Goal: Task Accomplishment & Management: Manage account settings

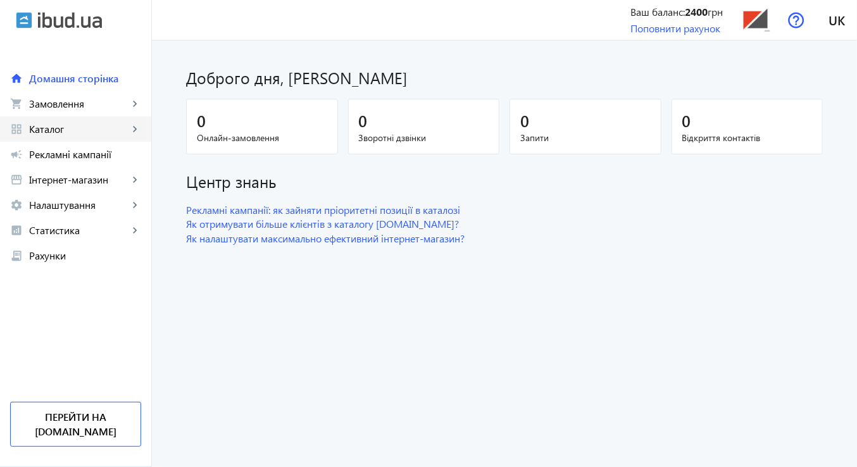
click at [44, 124] on span "Каталог" at bounding box center [78, 129] width 99 height 13
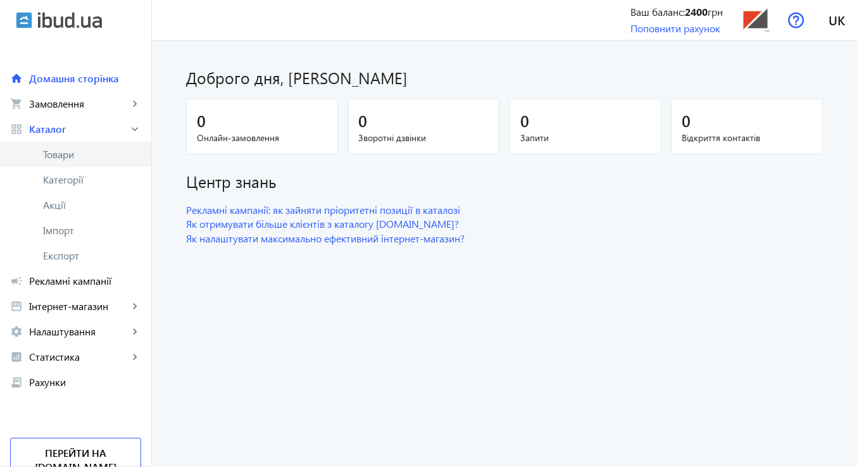
click at [50, 154] on span "Товари" at bounding box center [92, 154] width 98 height 13
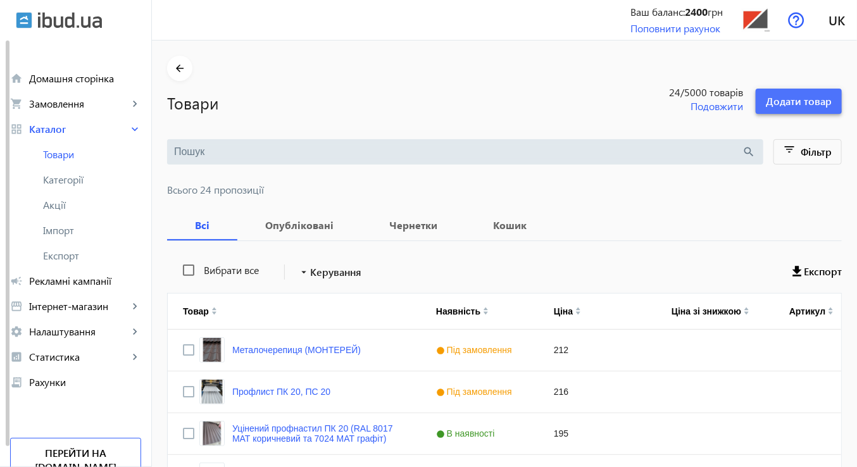
click at [785, 100] on span "Додати товар" at bounding box center [799, 101] width 66 height 14
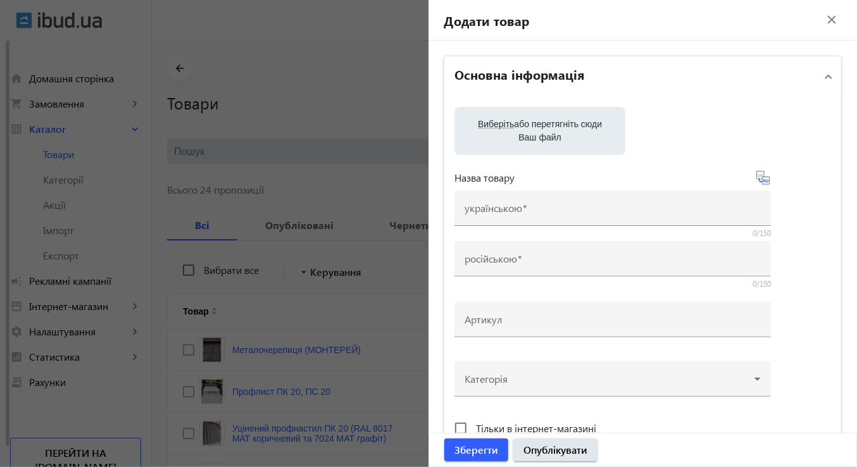
click at [528, 127] on label "Виберіть або перетягніть сюди Ваш файл" at bounding box center [539, 130] width 151 height 35
click at [528, 127] on input "Виберіть або перетягніть сюди Ваш файл" at bounding box center [539, 132] width 151 height 15
type input "C:\fakepath\1758629220554.jpg"
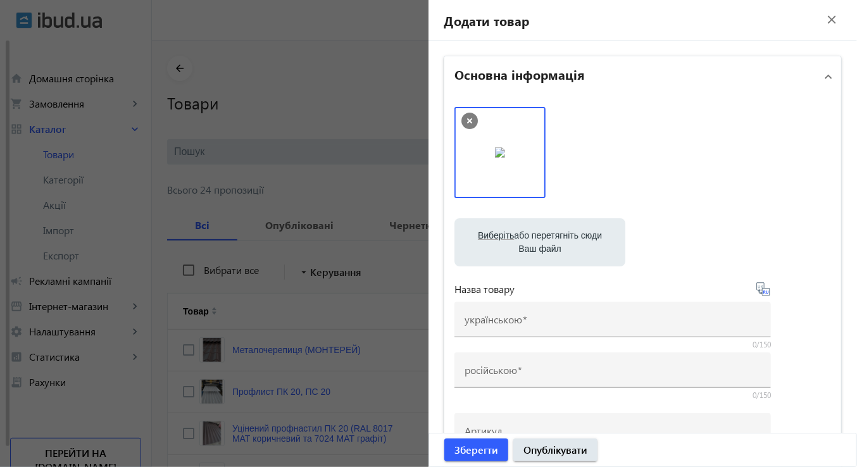
click at [534, 239] on label "Виберіть або перетягніть сюди Ваш файл" at bounding box center [539, 242] width 151 height 35
click at [534, 239] on input "Виберіть або перетягніть сюди Ваш файл" at bounding box center [539, 243] width 151 height 15
type input "C:\fakepath\1758629220587.jpg"
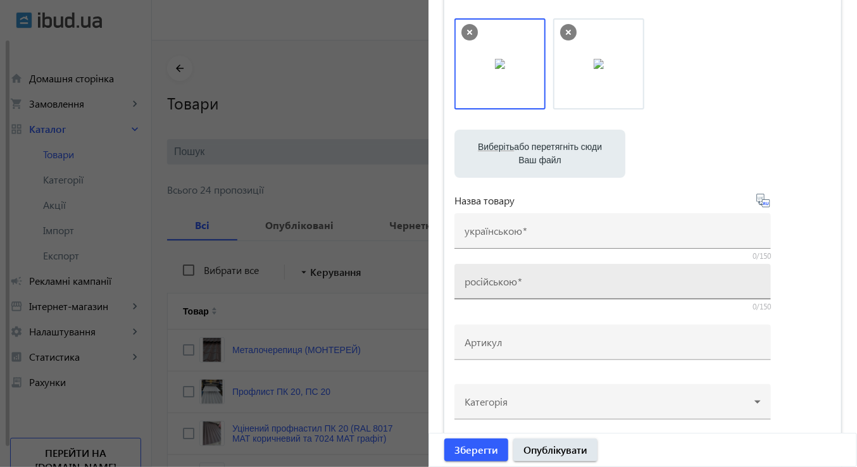
scroll to position [127, 0]
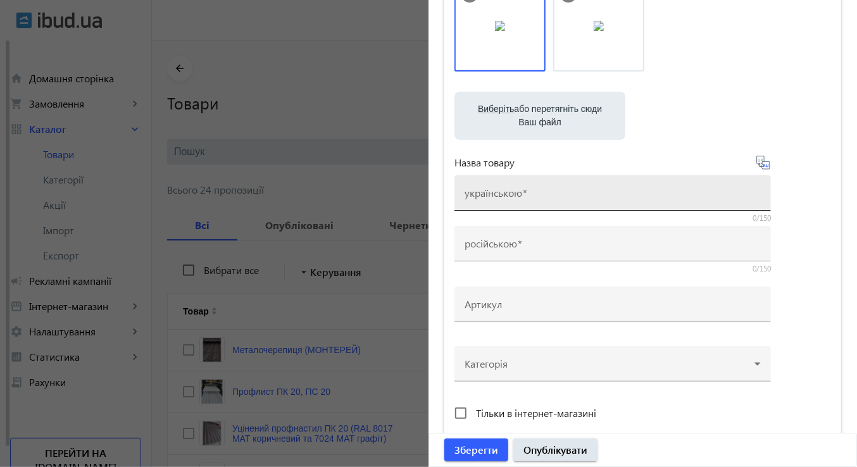
click at [539, 190] on input "українською" at bounding box center [612, 196] width 296 height 13
click at [492, 202] on input "українською" at bounding box center [612, 196] width 296 height 13
click at [583, 194] on input "Профлист ПК 20, ПС 20" at bounding box center [612, 196] width 296 height 13
type input "Профлист ПК 44"
click at [761, 163] on icon at bounding box center [763, 162] width 15 height 15
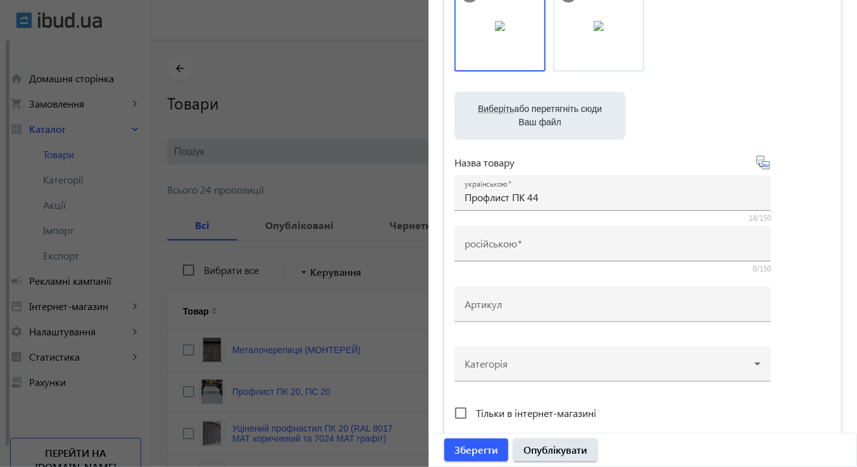
type input "Профлист ПК 44"
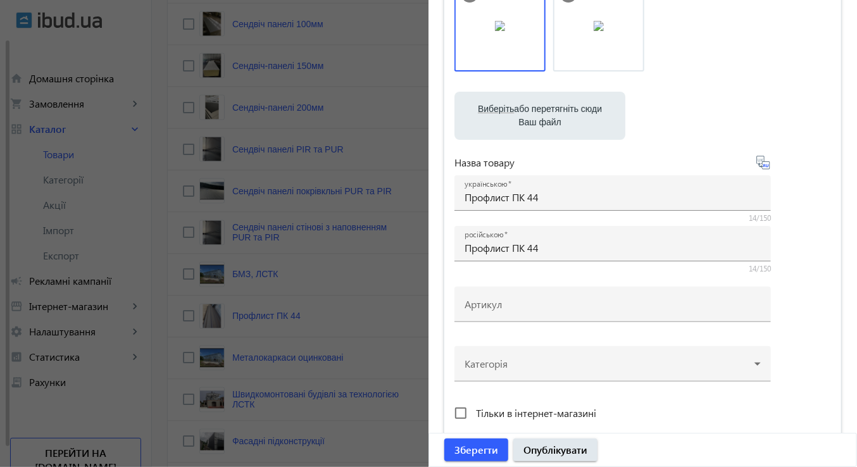
scroll to position [886, 0]
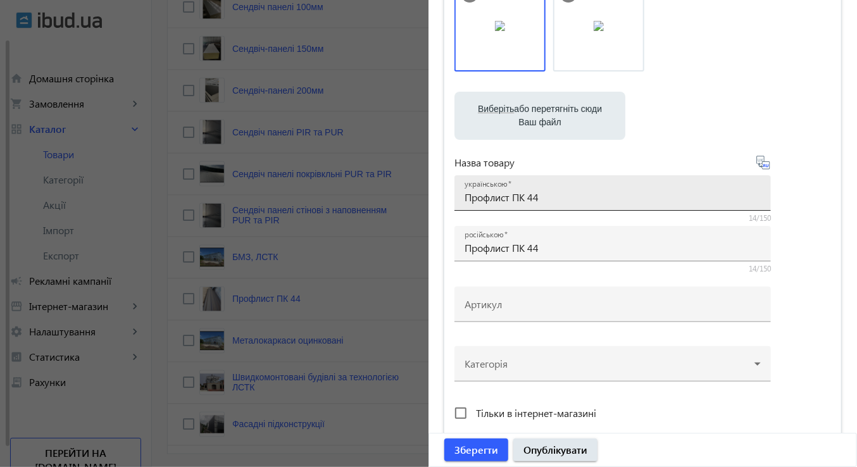
click at [551, 201] on input "Профлист ПК 44" at bounding box center [612, 196] width 296 height 13
type input "Профлист ПК 44 0,45"
click at [759, 163] on icon at bounding box center [763, 162] width 15 height 15
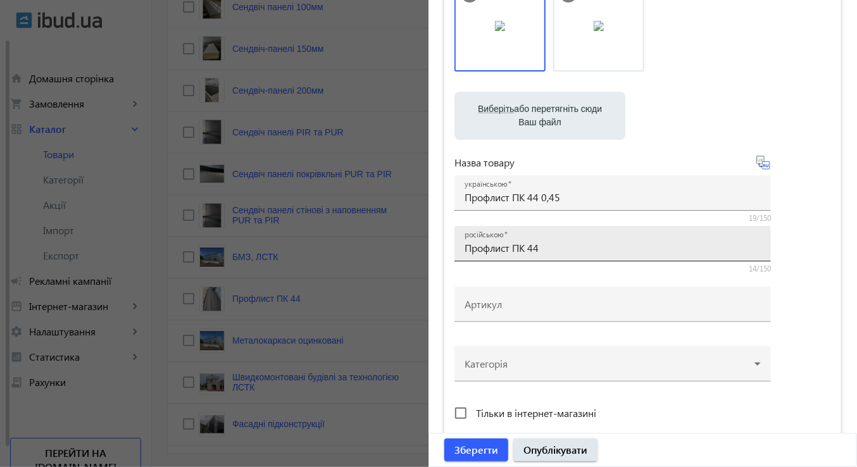
type input "Профлист ПК 44 0,45"
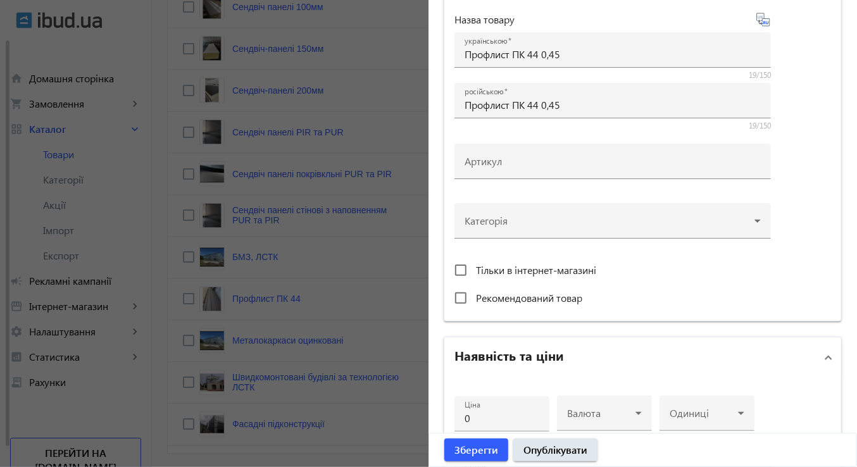
scroll to position [380, 0]
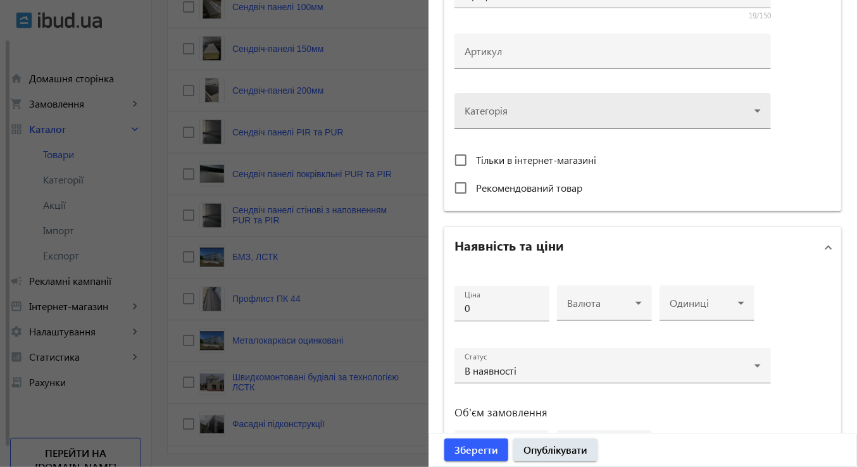
click at [649, 108] on div at bounding box center [612, 106] width 296 height 46
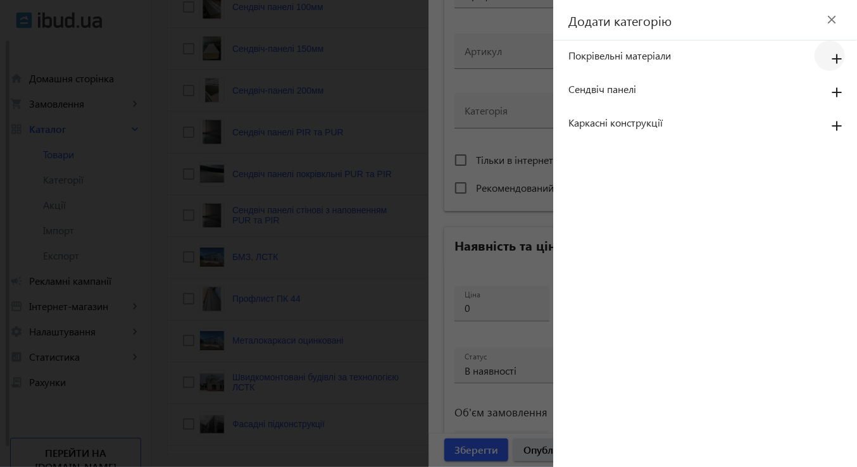
click at [834, 58] on mat-icon "add" at bounding box center [837, 59] width 30 height 23
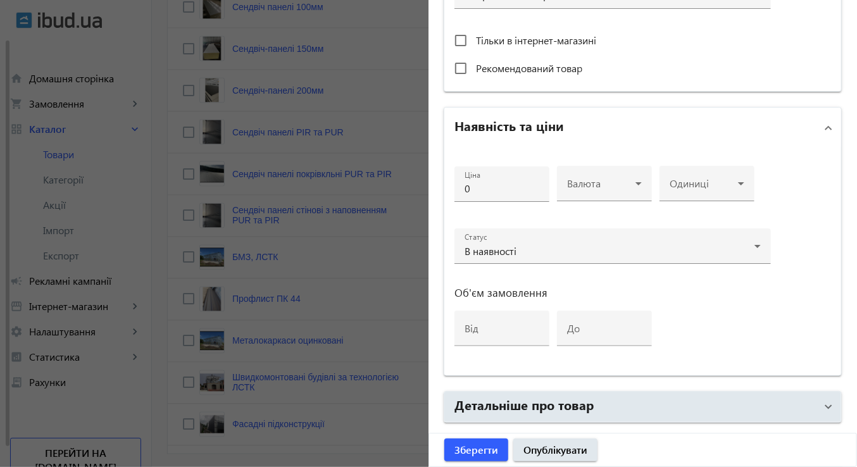
scroll to position [506, 0]
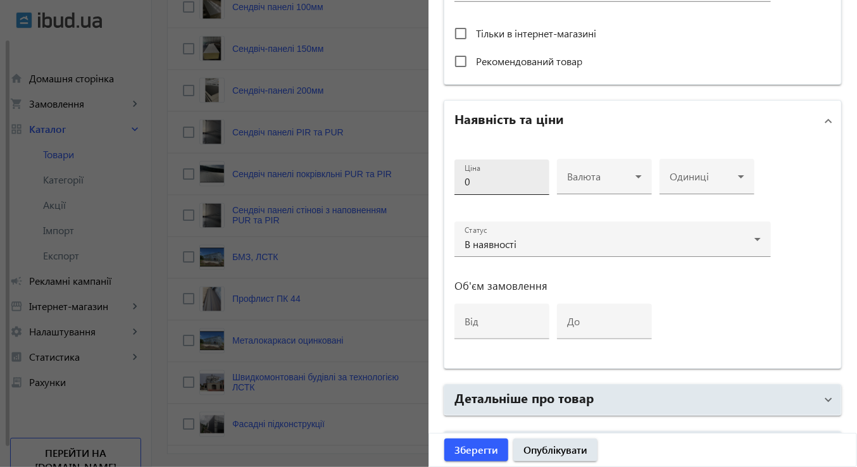
click at [501, 180] on input "0" at bounding box center [501, 181] width 75 height 13
click at [785, 296] on div "Ціна 0 Валюта Одиниці Статус В наявності Об'єм замовлення від до" at bounding box center [642, 254] width 397 height 227
click at [482, 182] on input "0" at bounding box center [501, 181] width 75 height 13
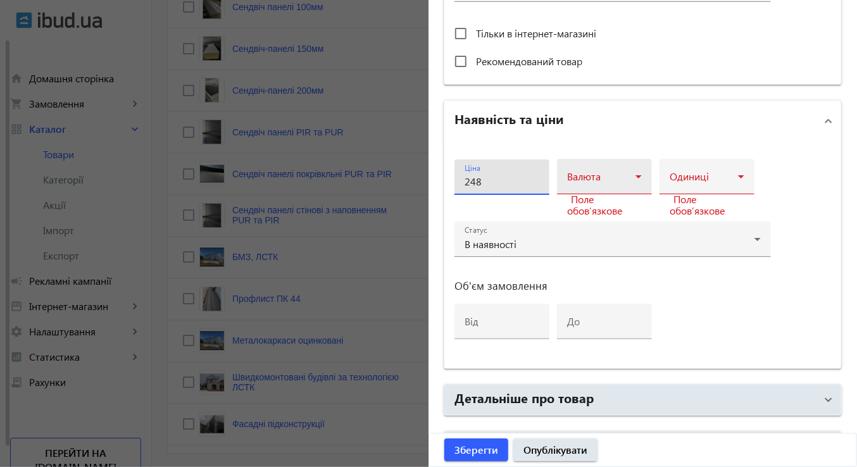
type input "248"
click at [631, 169] on icon at bounding box center [638, 176] width 15 height 15
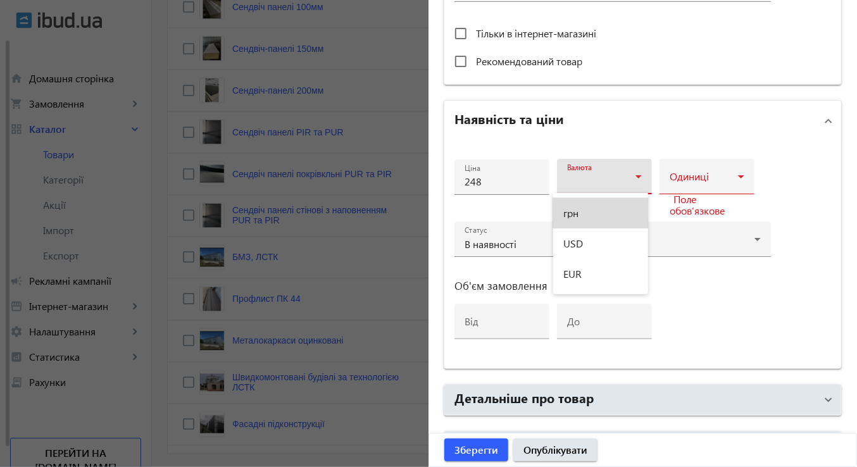
drag, startPoint x: 580, startPoint y: 213, endPoint x: 644, endPoint y: 191, distance: 67.0
click at [581, 212] on mat-option "грн" at bounding box center [600, 213] width 95 height 30
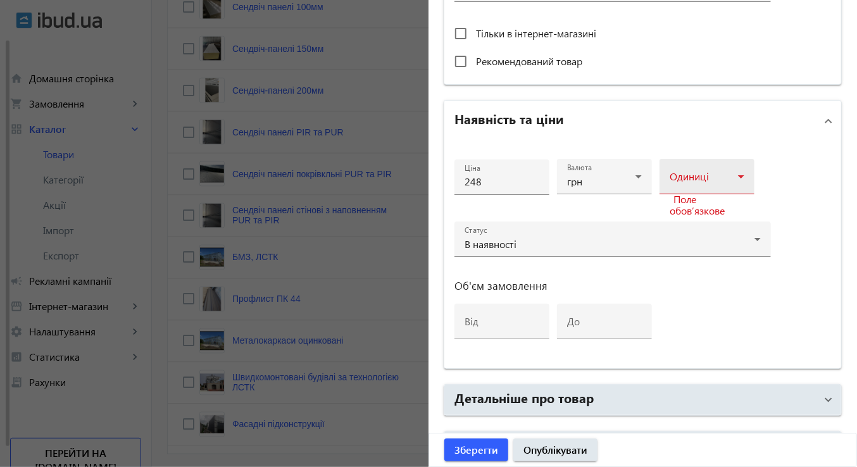
click at [711, 171] on div "Одиниці" at bounding box center [706, 176] width 75 height 35
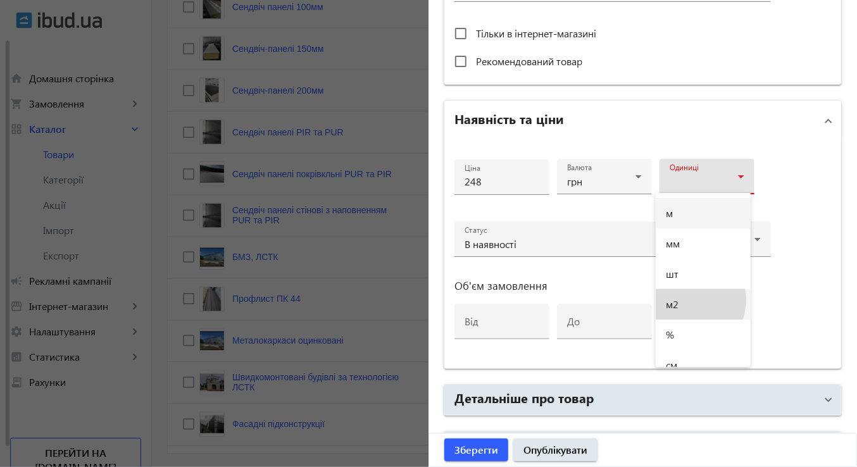
click at [687, 301] on mat-option "м2" at bounding box center [703, 304] width 95 height 30
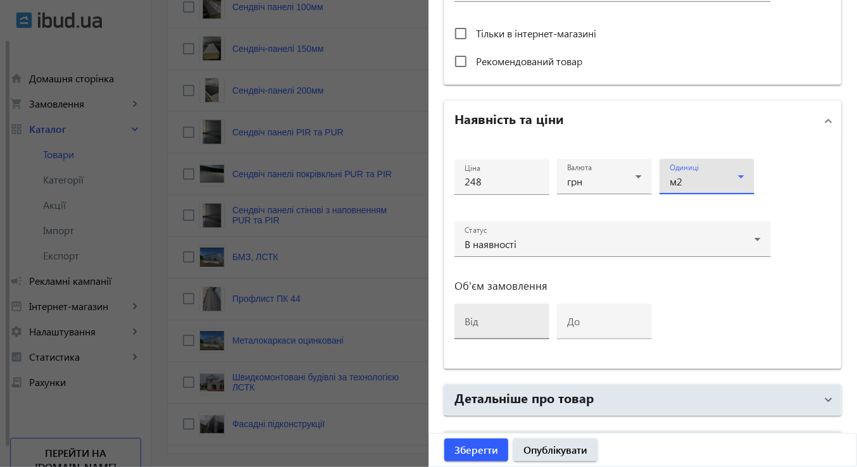
click at [505, 320] on input "від" at bounding box center [501, 325] width 75 height 13
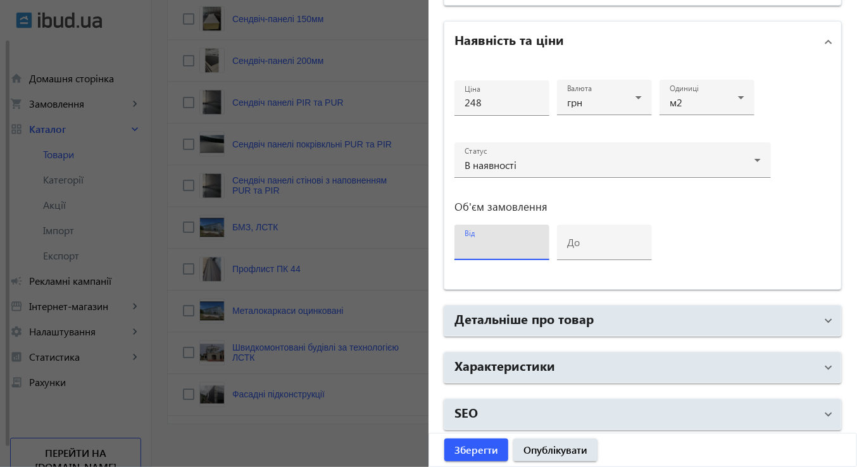
scroll to position [930, 0]
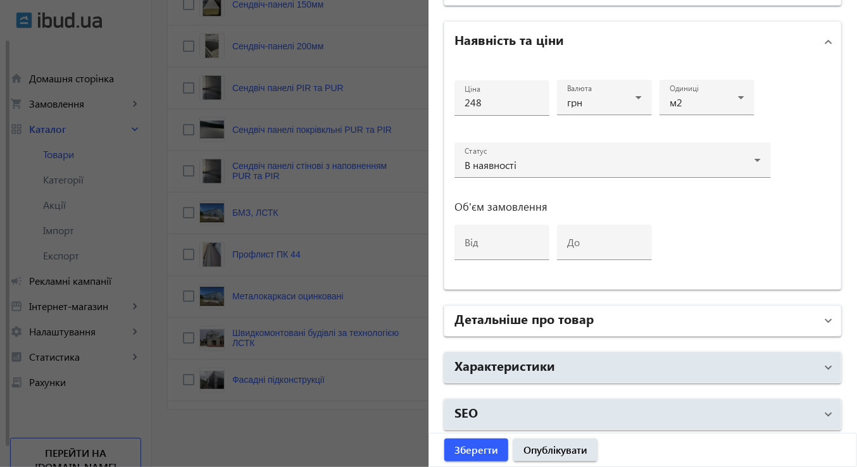
click at [576, 318] on h2 "Детальніше про товар" at bounding box center [523, 318] width 139 height 18
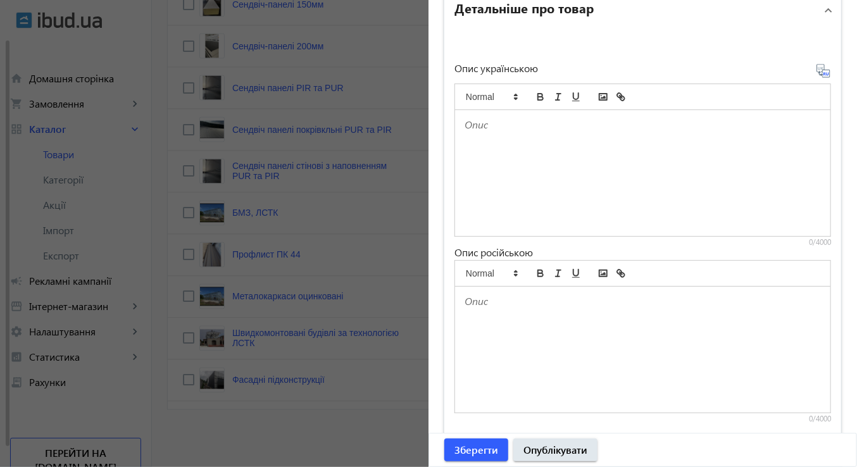
scroll to position [902, 0]
click at [470, 126] on p at bounding box center [642, 124] width 356 height 15
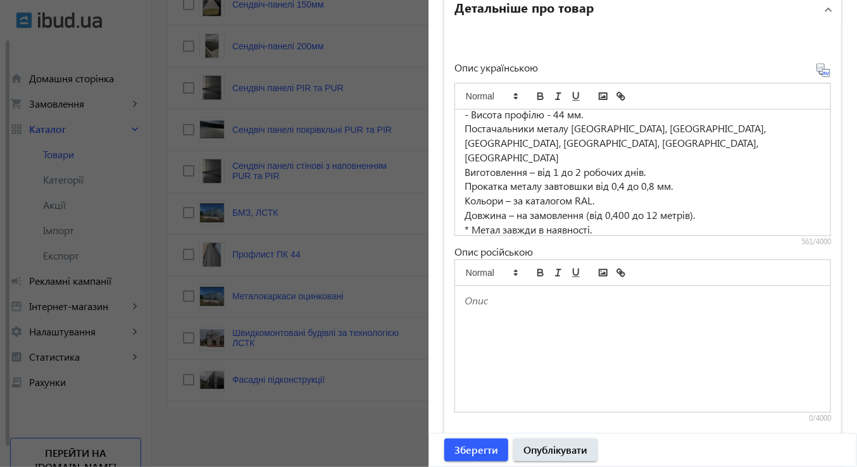
click at [823, 72] on icon at bounding box center [824, 73] width 3 height 3
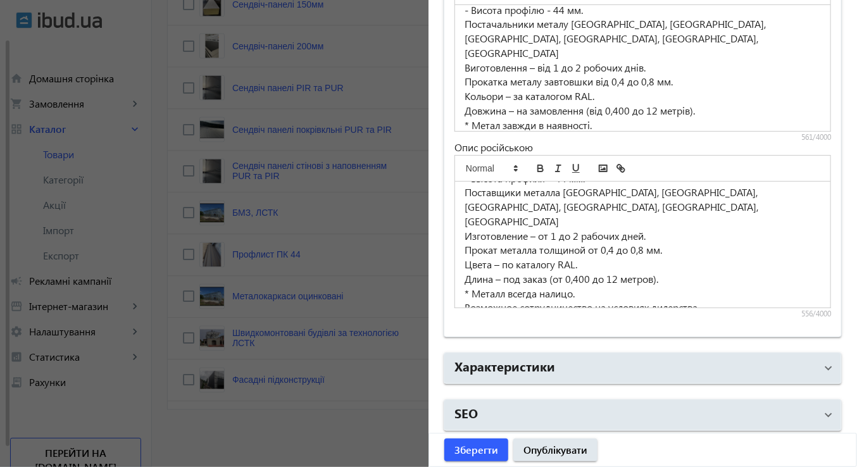
scroll to position [134, 0]
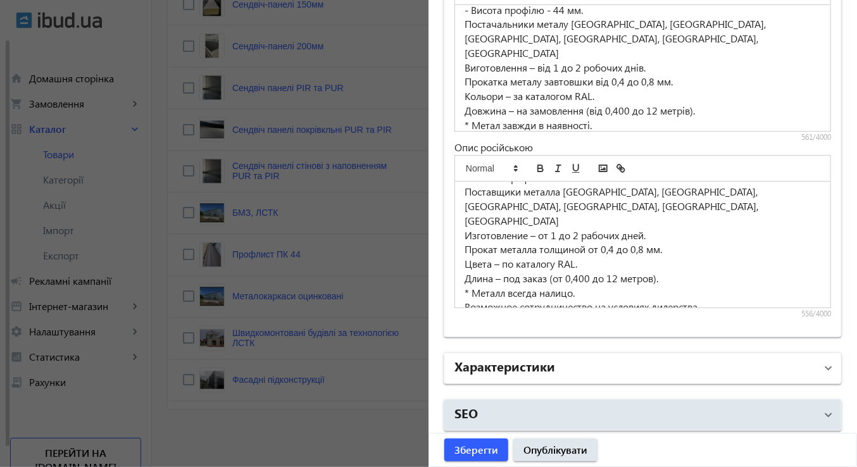
click at [597, 357] on mat-panel-title "Характеристики" at bounding box center [634, 368] width 361 height 23
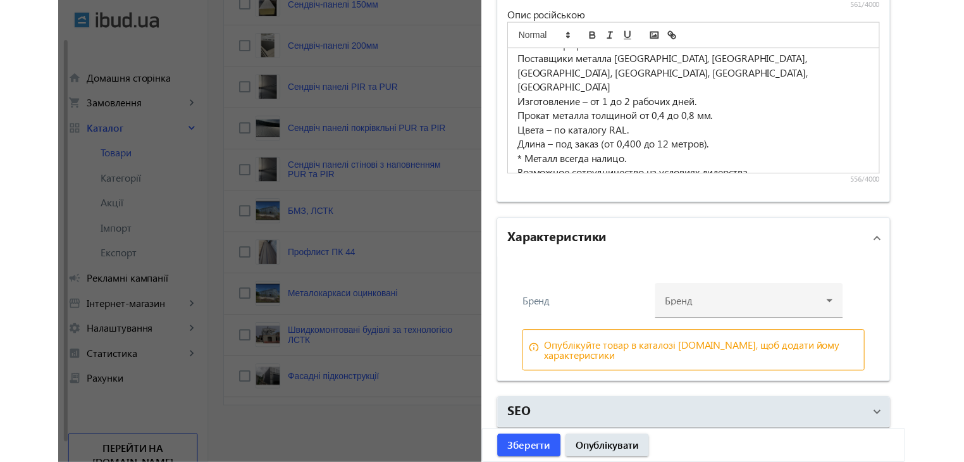
scroll to position [1140, 0]
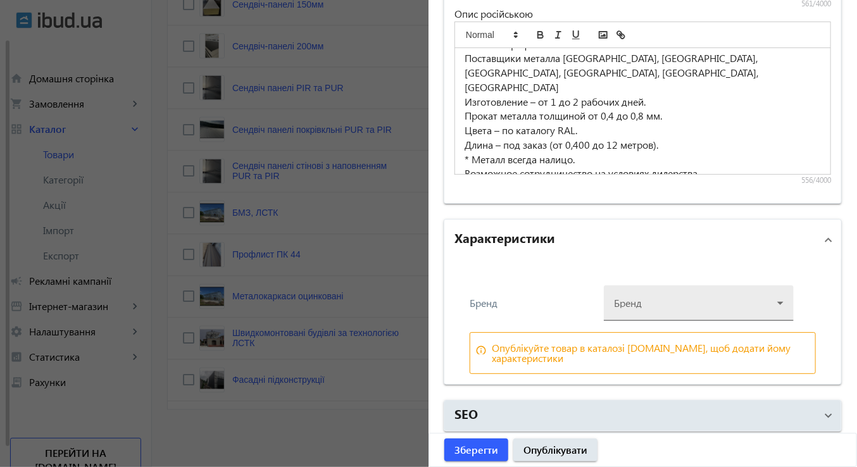
click at [654, 299] on div at bounding box center [699, 298] width 170 height 46
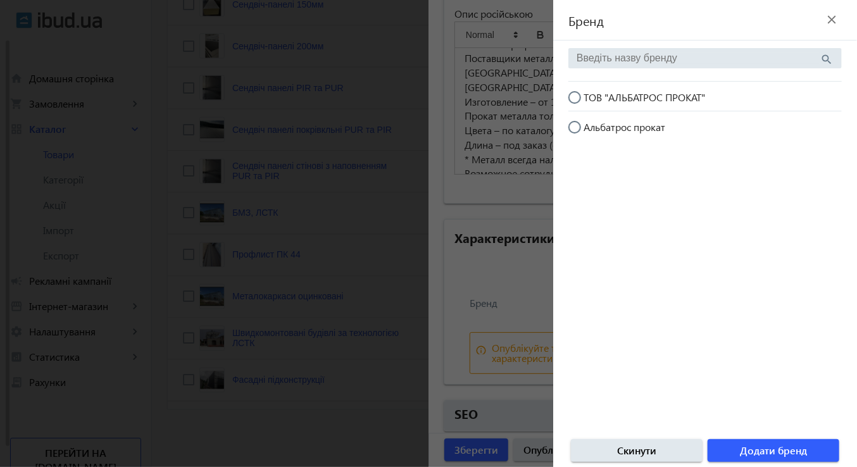
click at [577, 97] on input "ТОВ "АЛЬБАТРОС ПРОКАТ"" at bounding box center [580, 103] width 25 height 25
radio input "true"
click at [514, 265] on div at bounding box center [428, 233] width 857 height 467
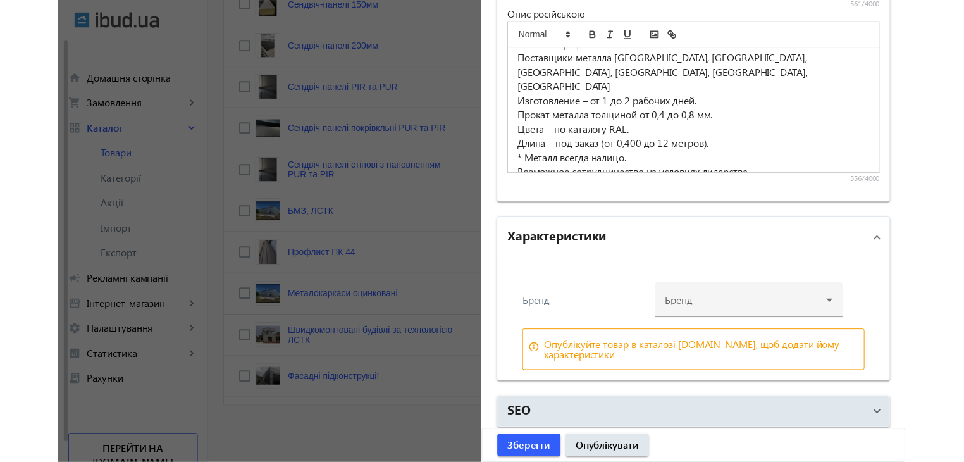
scroll to position [1136, 0]
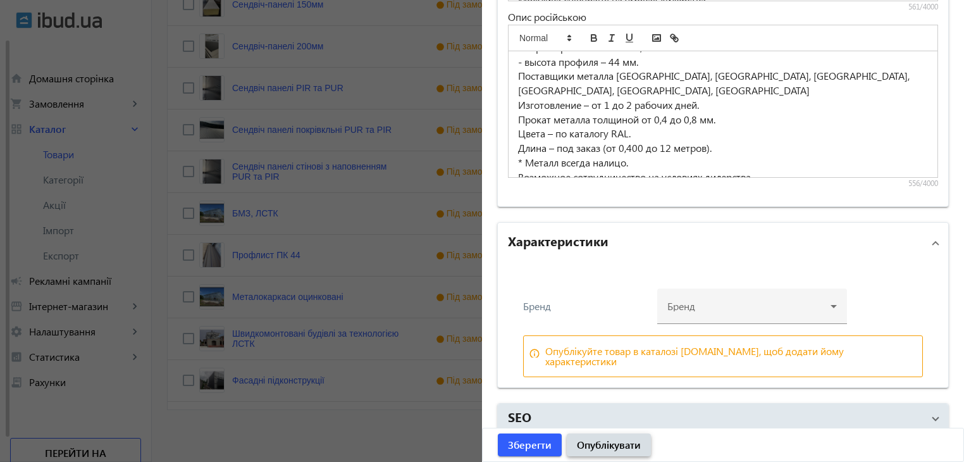
click at [592, 441] on span "Опублікувати" at bounding box center [609, 445] width 64 height 14
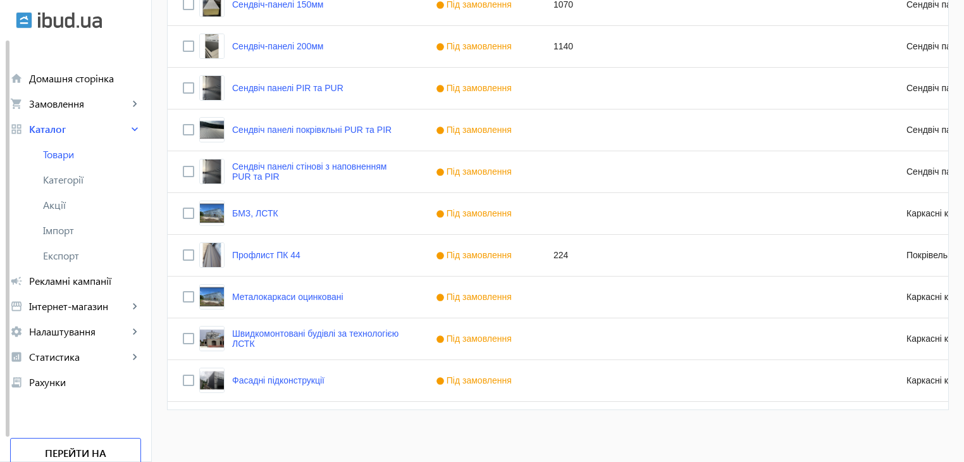
scroll to position [0, 0]
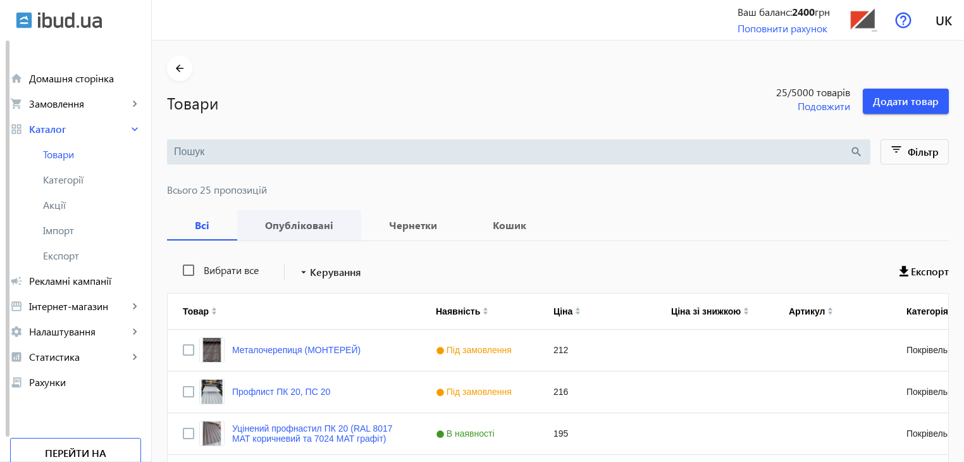
click at [288, 225] on b "Опубліковані" at bounding box center [299, 225] width 94 height 10
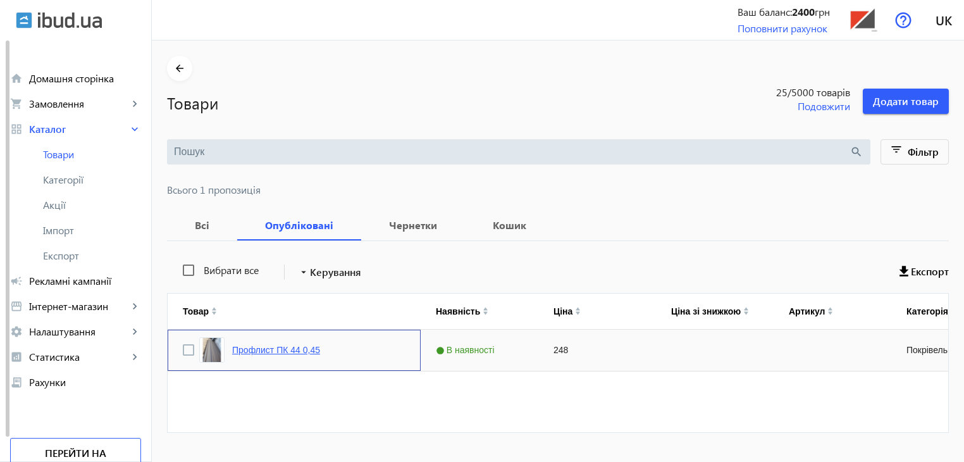
click at [286, 351] on link "Профлист ПК 44 0,45" at bounding box center [276, 350] width 88 height 10
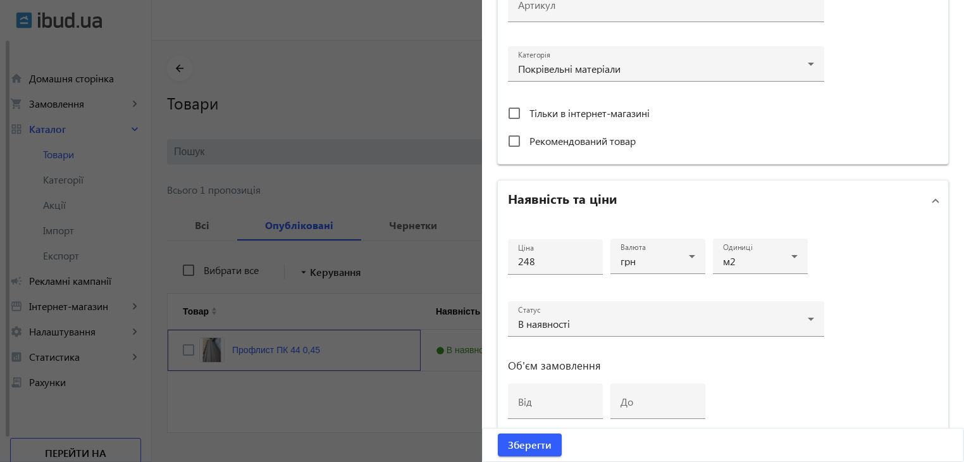
scroll to position [443, 0]
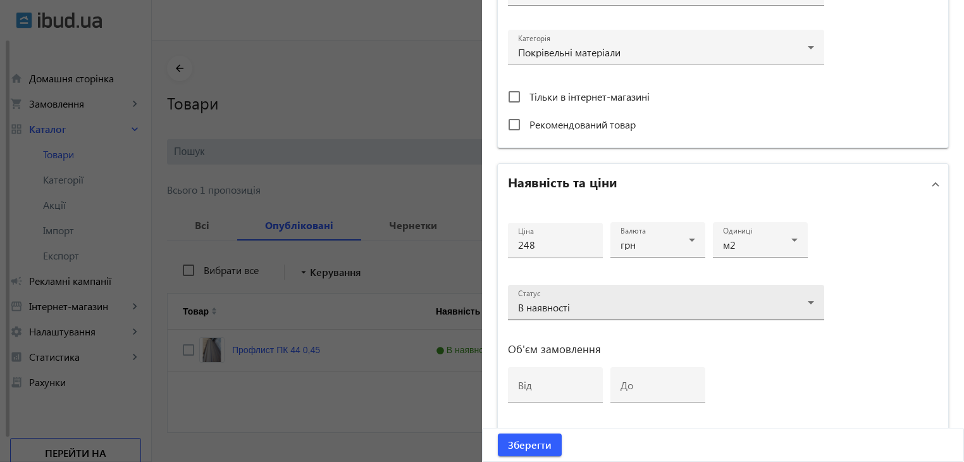
click at [696, 302] on div "В наявності" at bounding box center [663, 307] width 290 height 10
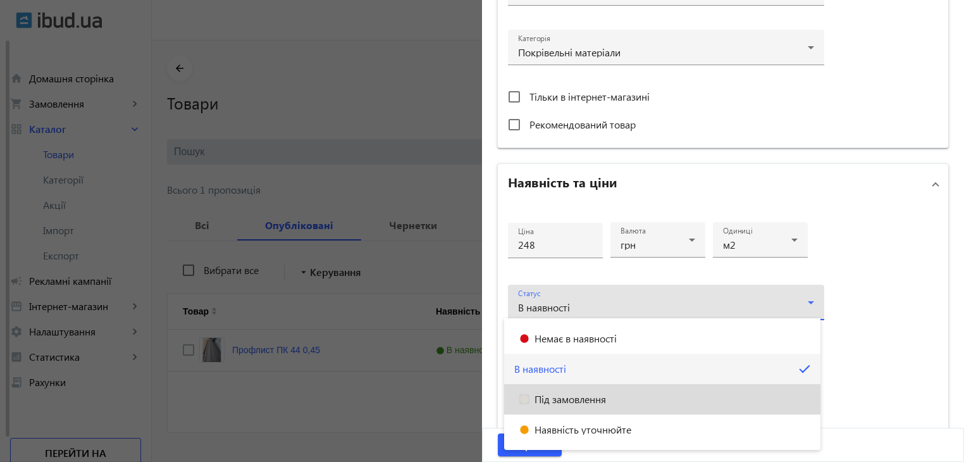
click at [578, 397] on span "Під замовлення" at bounding box center [571, 399] width 72 height 10
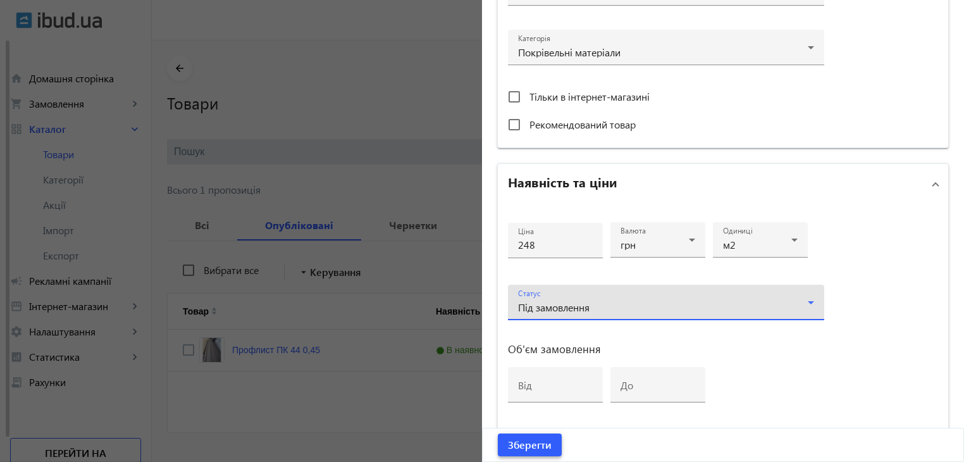
click at [529, 445] on span "Зберегти" at bounding box center [530, 445] width 44 height 14
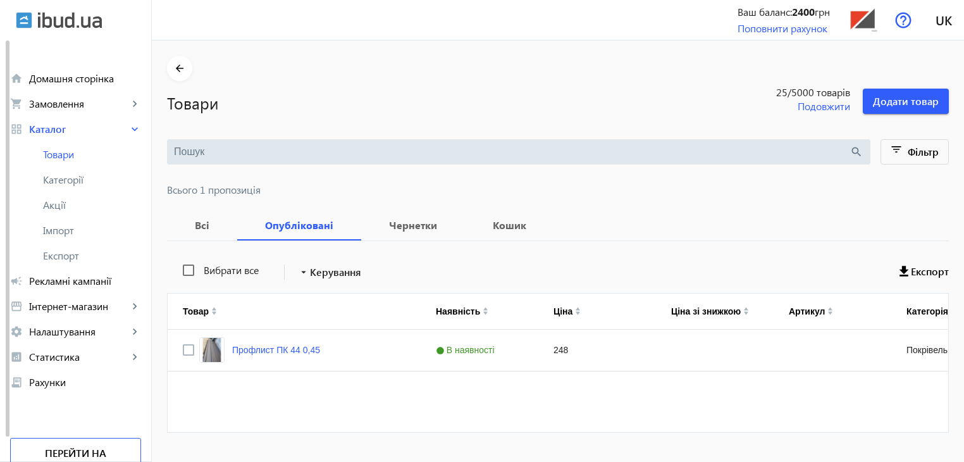
scroll to position [0, 0]
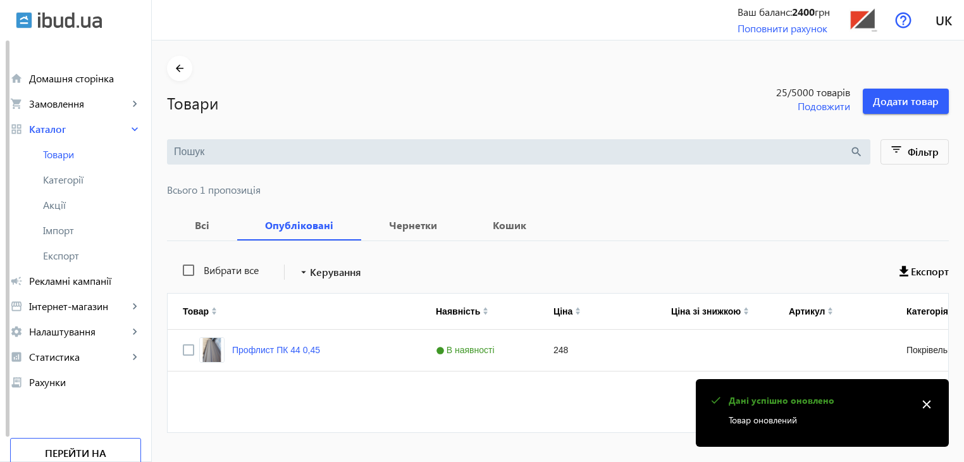
click at [334, 394] on div "Профлист ПК 44 0,45 В наявності 248 Покрівельні матеріали" at bounding box center [683, 377] width 1031 height 95
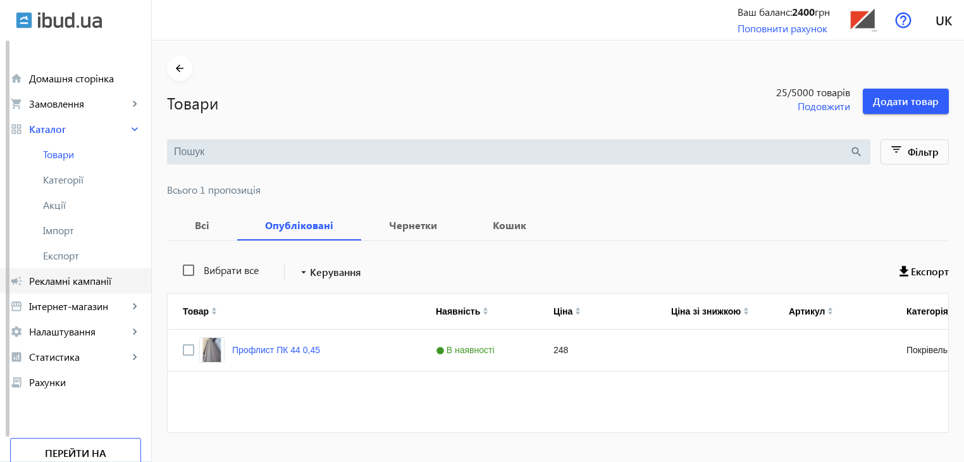
drag, startPoint x: 68, startPoint y: 282, endPoint x: 137, endPoint y: 282, distance: 69.0
click at [68, 282] on span "Рекламні кампанії" at bounding box center [85, 281] width 112 height 13
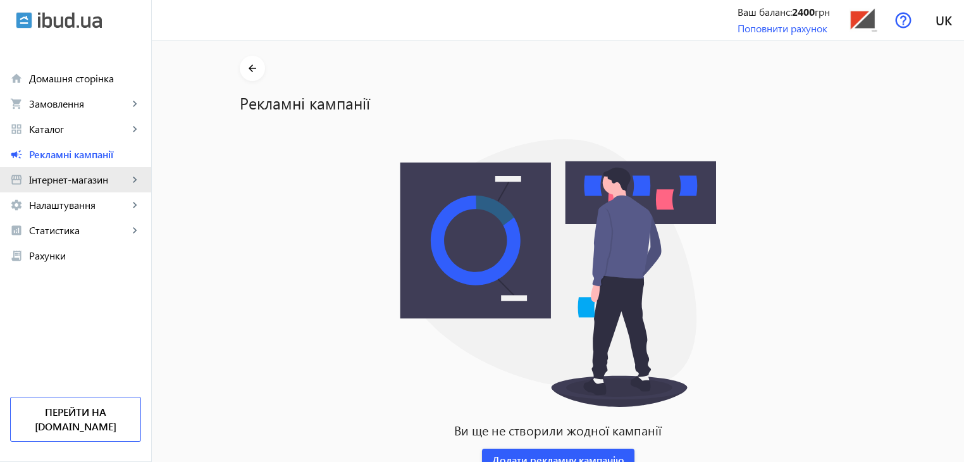
click at [71, 180] on span "Інтернет-магазин" at bounding box center [78, 179] width 99 height 13
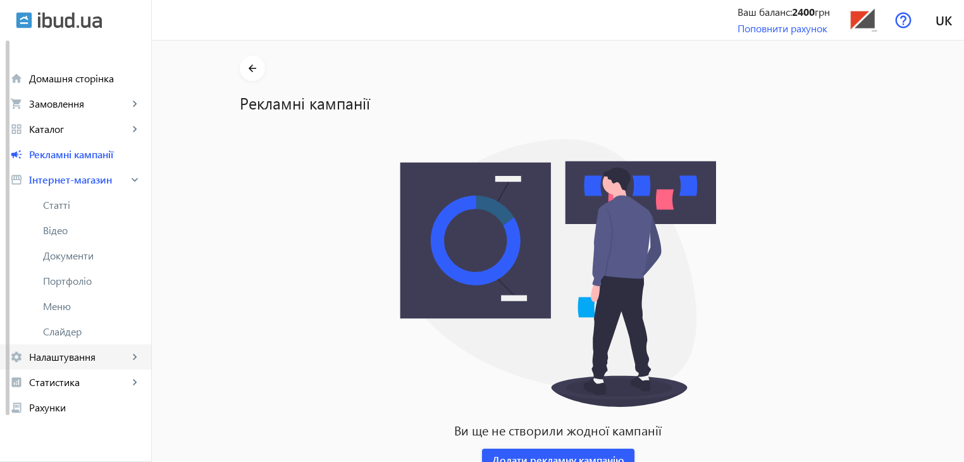
click at [79, 353] on span "Налаштування" at bounding box center [78, 357] width 99 height 13
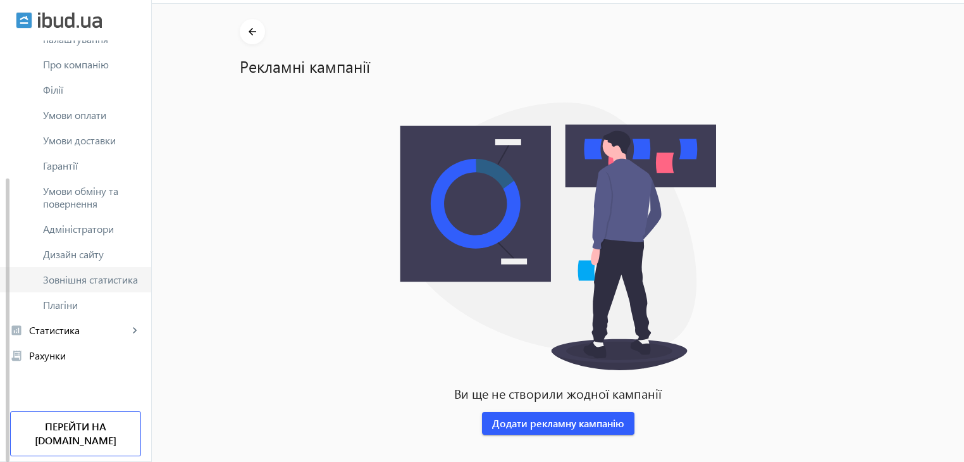
scroll to position [45, 0]
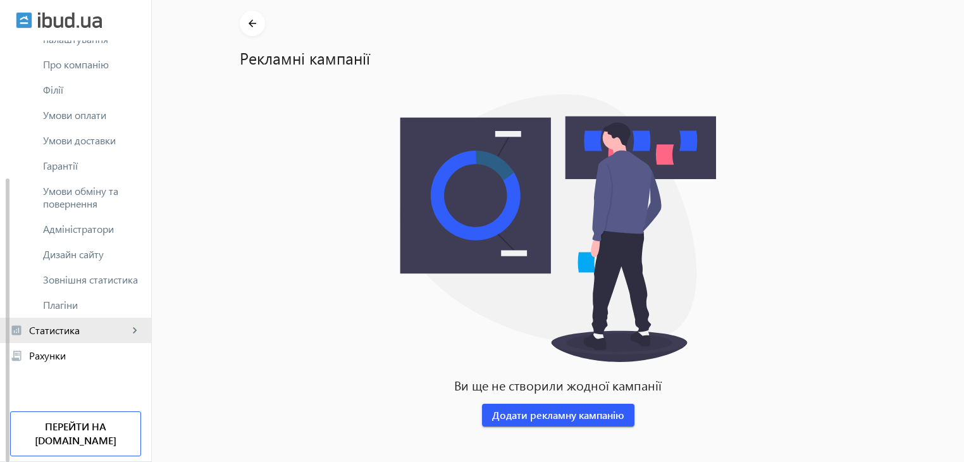
click at [88, 335] on span "Статистика" at bounding box center [78, 330] width 99 height 13
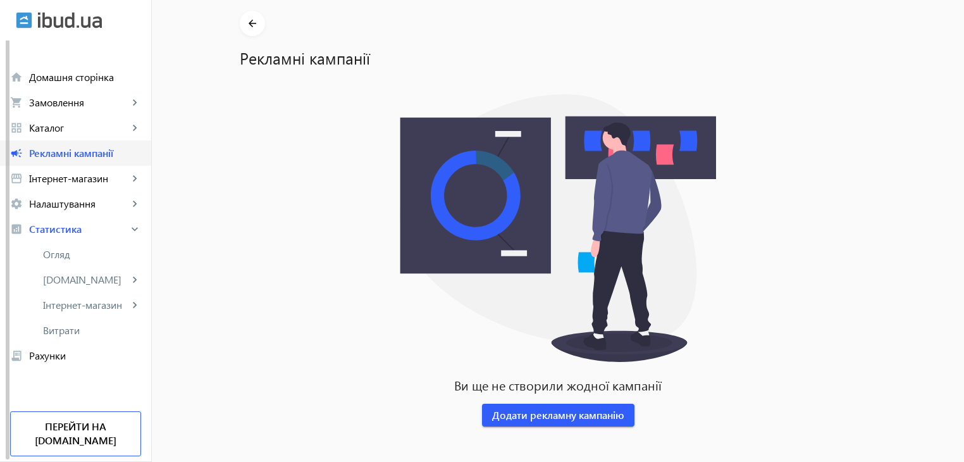
scroll to position [0, 0]
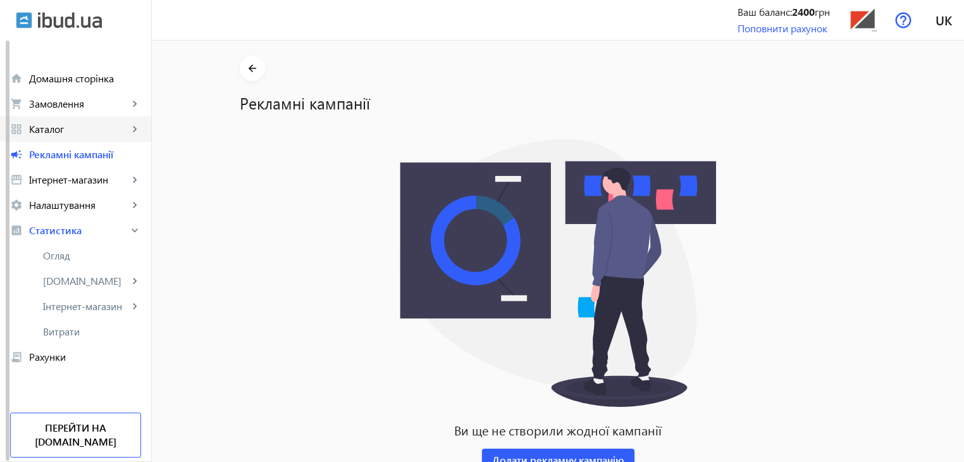
click at [74, 128] on span "Каталог" at bounding box center [78, 129] width 99 height 13
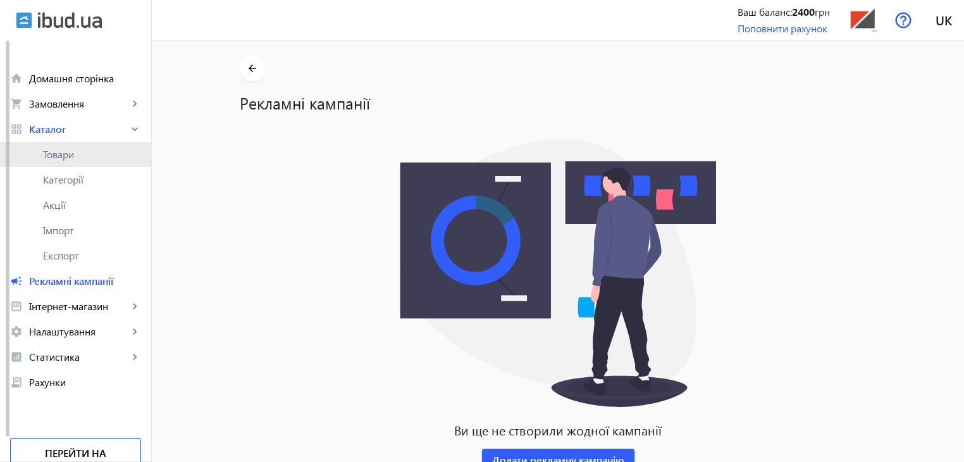
click at [80, 154] on span "Товари" at bounding box center [92, 154] width 98 height 13
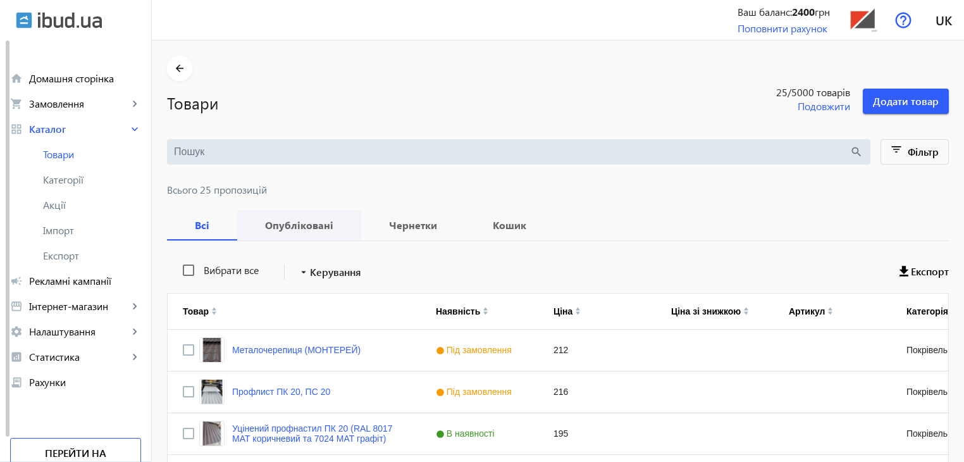
click at [306, 225] on b "Опубліковані" at bounding box center [299, 225] width 94 height 10
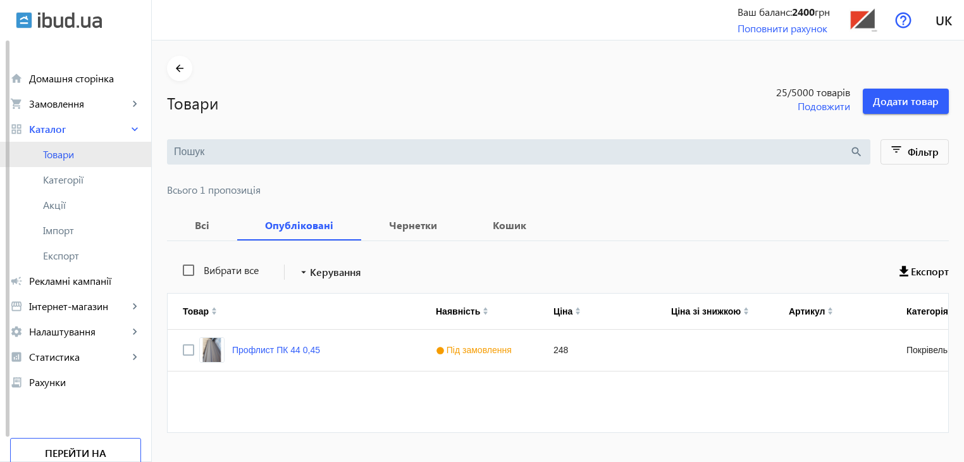
click at [72, 151] on span "Товари" at bounding box center [92, 154] width 98 height 13
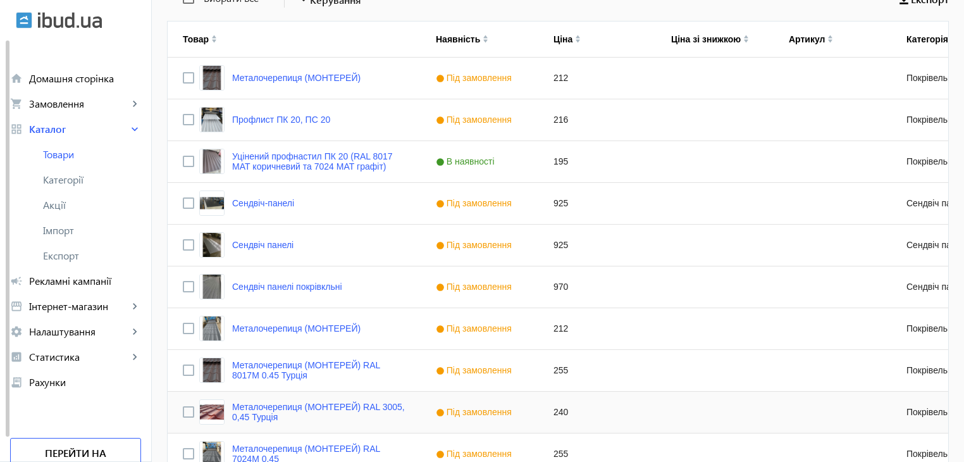
scroll to position [190, 0]
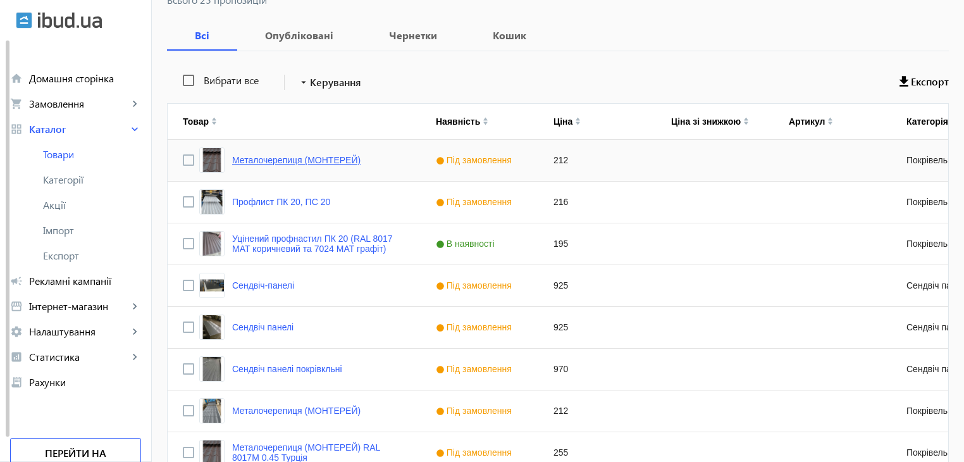
click at [283, 160] on link "Металочерепиця (МОНТЕРЕЙ)" at bounding box center [296, 160] width 128 height 10
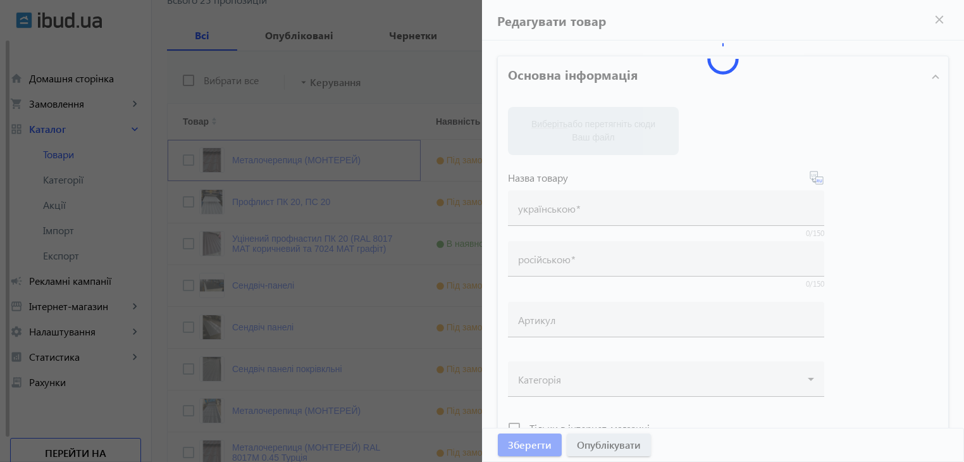
type input "Металочерепиця (МОНТЕРЕЙ)"
type input "Металлочерепиця (МОНТЕРЕЙ)"
type input "212"
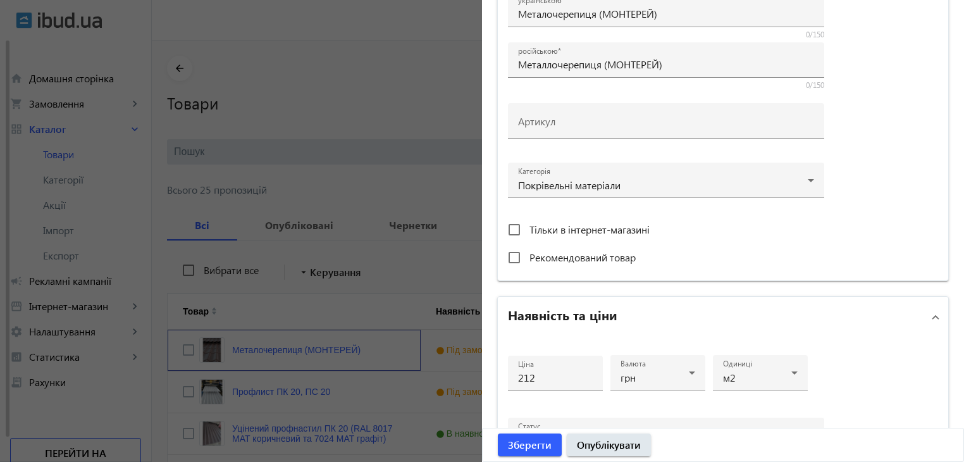
scroll to position [316, 0]
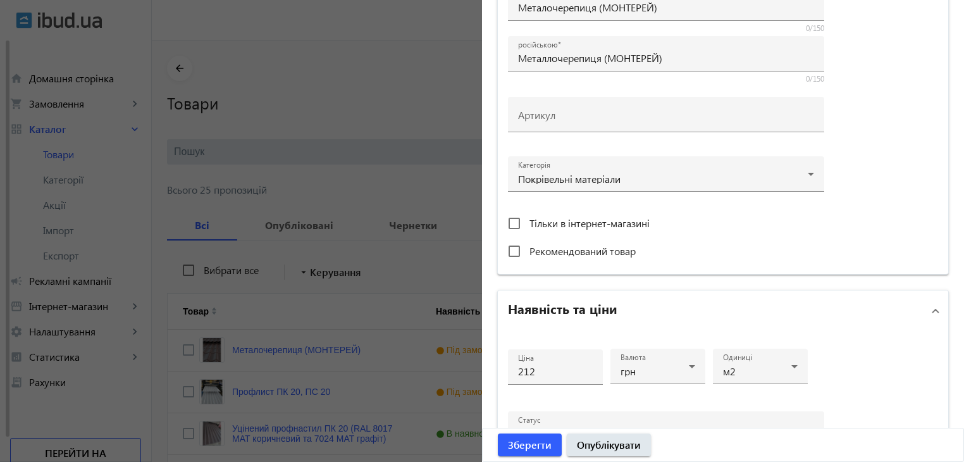
click at [399, 67] on div at bounding box center [482, 231] width 964 height 462
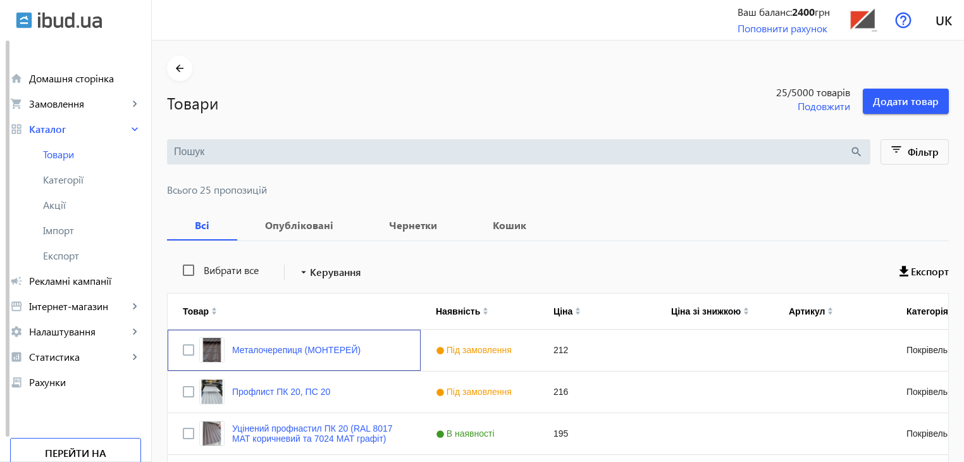
scroll to position [0, 0]
click at [288, 225] on b "Опубліковані" at bounding box center [299, 225] width 94 height 10
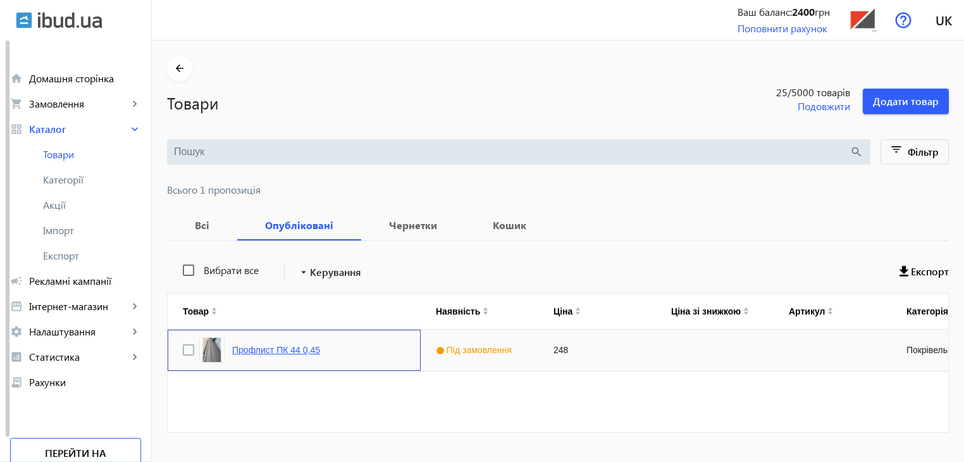
click at [287, 350] on link "Профлист ПК 44 0,45" at bounding box center [276, 350] width 88 height 10
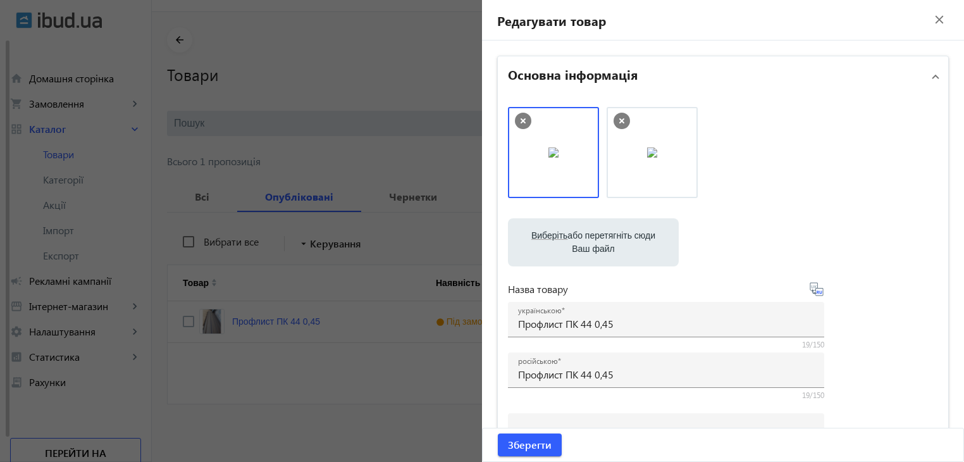
click at [435, 422] on div at bounding box center [482, 231] width 964 height 462
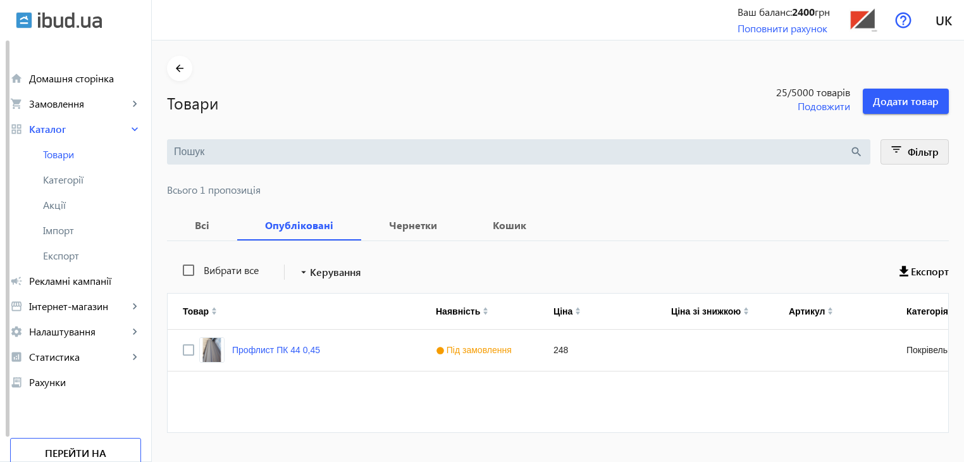
click at [856, 149] on span "Фільтр" at bounding box center [923, 151] width 31 height 13
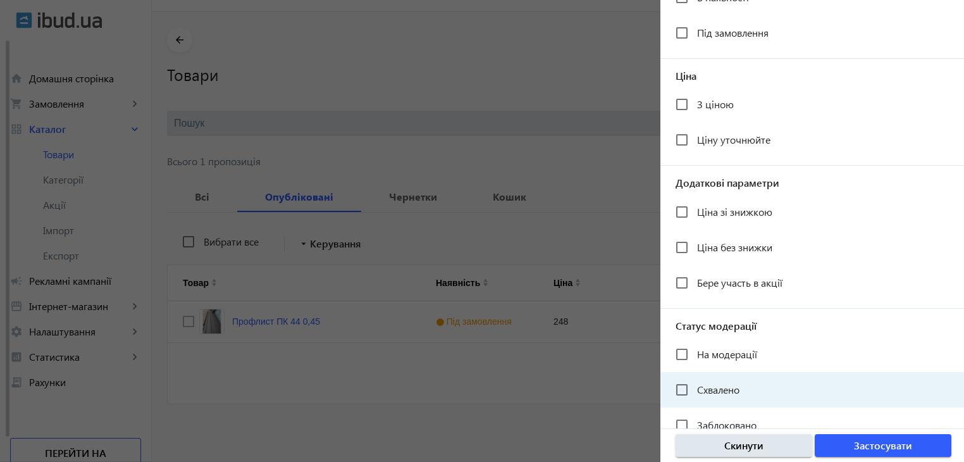
scroll to position [196, 0]
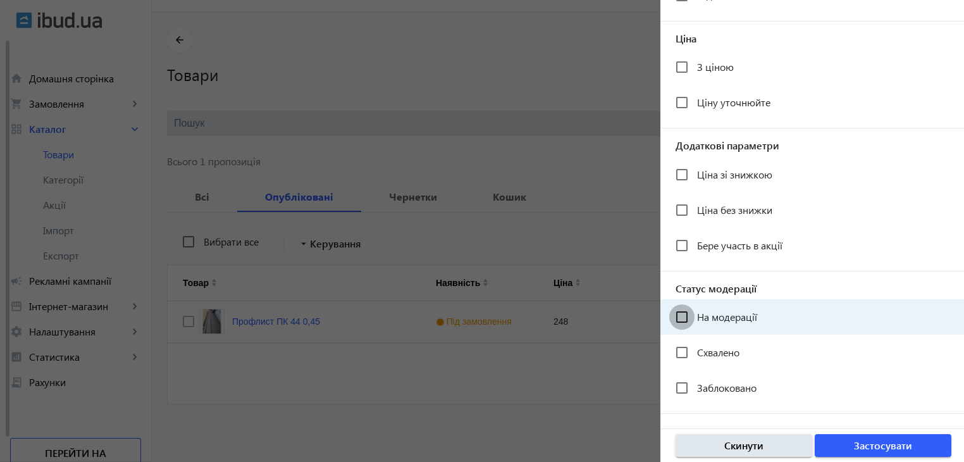
drag, startPoint x: 684, startPoint y: 316, endPoint x: 764, endPoint y: 349, distance: 87.1
click at [683, 315] on input "На модерації" at bounding box center [681, 316] width 25 height 25
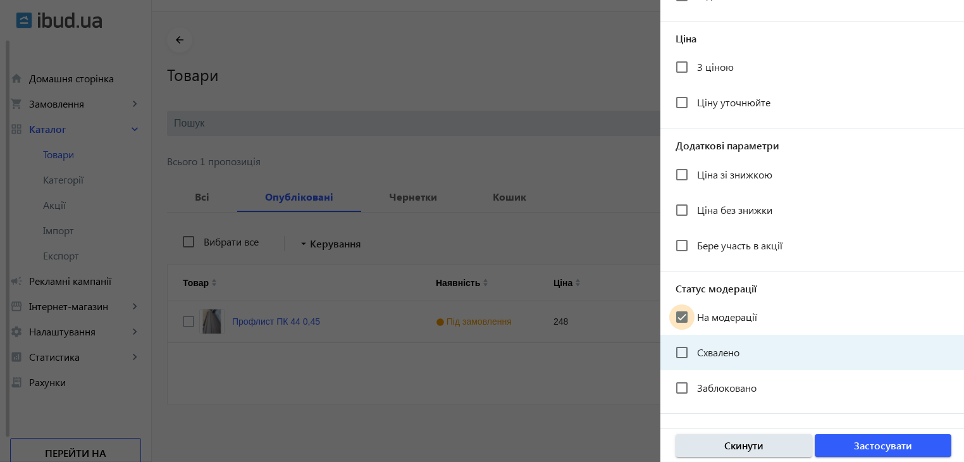
checkbox input "true"
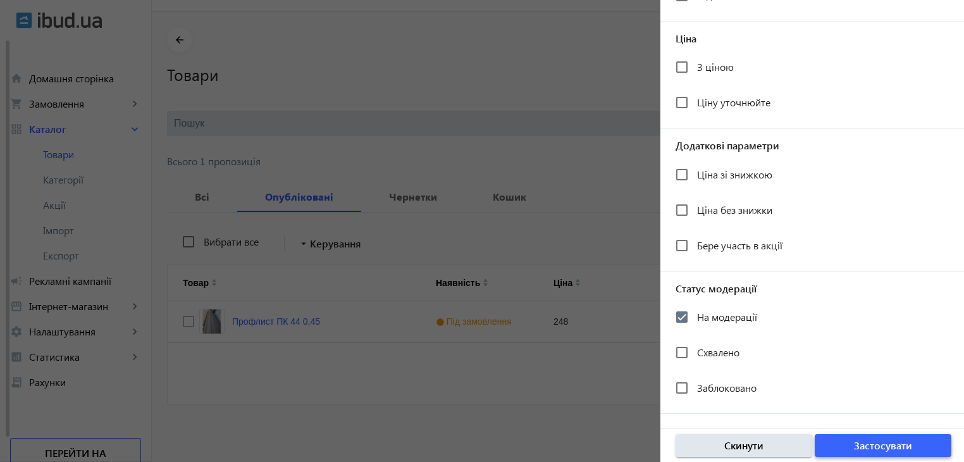
click at [856, 437] on span "button" at bounding box center [883, 445] width 137 height 30
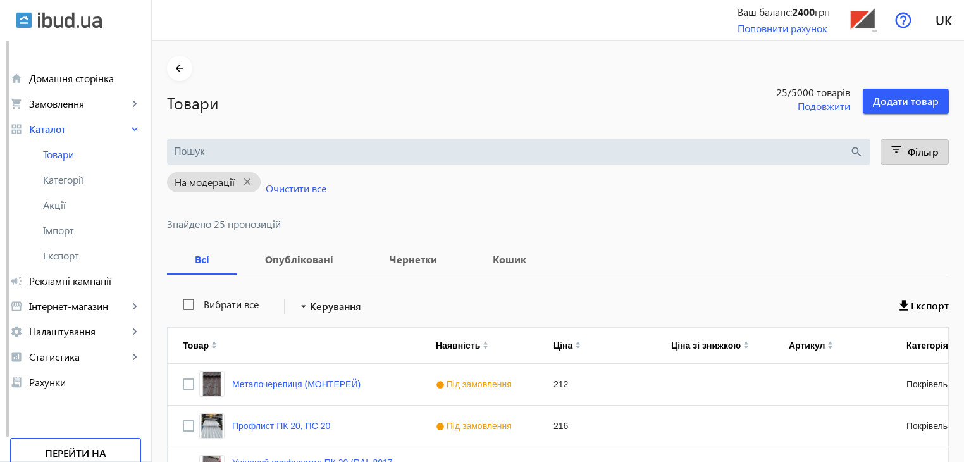
click at [856, 153] on mat-icon "filter_list" at bounding box center [897, 152] width 18 height 18
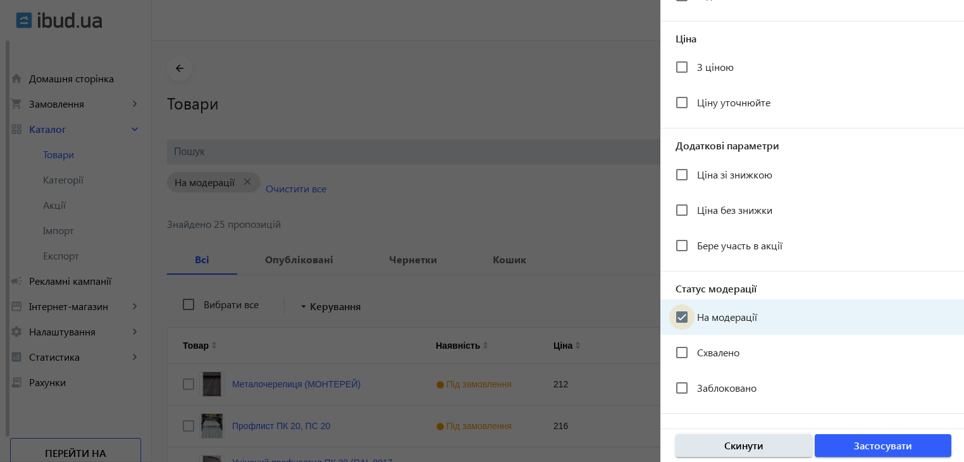
click at [683, 317] on input "На модерації" at bounding box center [681, 316] width 25 height 25
checkbox input "false"
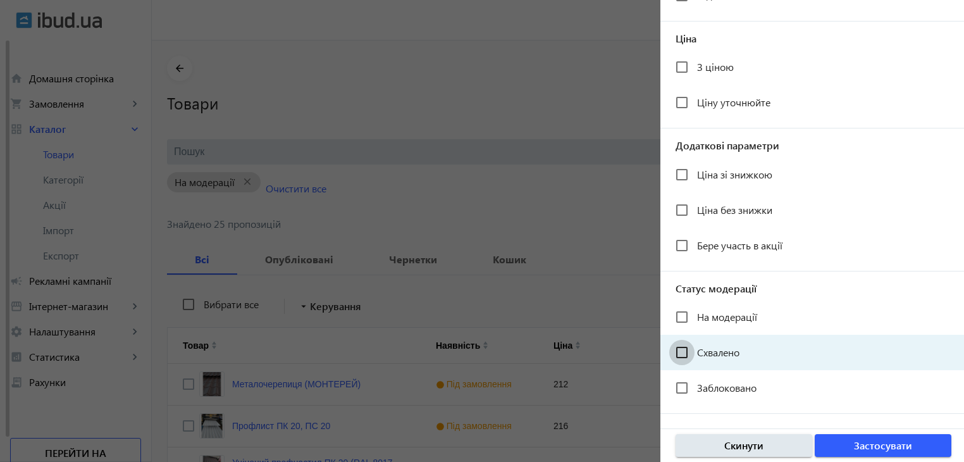
click at [683, 350] on input "Схвалено" at bounding box center [681, 352] width 25 height 25
checkbox input "true"
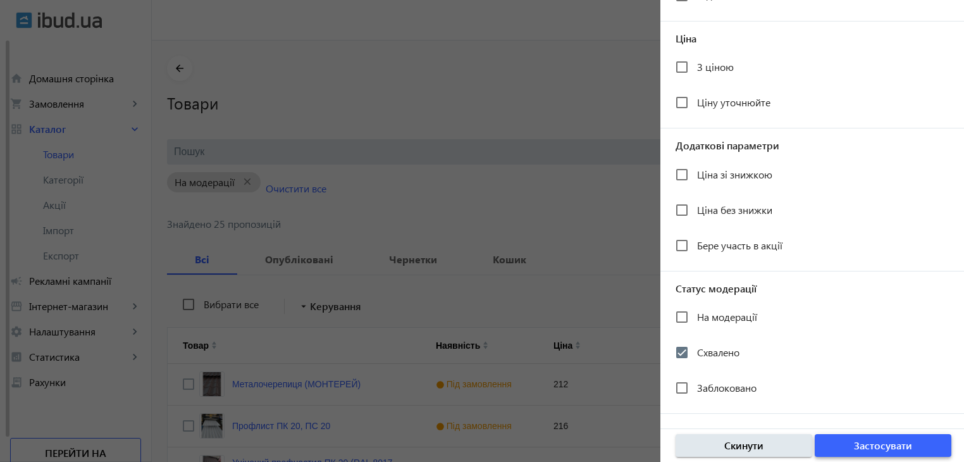
click at [856, 446] on span "Застосувати" at bounding box center [883, 446] width 58 height 14
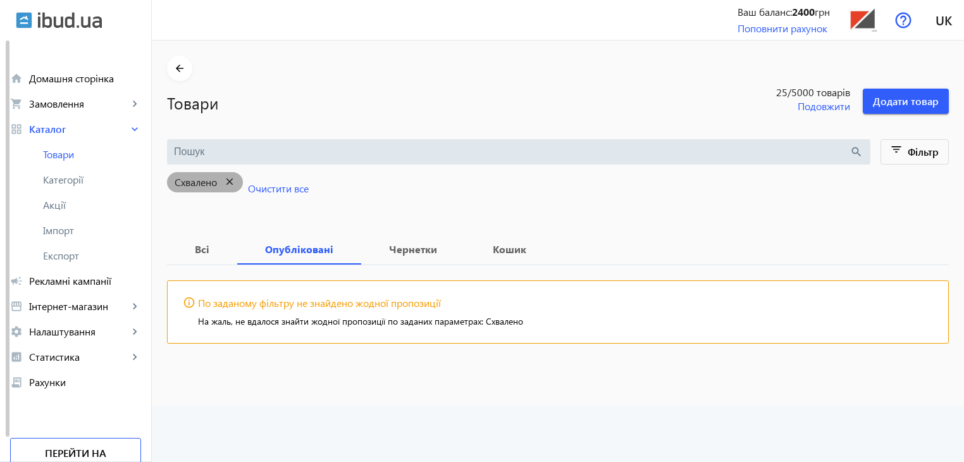
click at [223, 178] on mat-icon "close" at bounding box center [230, 182] width 26 height 16
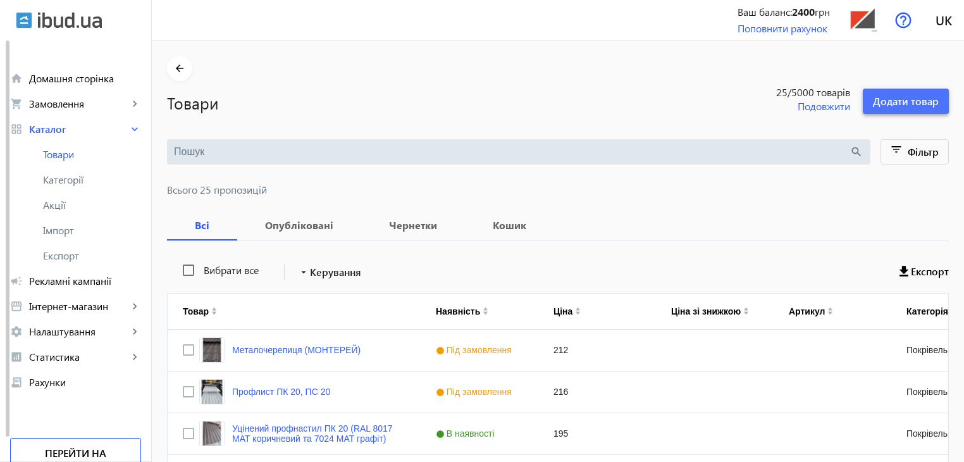
click at [856, 100] on span "Додати товар" at bounding box center [906, 101] width 66 height 14
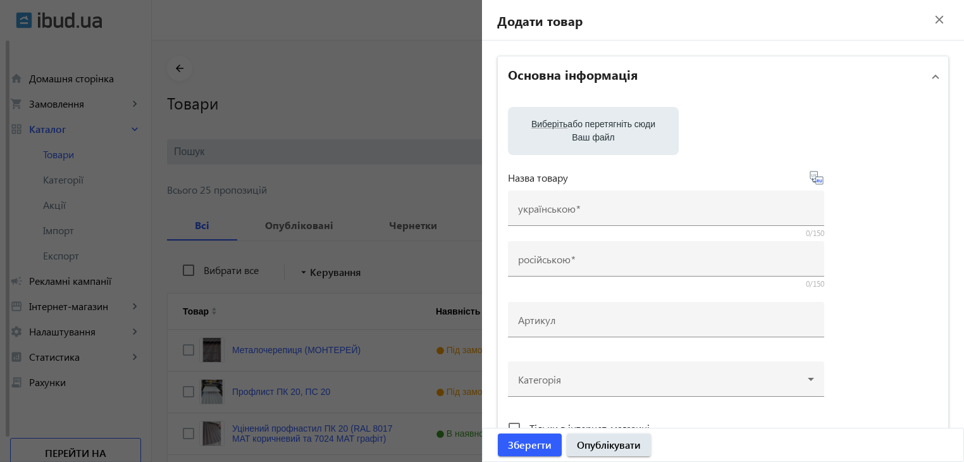
click at [555, 126] on span "Виберіть" at bounding box center [550, 124] width 36 height 10
click at [555, 126] on input "Виберіть або перетягніть сюди Ваш файл" at bounding box center [593, 132] width 151 height 15
type input "C:\fakepath\1758629220512.jpg"
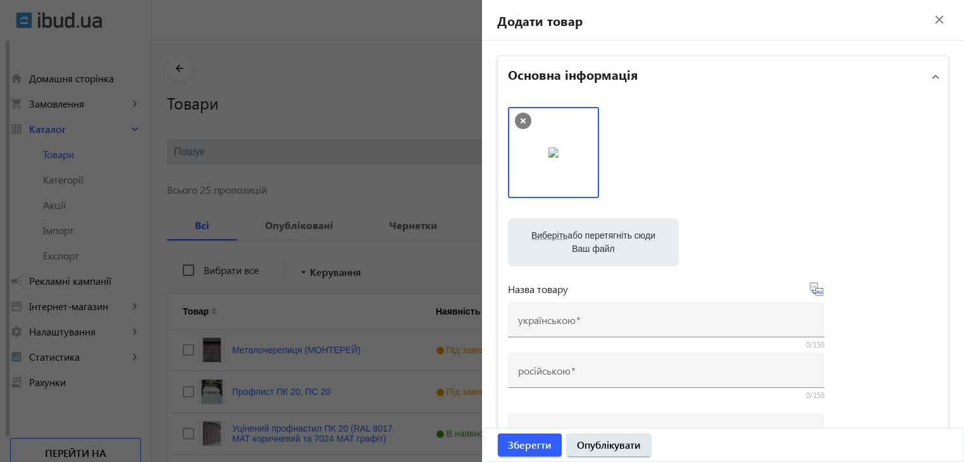
click at [604, 233] on label "Виберіть або перетягніть сюди Ваш файл" at bounding box center [593, 242] width 151 height 35
click at [604, 236] on input "Виберіть або перетягніть сюди Ваш файл" at bounding box center [593, 243] width 151 height 15
type input "C:\fakepath\1758629220534.jpg"
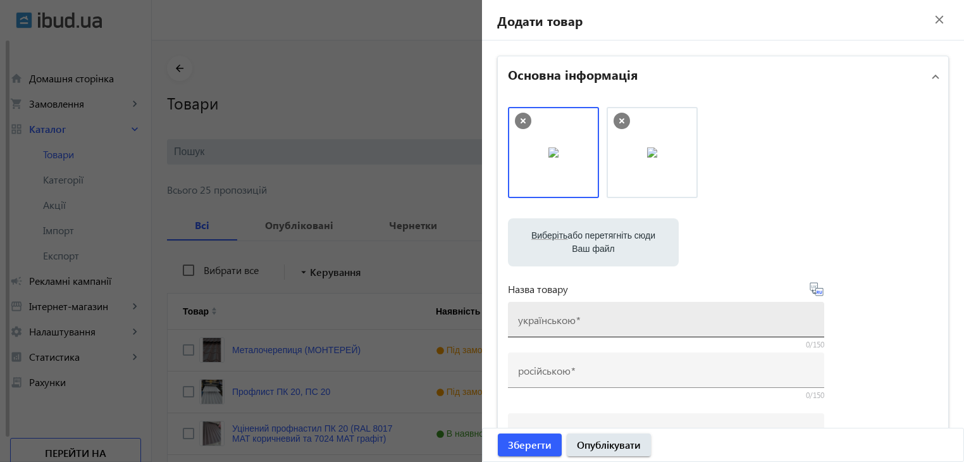
click at [558, 320] on mat-label "українською" at bounding box center [547, 319] width 58 height 13
click at [558, 320] on input "українською" at bounding box center [666, 323] width 296 height 13
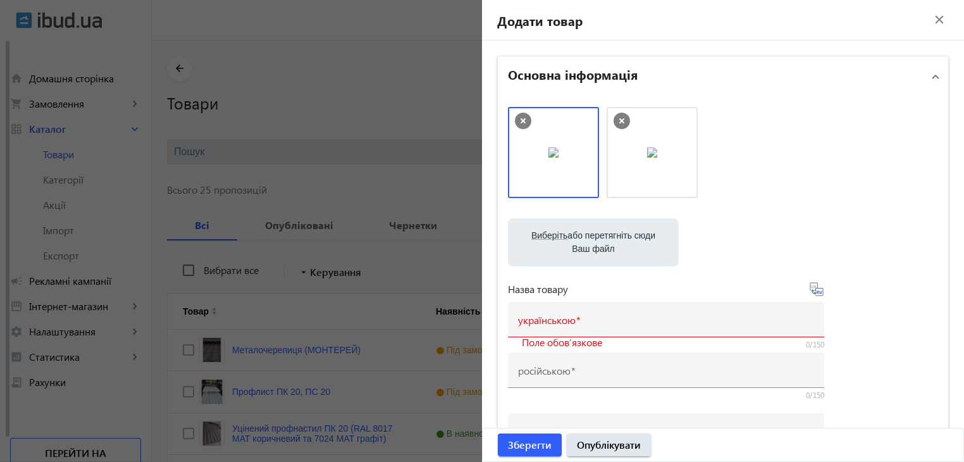
click at [856, 235] on file-loader "Виберіть або перетягніть сюди Ваш файл 1758629220534.jpg 1758629220534.jpg 4.4 …" at bounding box center [723, 242] width 430 height 48
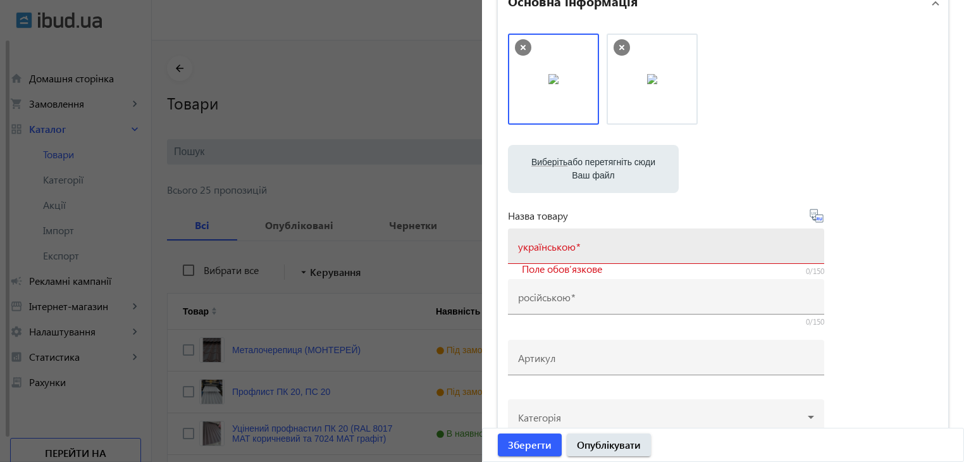
scroll to position [63, 0]
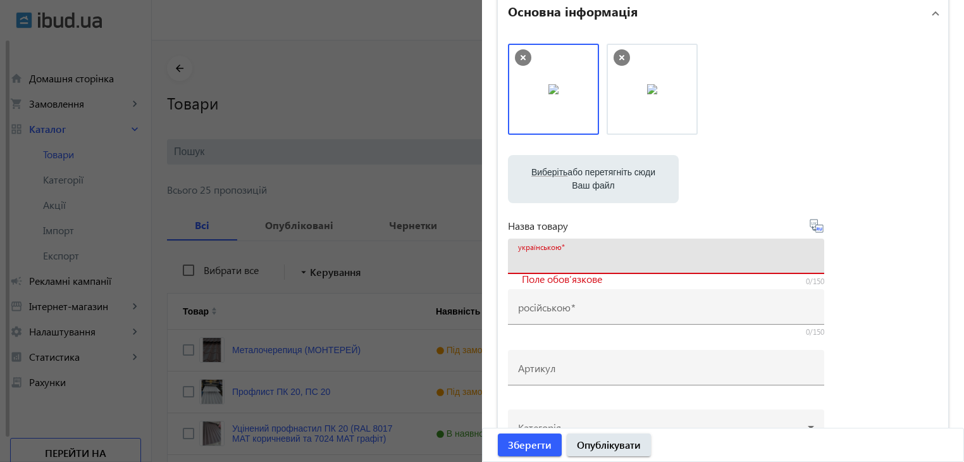
click at [585, 258] on input "українською" at bounding box center [666, 260] width 296 height 13
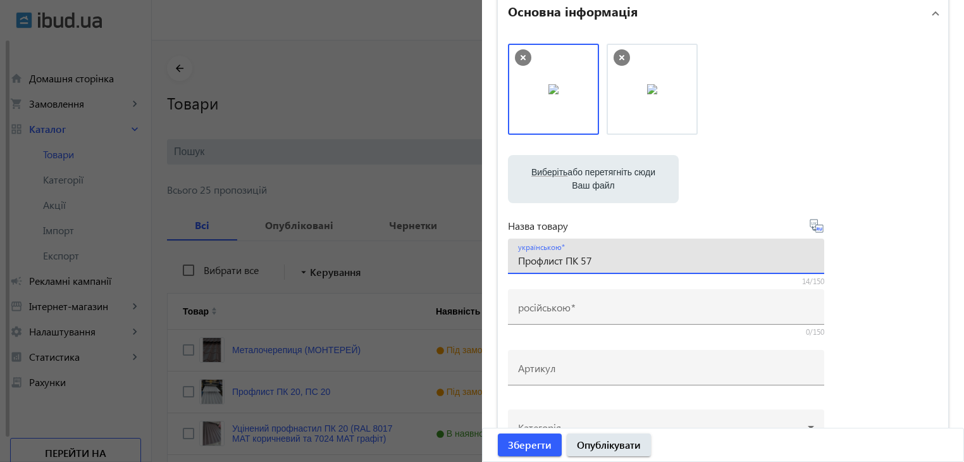
type input "Профлист ПК 57"
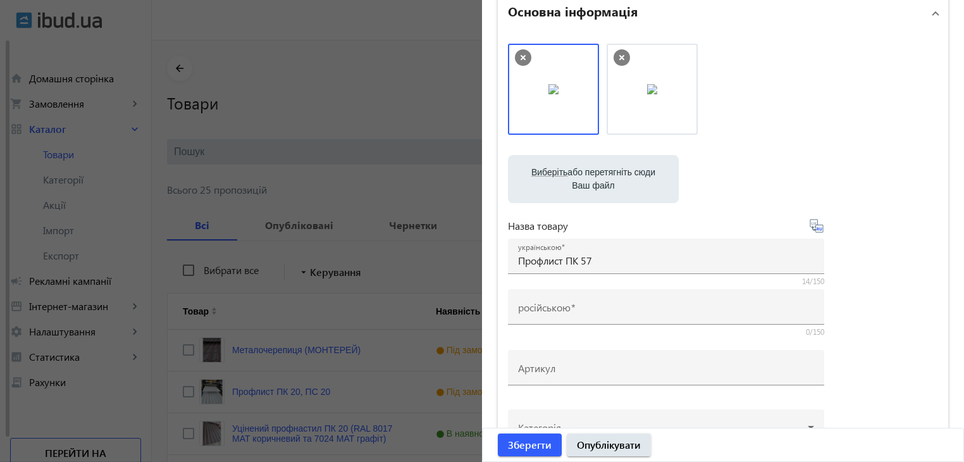
click at [814, 226] on icon at bounding box center [816, 225] width 15 height 15
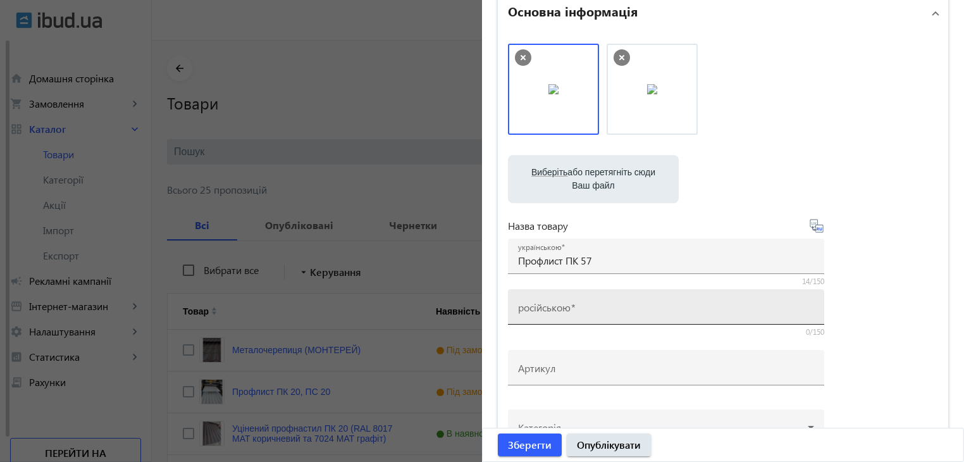
type input "Профлист ПК 57"
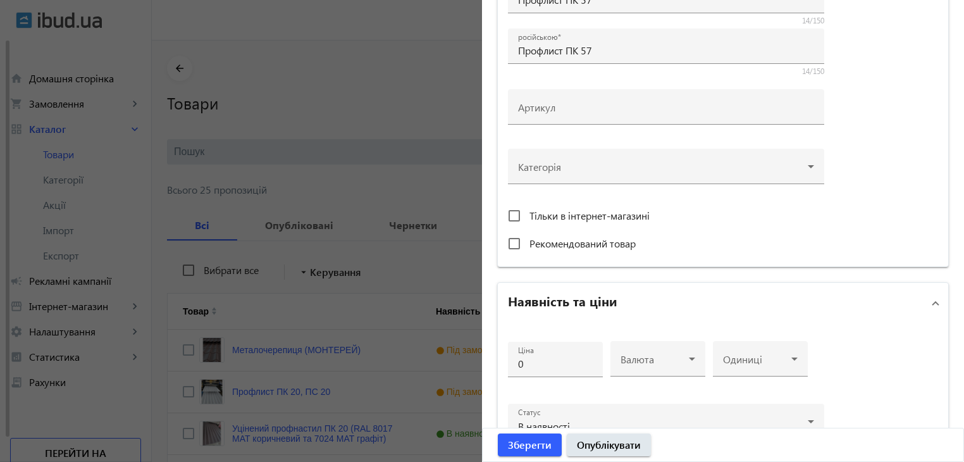
scroll to position [253, 0]
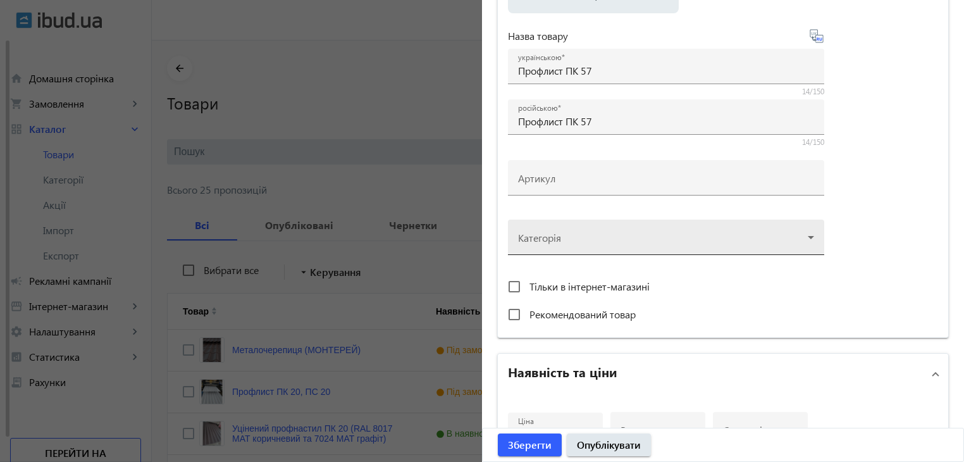
click at [731, 239] on div at bounding box center [666, 232] width 296 height 46
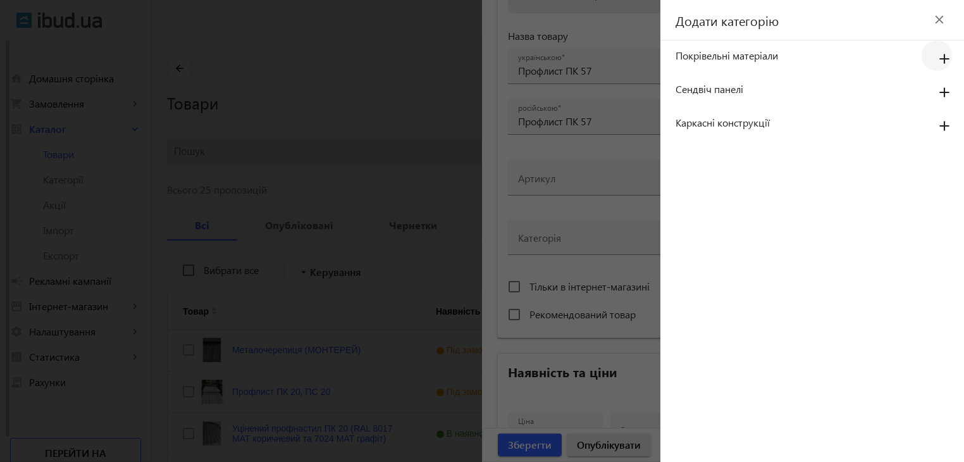
click at [856, 59] on mat-icon "add" at bounding box center [945, 59] width 30 height 23
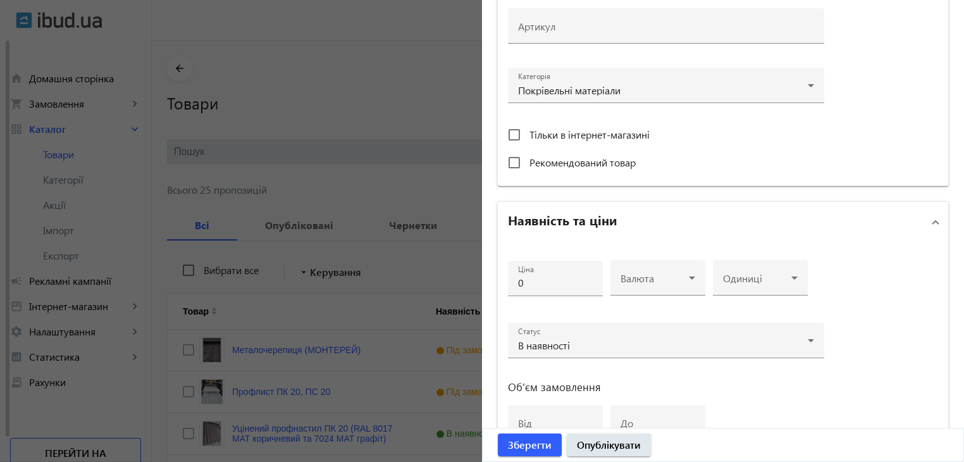
scroll to position [443, 0]
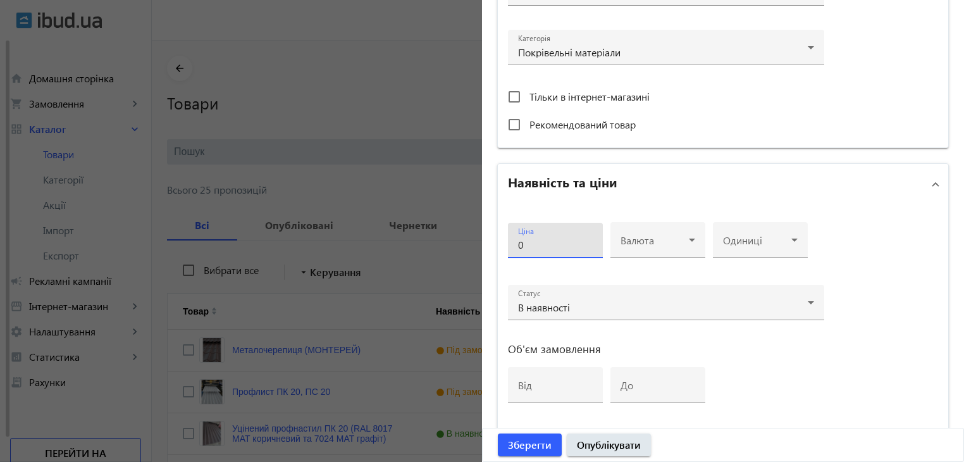
click at [542, 240] on input "0" at bounding box center [555, 244] width 75 height 13
type input "212"
click at [674, 240] on span at bounding box center [655, 245] width 68 height 10
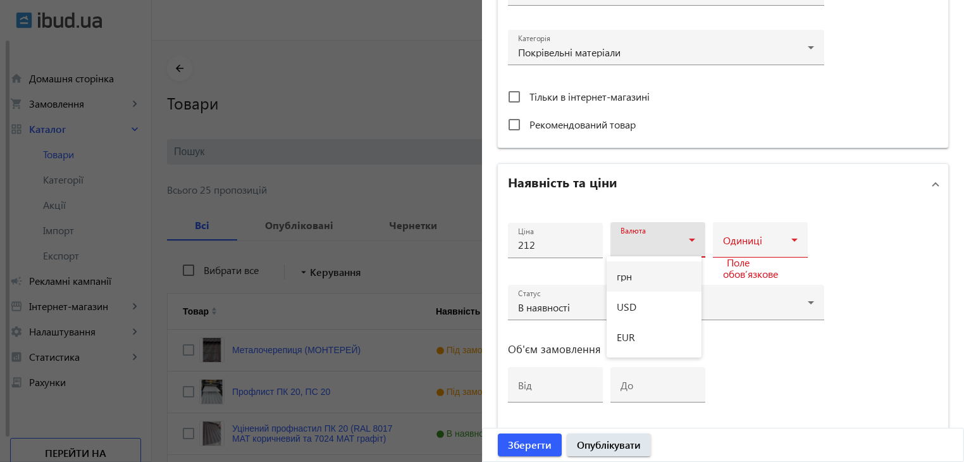
click at [638, 273] on mat-option "грн" at bounding box center [654, 276] width 95 height 30
click at [737, 240] on span at bounding box center [757, 245] width 68 height 10
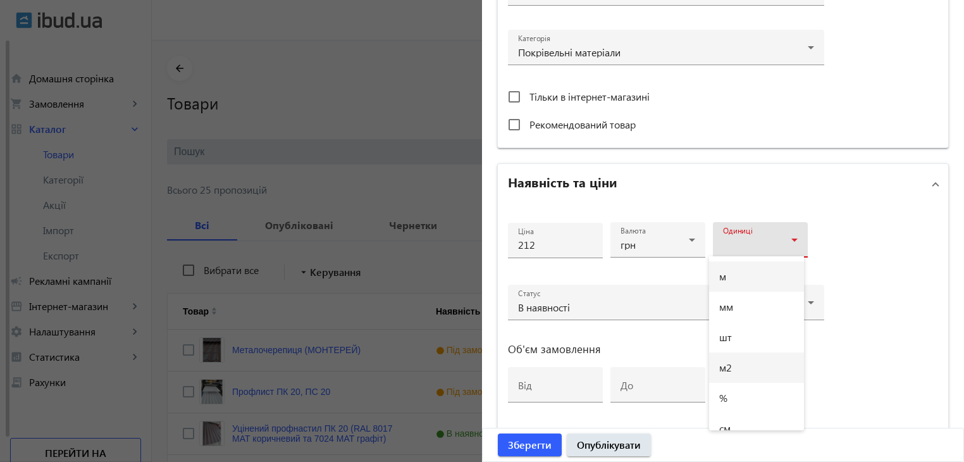
click at [740, 370] on mat-option "м2" at bounding box center [756, 367] width 95 height 30
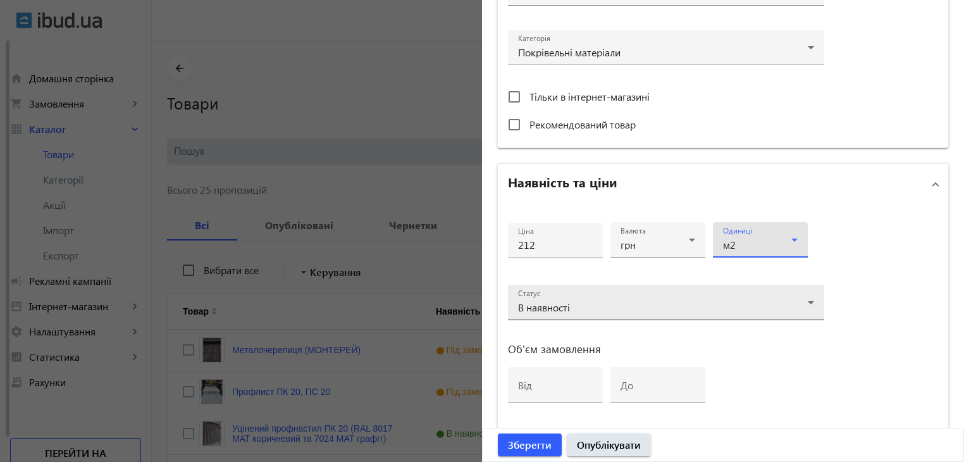
click at [578, 294] on div "Статус В наявності" at bounding box center [666, 302] width 296 height 35
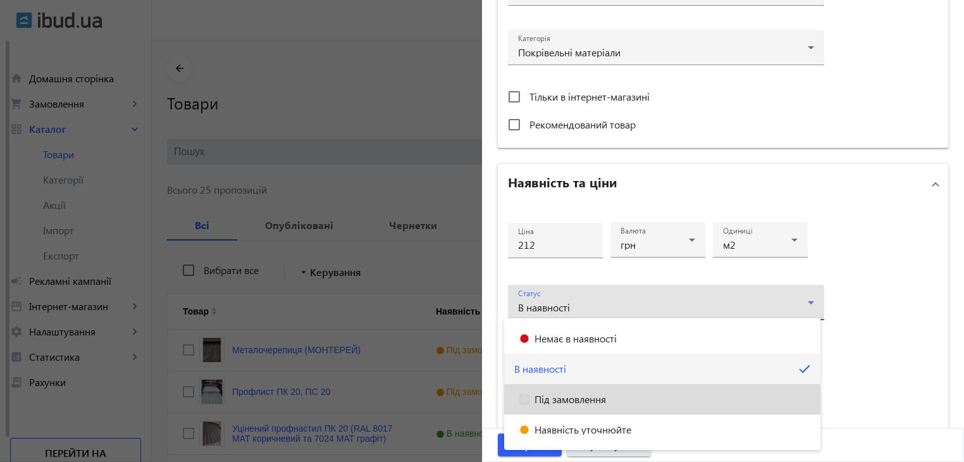
click at [580, 404] on mat-option "Під замовлення" at bounding box center [662, 399] width 316 height 30
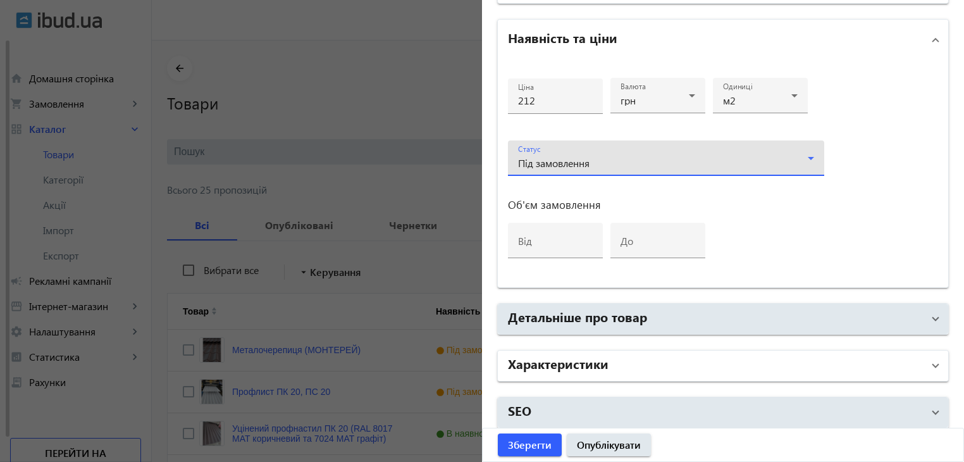
scroll to position [591, 0]
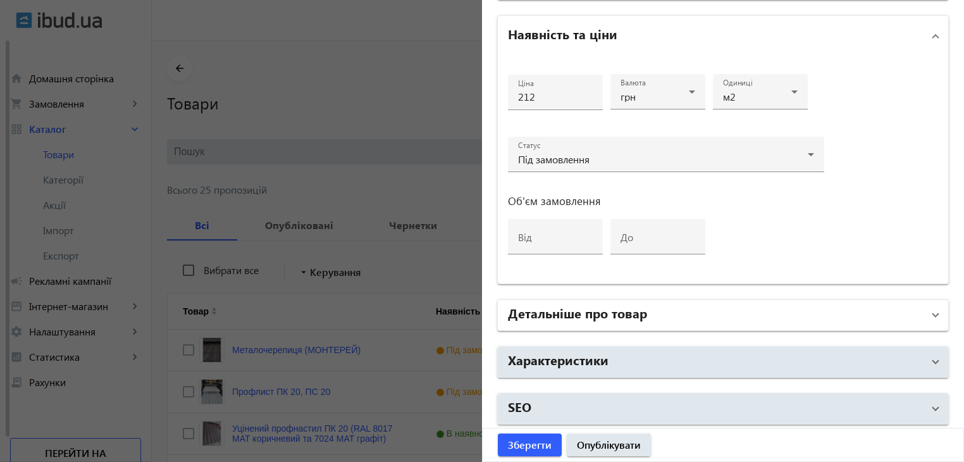
click at [620, 308] on h2 "Детальніше про товар" at bounding box center [577, 313] width 139 height 18
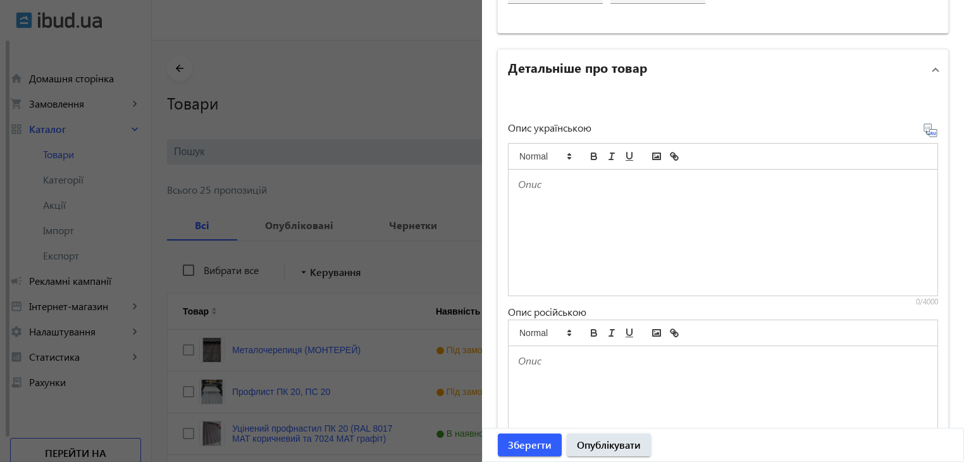
scroll to position [844, 0]
click at [528, 204] on div at bounding box center [723, 230] width 429 height 126
click at [539, 380] on div at bounding box center [723, 407] width 429 height 126
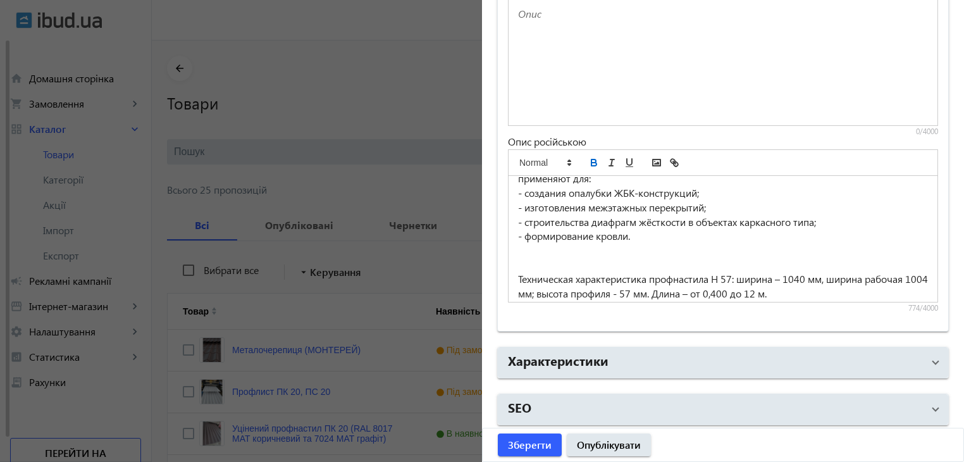
scroll to position [63, 0]
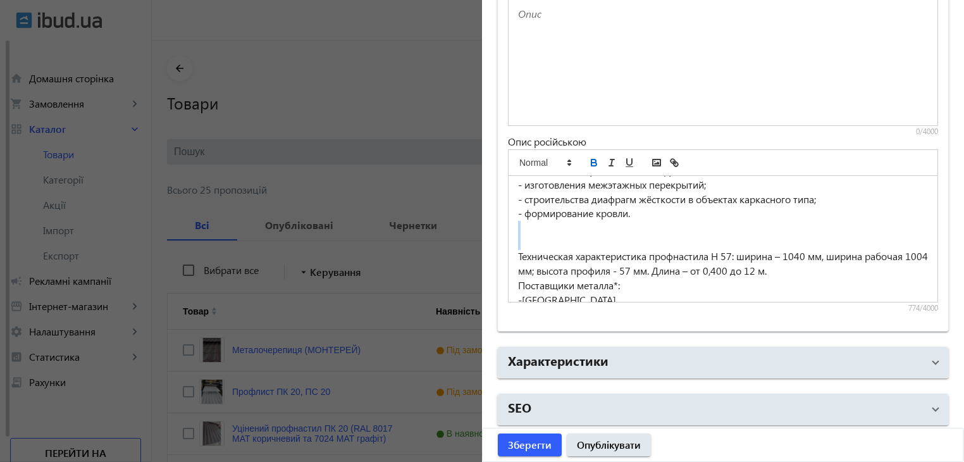
drag, startPoint x: 520, startPoint y: 221, endPoint x: 545, endPoint y: 236, distance: 29.5
click at [545, 236] on div "Профнастил Н57 подходит как для внутренних монтажных работ, так и для внешних. …" at bounding box center [723, 239] width 429 height 126
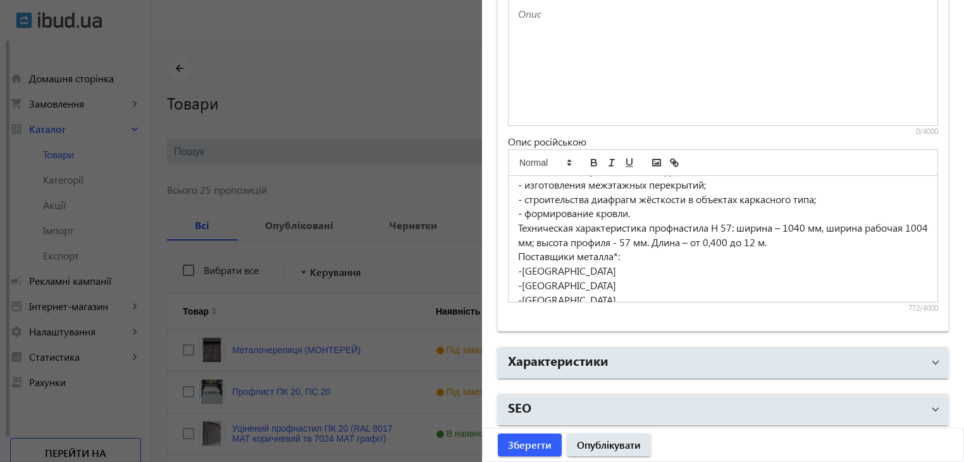
click at [620, 255] on p "Поставщики металла*:" at bounding box center [723, 256] width 410 height 15
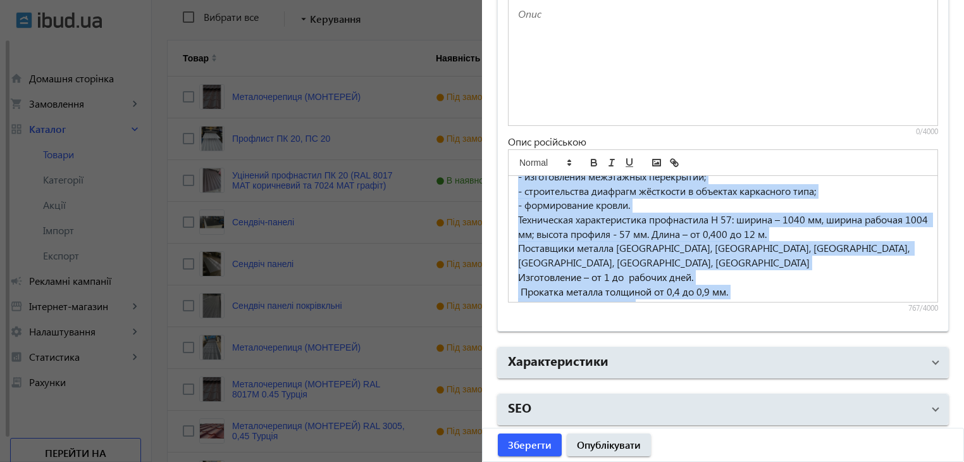
scroll to position [119, 0]
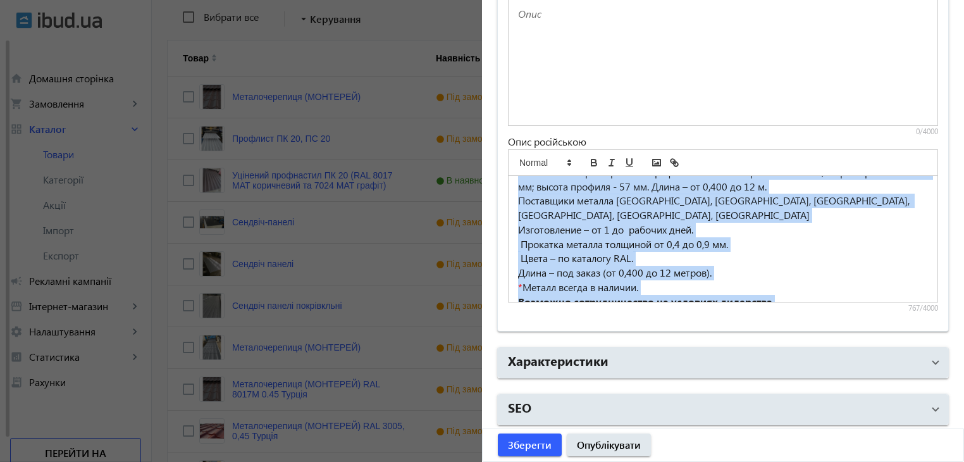
drag, startPoint x: 511, startPoint y: 187, endPoint x: 866, endPoint y: 287, distance: 369.0
click at [856, 287] on div "Профнастил Н57 подходит как для внутренних монтажных работ, так и для внешних. …" at bounding box center [723, 239] width 429 height 126
copy div "Профнастил Н57 подходит как для внутренних монтажных работ, так и для внешних. …"
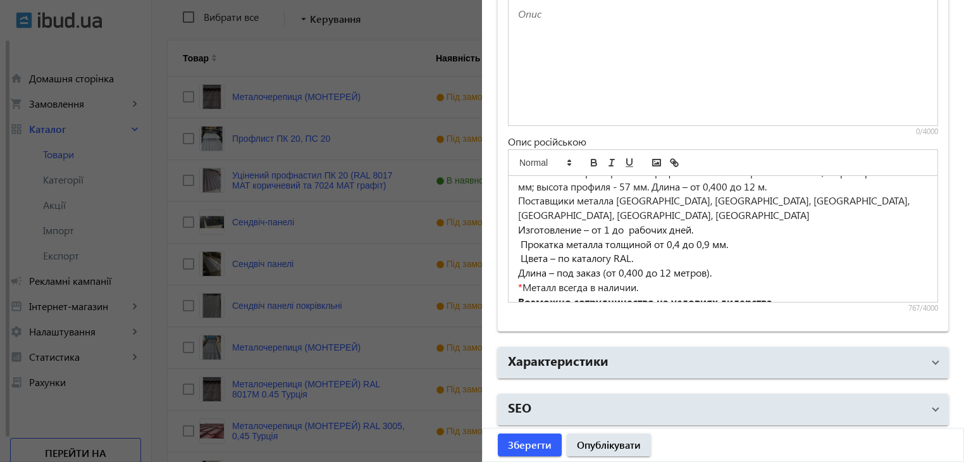
click at [599, 80] on div at bounding box center [723, 62] width 429 height 126
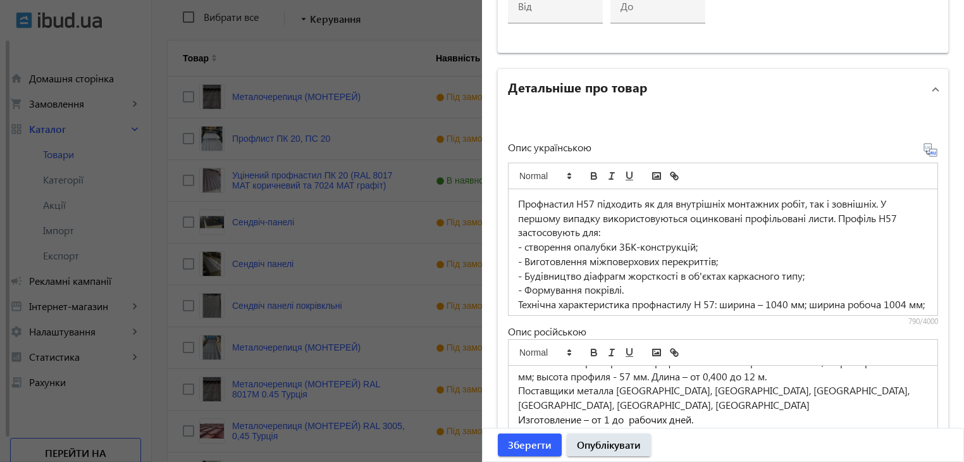
scroll to position [63, 0]
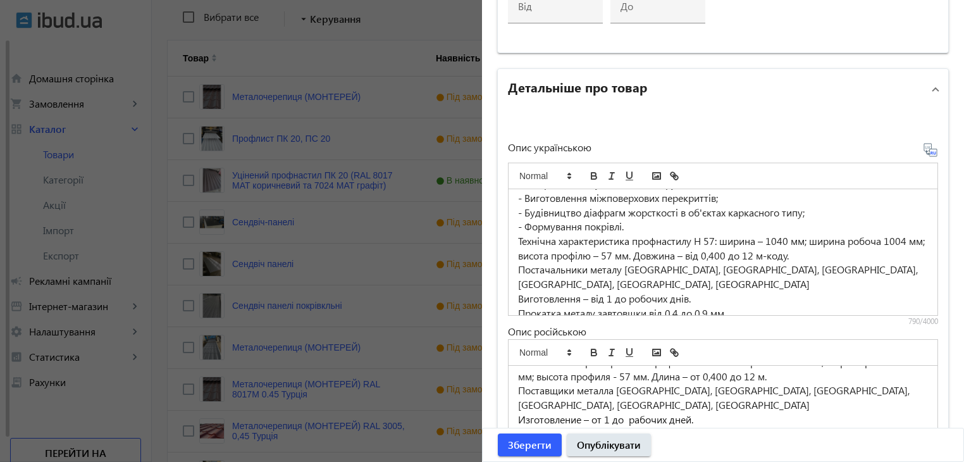
click at [719, 240] on p "Технічна характеристика профнастилу Н 57: ширина – 1040 мм; ширина робоча 1004 …" at bounding box center [723, 248] width 410 height 28
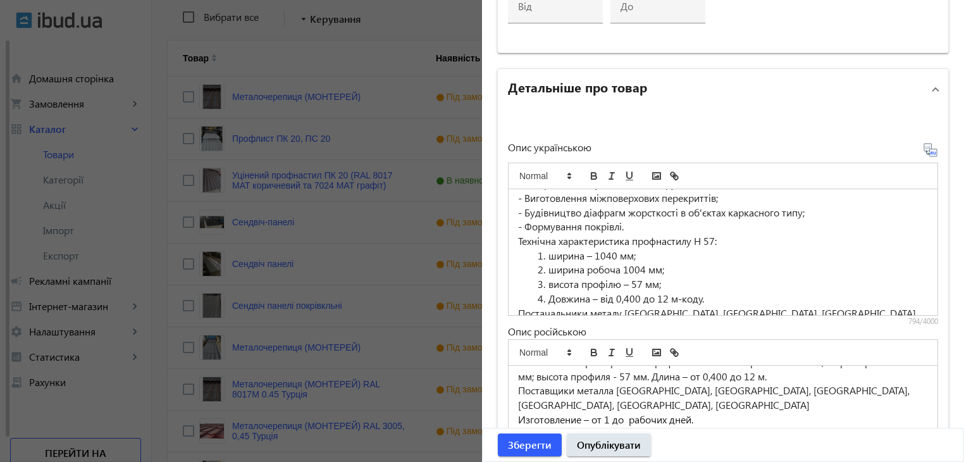
click at [699, 297] on li "Довжина – від 0,400 до 12 м-коду." at bounding box center [730, 299] width 395 height 15
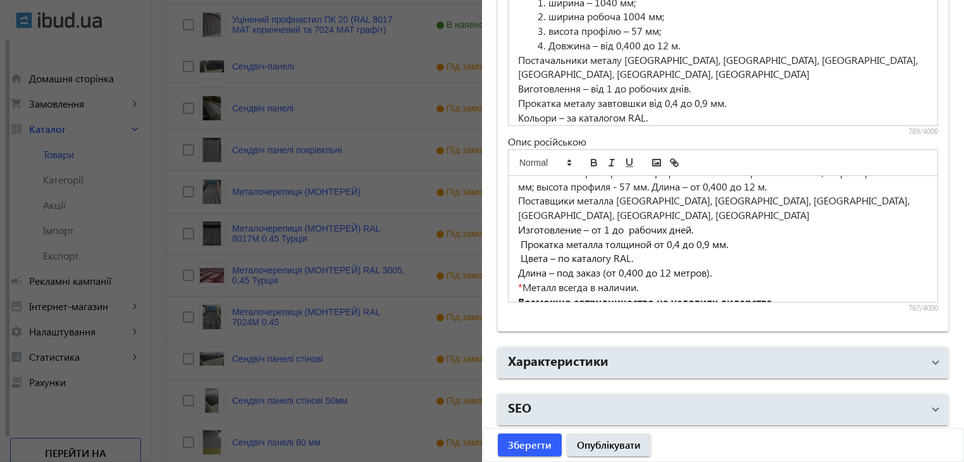
scroll to position [443, 0]
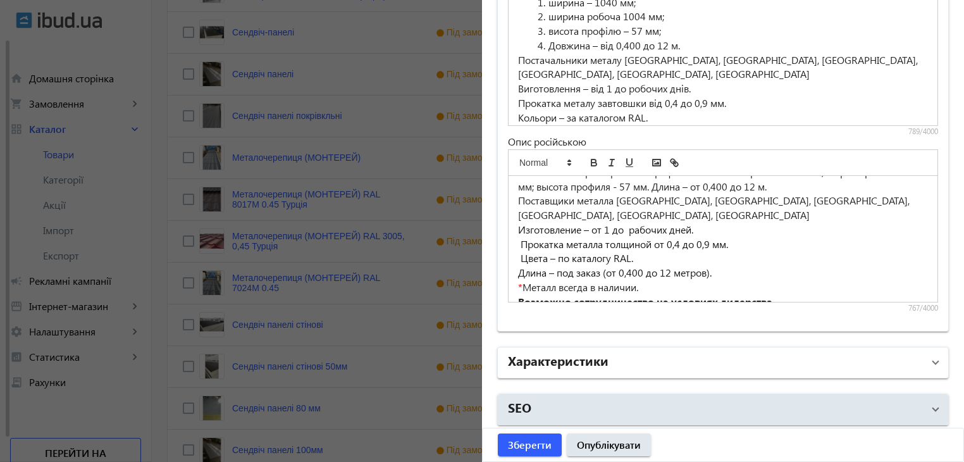
click at [612, 357] on mat-panel-title "Характеристики" at bounding box center [715, 362] width 415 height 23
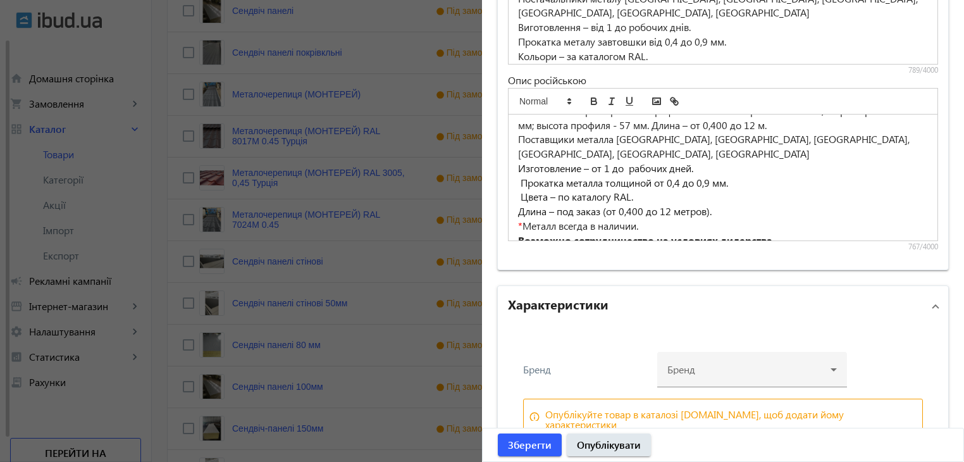
scroll to position [1136, 0]
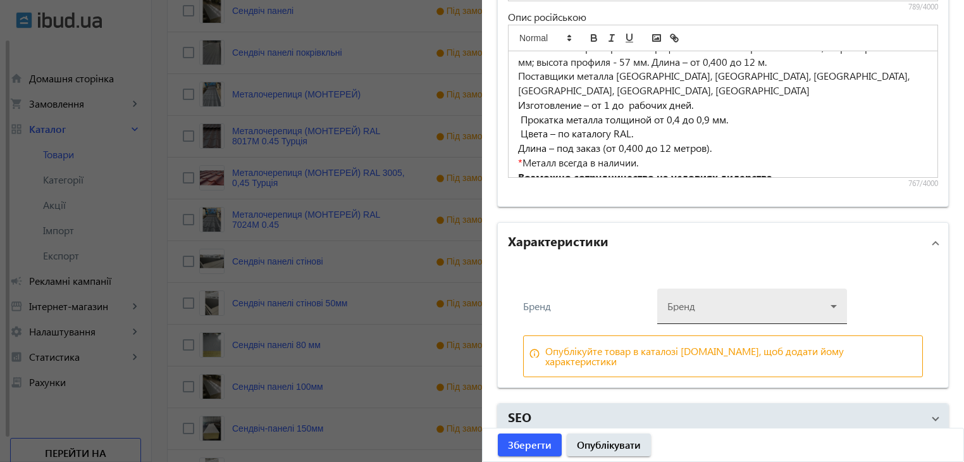
click at [826, 298] on div at bounding box center [753, 301] width 170 height 46
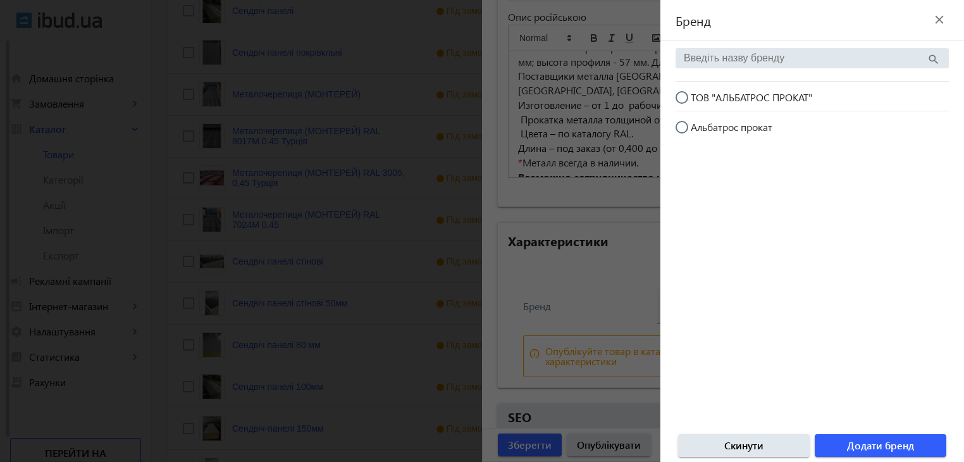
click at [680, 97] on input "ТОВ "АЛЬБАТРОС ПРОКАТ"" at bounding box center [688, 103] width 25 height 25
radio input "true"
click at [845, 437] on span "button" at bounding box center [881, 445] width 132 height 30
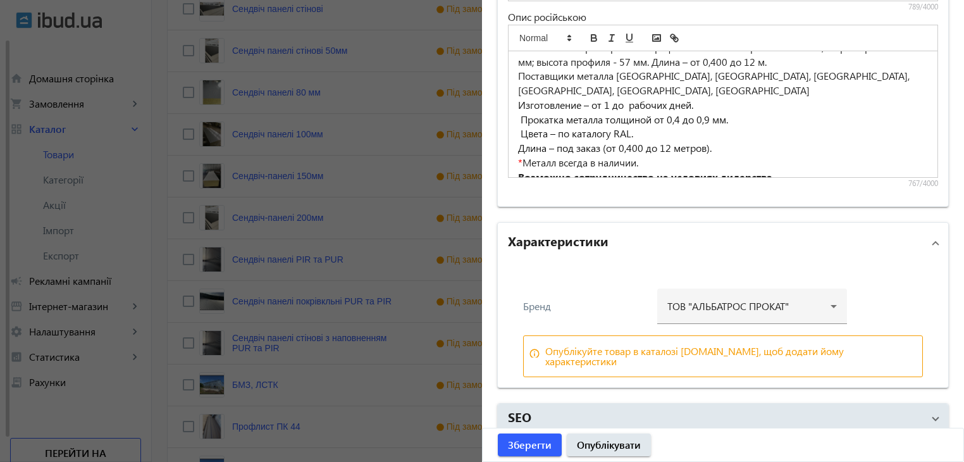
scroll to position [759, 0]
click at [530, 446] on span "Зберегти" at bounding box center [530, 445] width 44 height 14
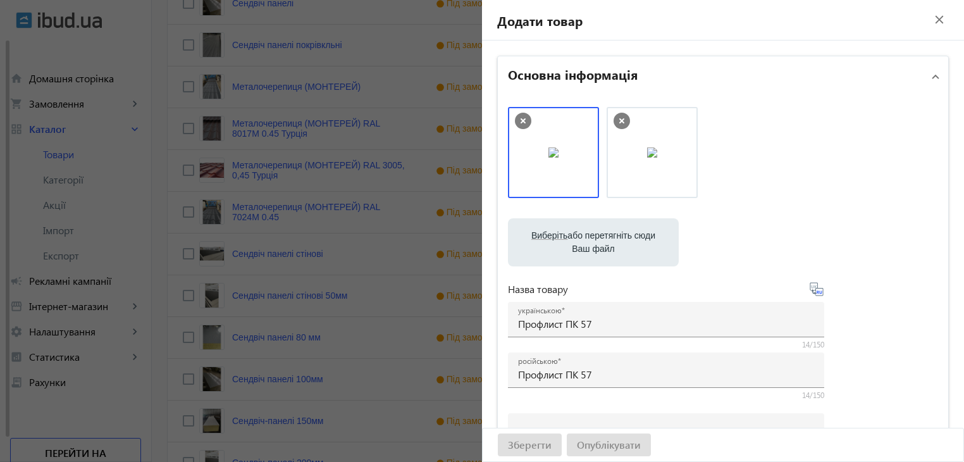
scroll to position [506, 0]
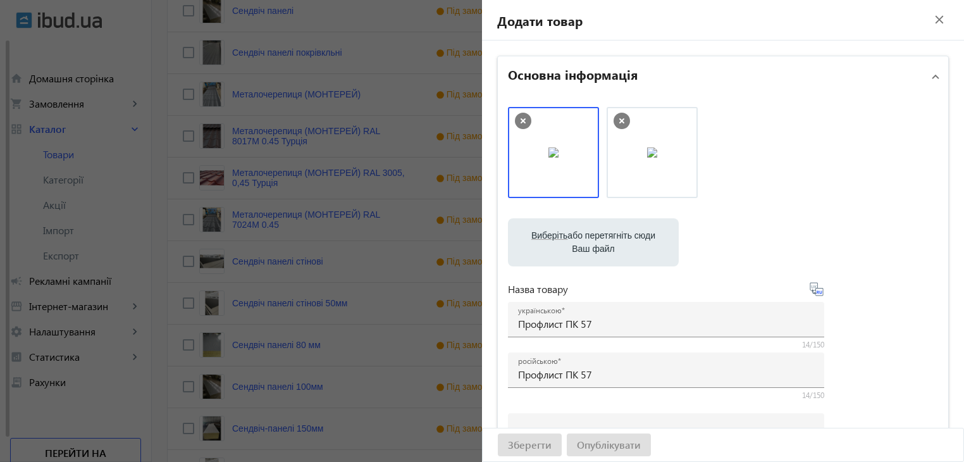
click at [286, 68] on div at bounding box center [482, 231] width 964 height 462
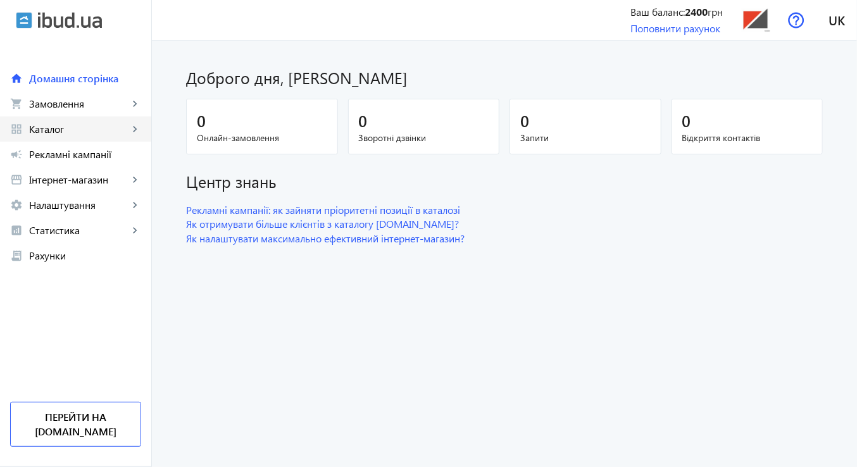
drag, startPoint x: 56, startPoint y: 132, endPoint x: 98, endPoint y: 116, distance: 45.5
click at [56, 132] on span "Каталог" at bounding box center [78, 129] width 99 height 13
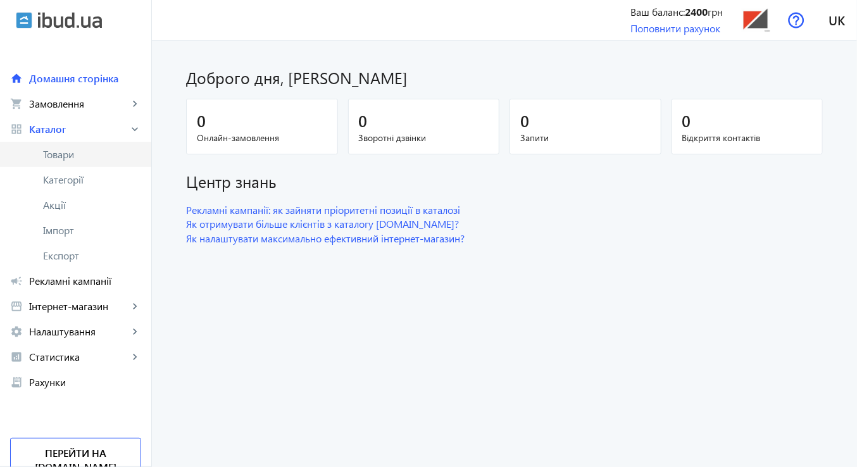
click at [75, 155] on span "Товари" at bounding box center [92, 154] width 98 height 13
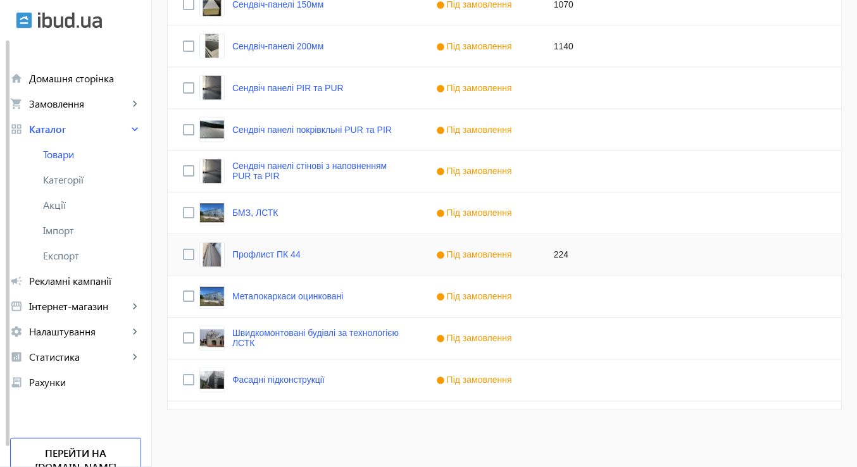
scroll to position [867, 0]
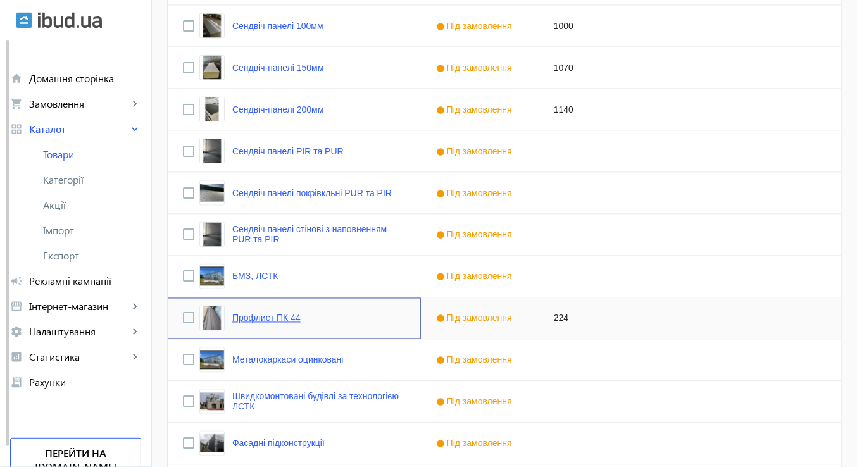
click at [273, 322] on link "Профлист ПК 44" at bounding box center [266, 318] width 68 height 10
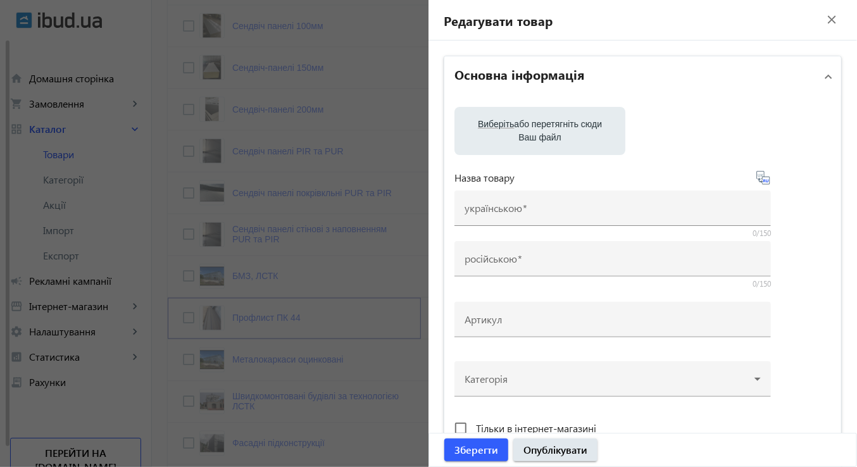
type input "Профлист ПК 44"
type input "224"
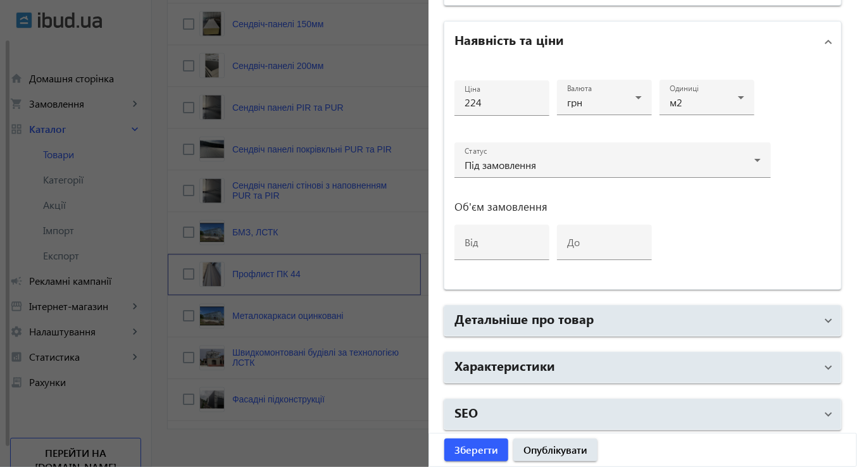
scroll to position [930, 0]
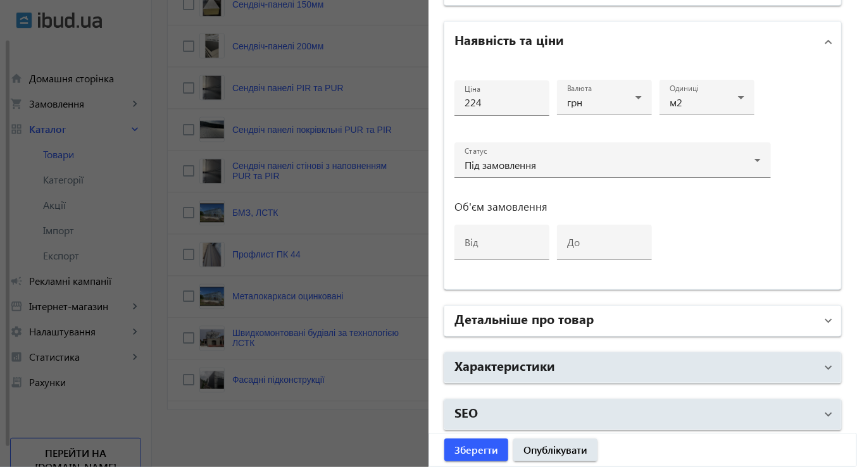
click at [560, 311] on h2 "Детальніше про товар" at bounding box center [523, 318] width 139 height 18
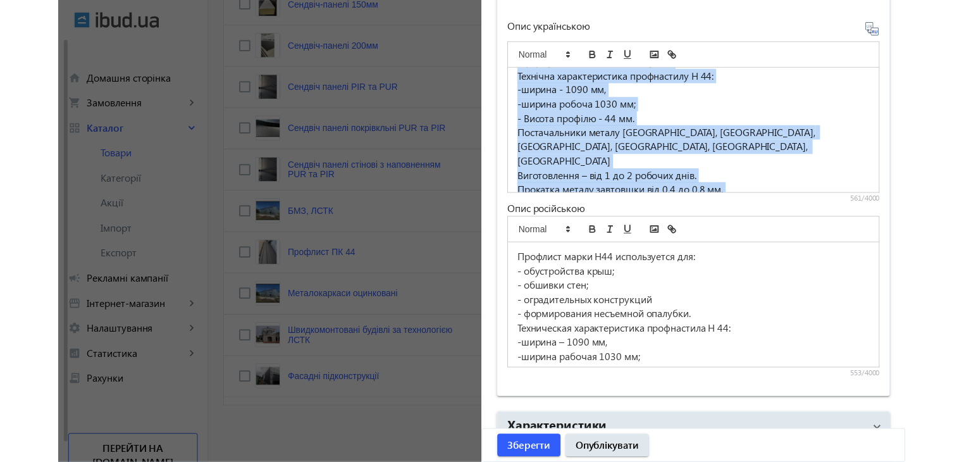
scroll to position [134, 0]
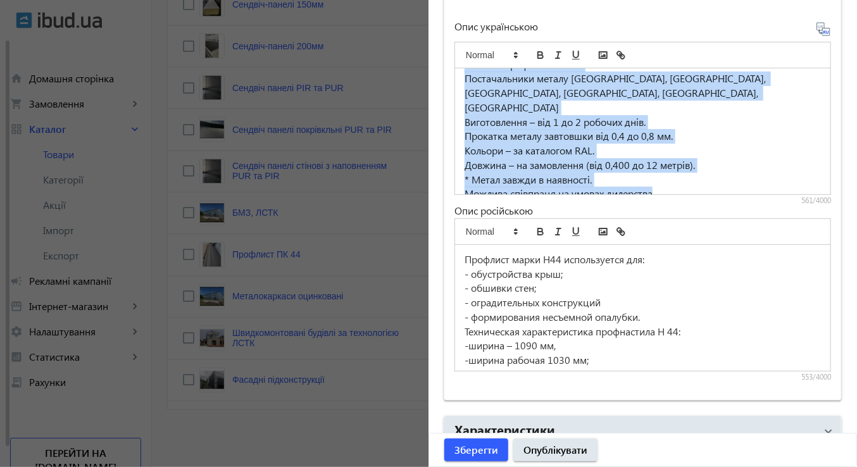
drag, startPoint x: 457, startPoint y: 80, endPoint x: 681, endPoint y: 201, distance: 253.7
click at [681, 201] on div "Профнастил марки Н44 використовується для: - облаштування дахів; - Обшивки стін…" at bounding box center [642, 119] width 377 height 171
copy div "Профнастил марки Н44 використовується для: - облаштування дахів; - Обшивки стін…"
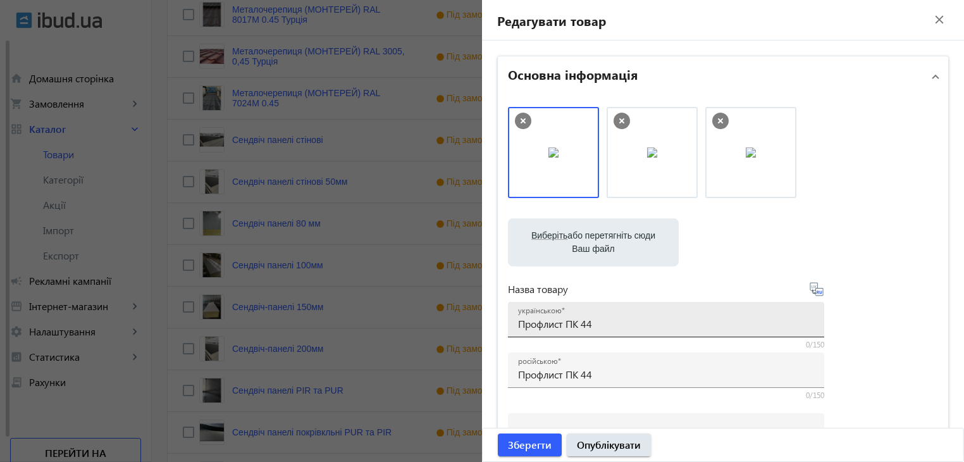
scroll to position [619, 0]
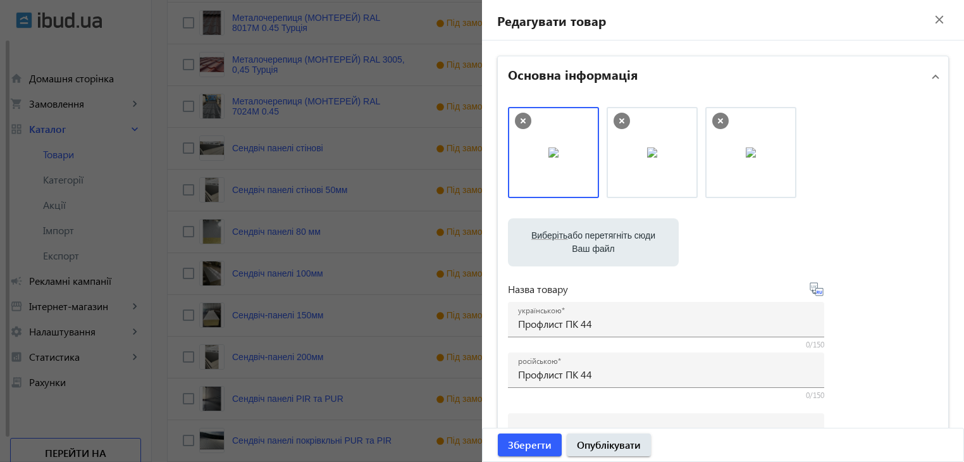
drag, startPoint x: 934, startPoint y: 16, endPoint x: 925, endPoint y: 28, distance: 15.4
click at [856, 19] on mat-icon "close" at bounding box center [939, 19] width 19 height 19
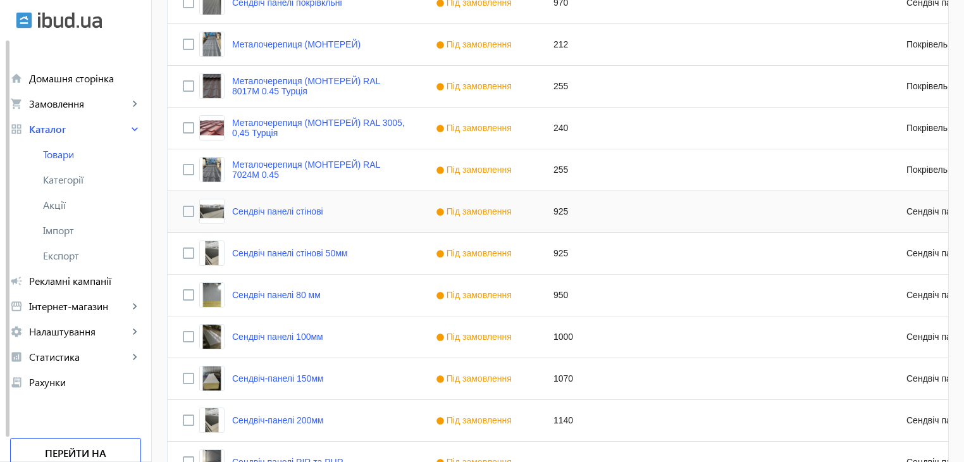
scroll to position [50, 0]
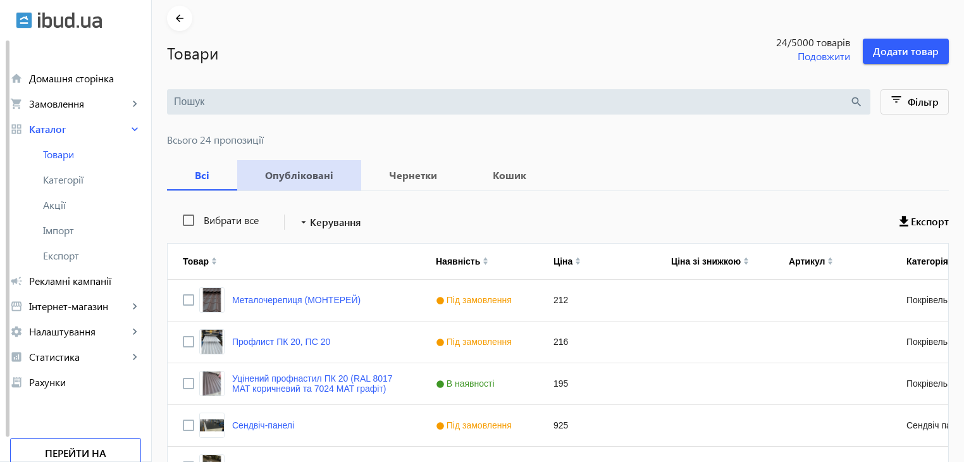
click at [299, 171] on b "Опубліковані" at bounding box center [299, 175] width 94 height 10
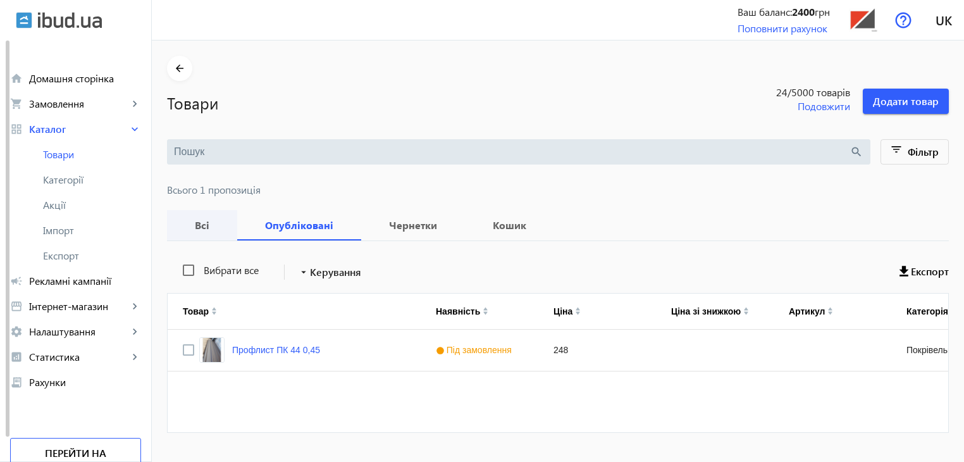
click at [192, 226] on b "Всі" at bounding box center [202, 225] width 40 height 10
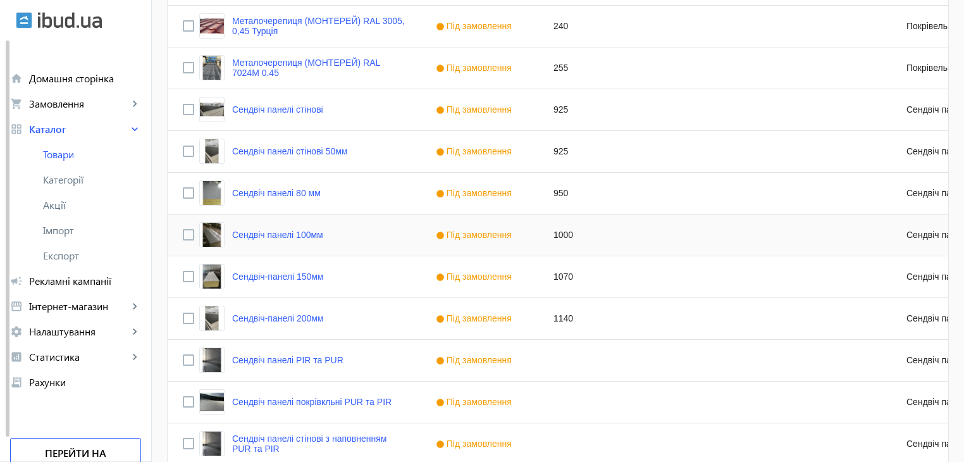
scroll to position [1061, 0]
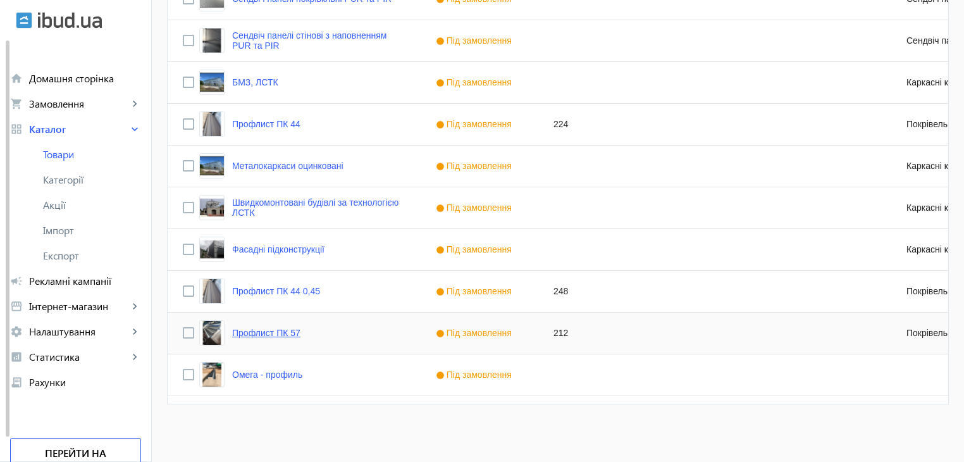
click at [280, 330] on link "Профлист ПК 57" at bounding box center [266, 333] width 68 height 10
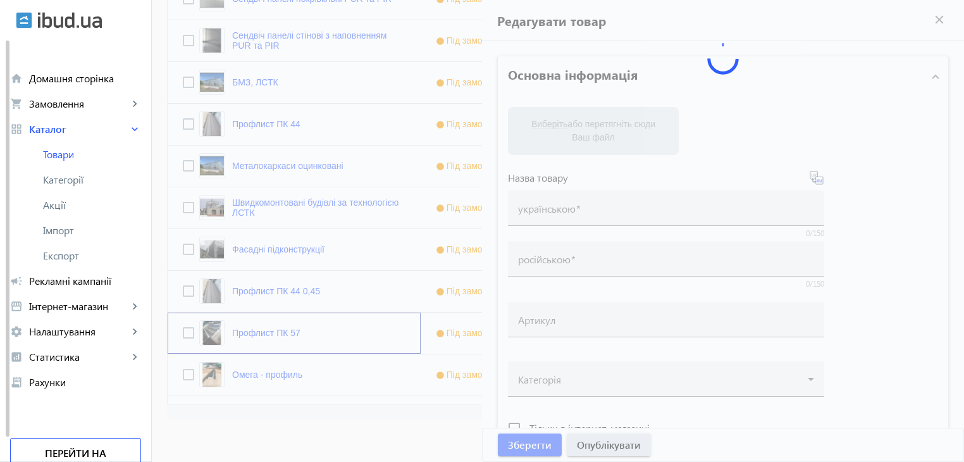
type input "Профлист ПК 57"
type input "212"
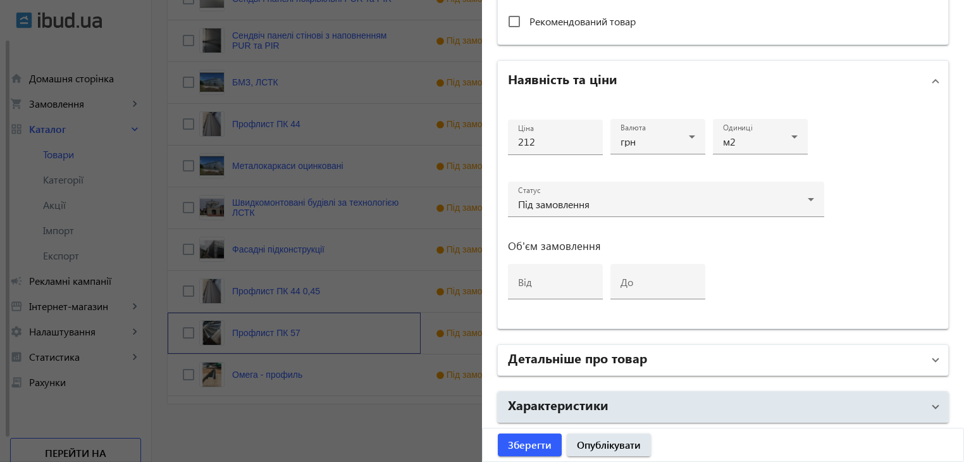
scroll to position [591, 0]
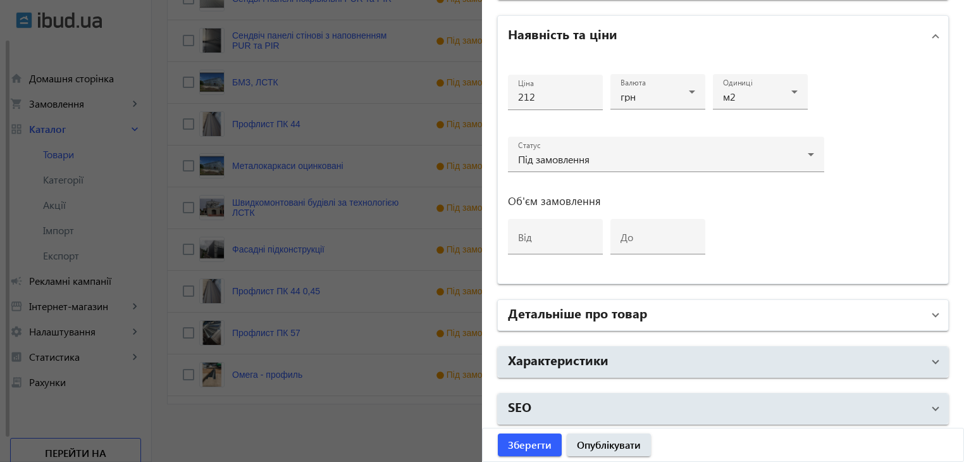
click at [583, 309] on h2 "Детальніше про товар" at bounding box center [577, 313] width 139 height 18
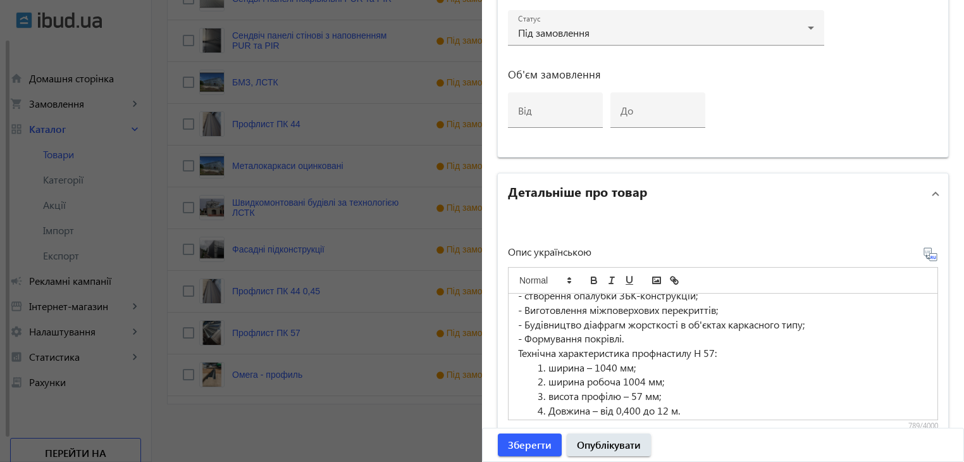
scroll to position [162, 0]
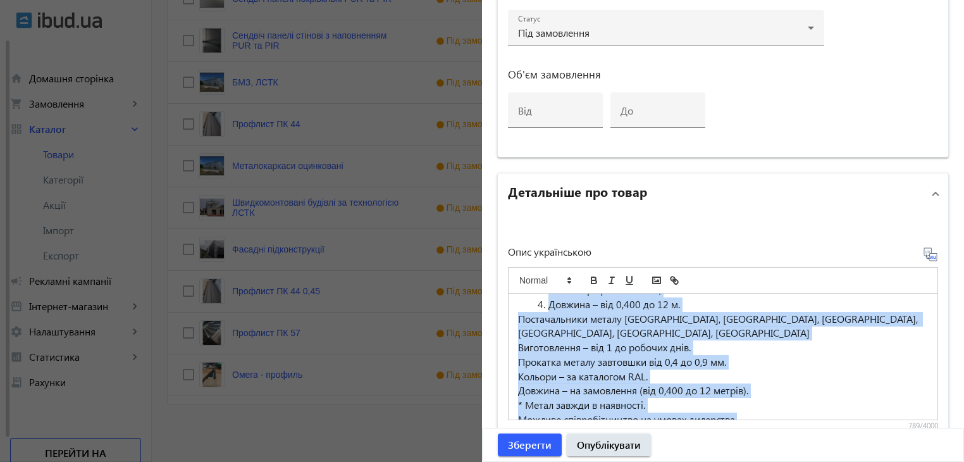
drag, startPoint x: 512, startPoint y: 305, endPoint x: 757, endPoint y: 402, distance: 263.9
click at [757, 402] on div "Профнастил Н57 підходить як для внутрішніх монтажних робіт, так і зовнішніх. У …" at bounding box center [723, 357] width 429 height 126
click at [613, 340] on p "Виготовлення – від 1 до робочих днів." at bounding box center [723, 347] width 410 height 15
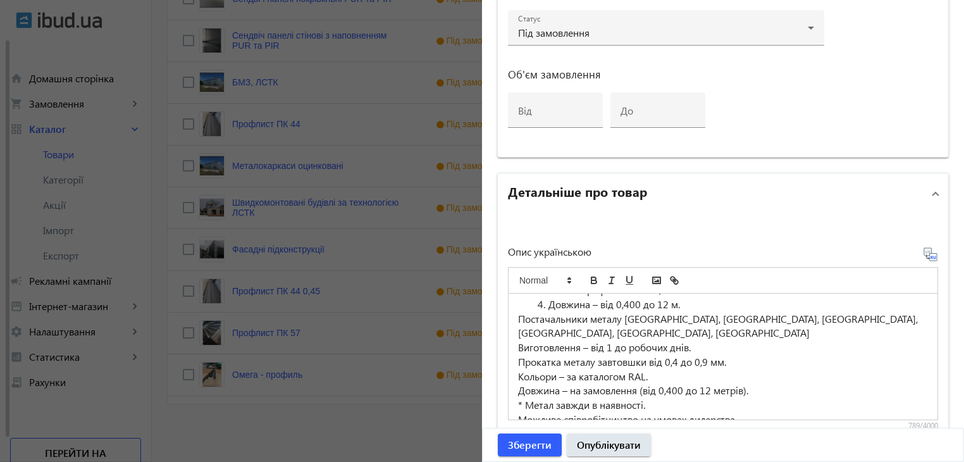
click at [623, 340] on p "Виготовлення – від 1 до робочих днів." at bounding box center [723, 347] width 410 height 15
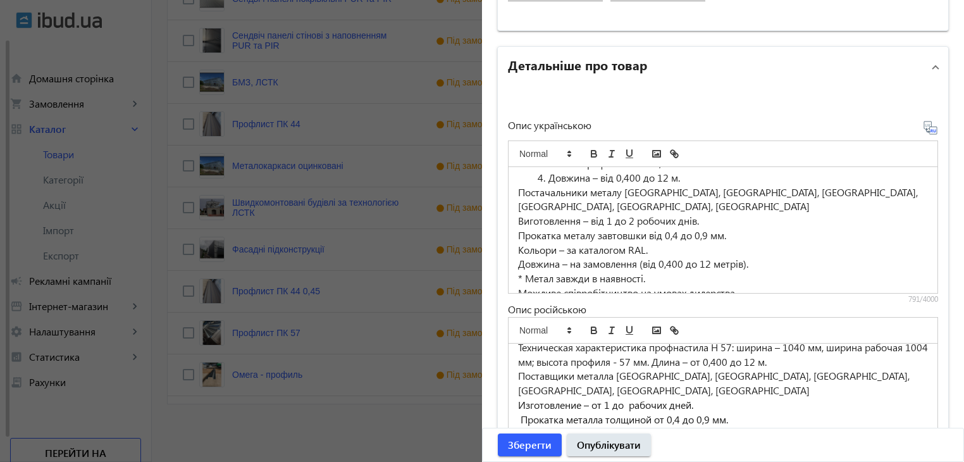
scroll to position [119, 0]
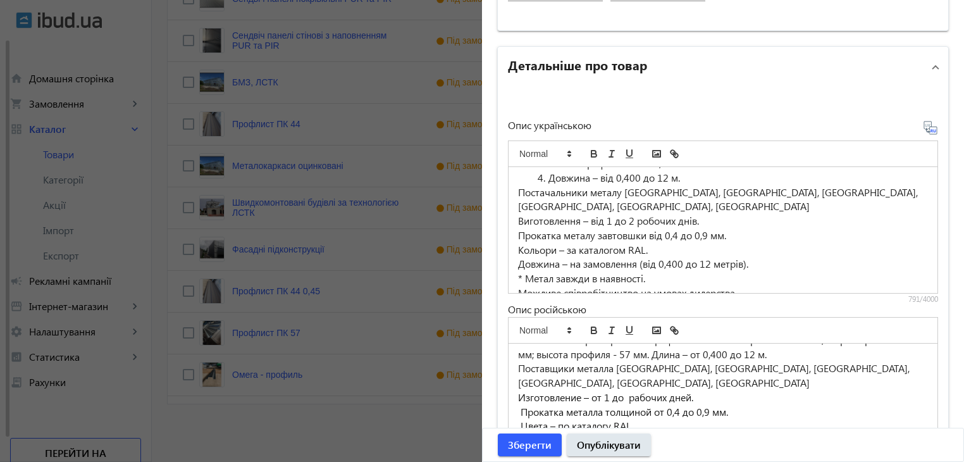
click at [856, 126] on icon at bounding box center [930, 127] width 15 height 15
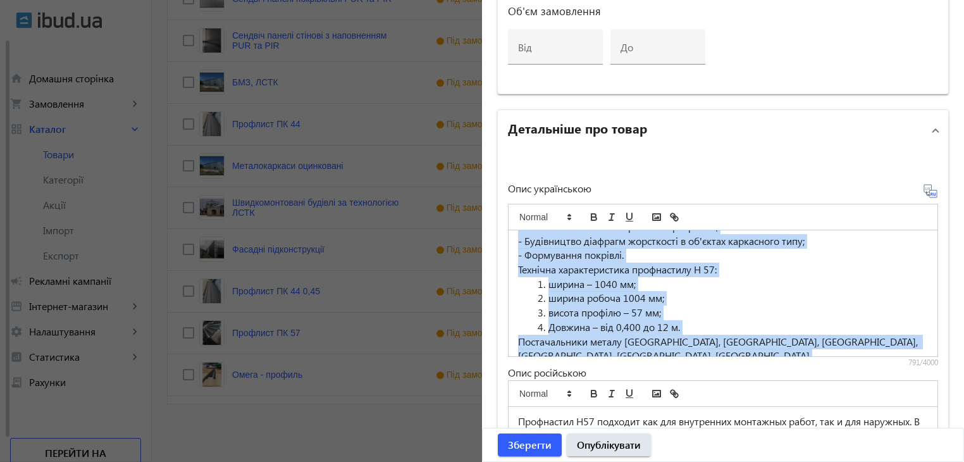
scroll to position [162, 0]
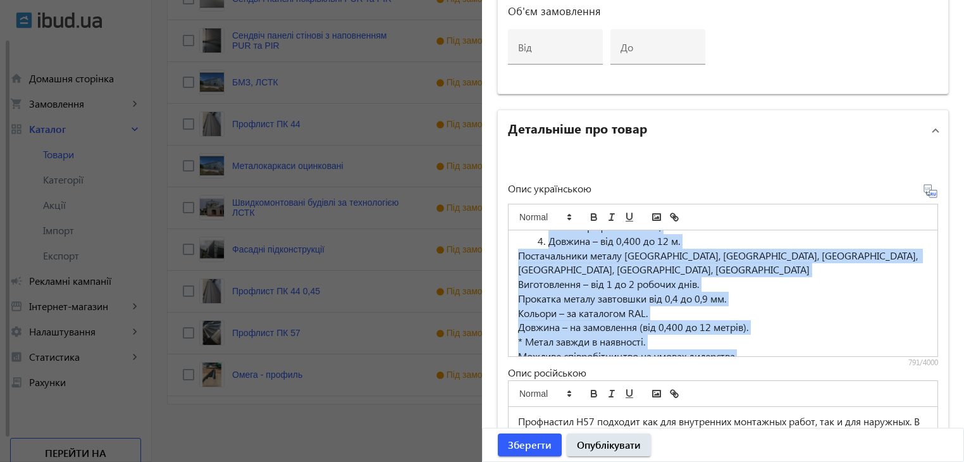
drag, startPoint x: 513, startPoint y: 244, endPoint x: 805, endPoint y: 348, distance: 309.6
click at [805, 348] on div "Профнастил Н57 підходить як для внутрішніх монтажних робіт, так і зовнішніх. У …" at bounding box center [723, 293] width 429 height 126
copy div "Loremipsum D40 sitametco ad eli seddoeiusm temporinc utlab, etd m aliquaeni. A …"
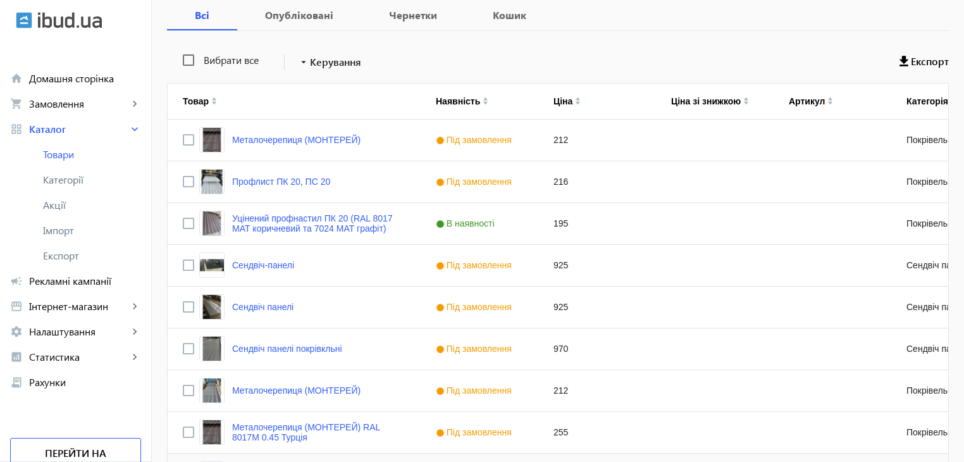
scroll to position [190, 0]
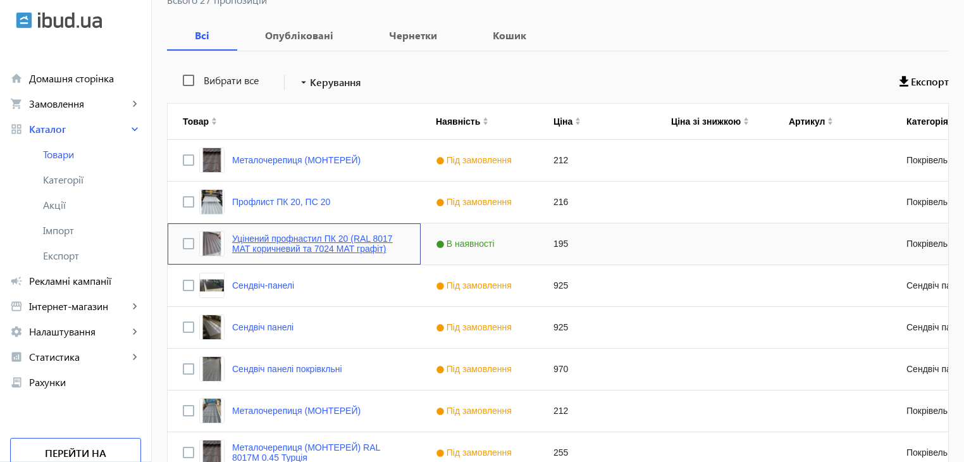
drag, startPoint x: 275, startPoint y: 239, endPoint x: 420, endPoint y: 228, distance: 145.9
click at [274, 239] on link "Уцінений профнастил ПК 20 (RAL 8017 МАТ коричневий та 7024 МАТ графіт)" at bounding box center [318, 243] width 173 height 20
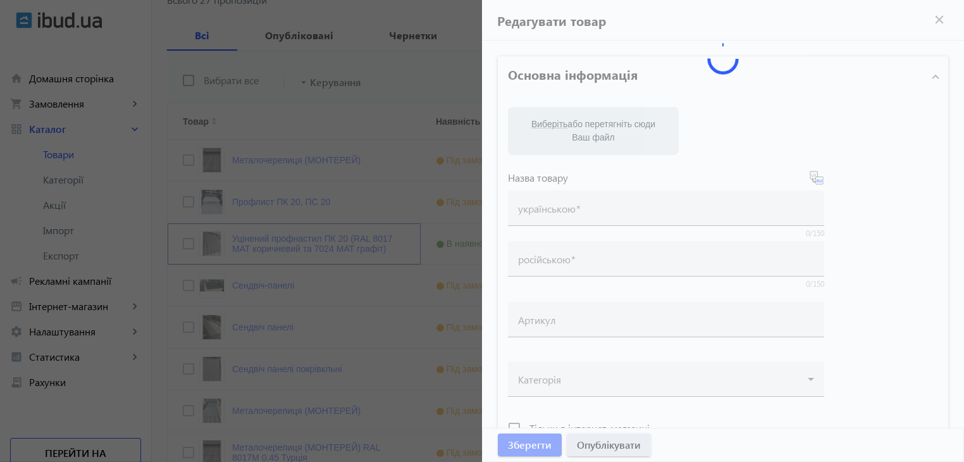
type input "Уцінений профнастил ПК 20 (RAL 8017 МАТ коричневий та 7024 МАТ графіт)"
type input "Уциненний профнастил ПК 20 (RAL 8017 МАТ коричневый и 7024 МАТ графит)"
type input "195"
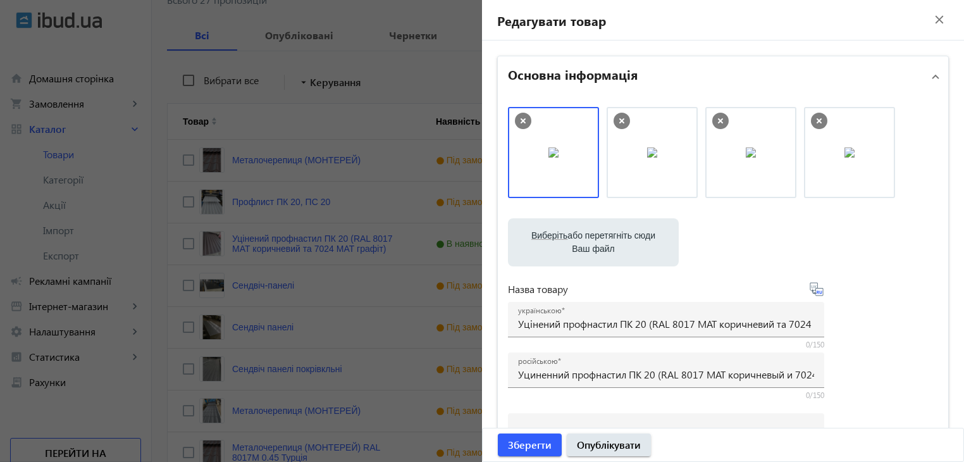
click at [276, 315] on div at bounding box center [482, 231] width 964 height 462
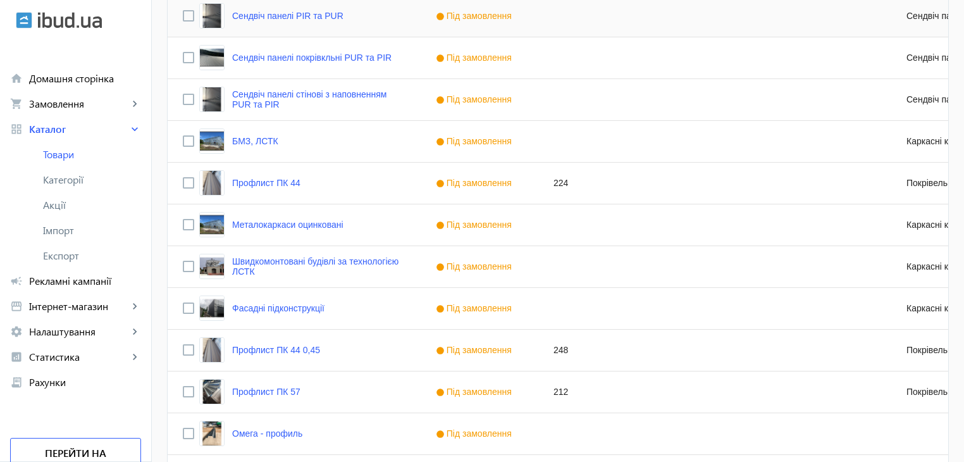
scroll to position [1012, 0]
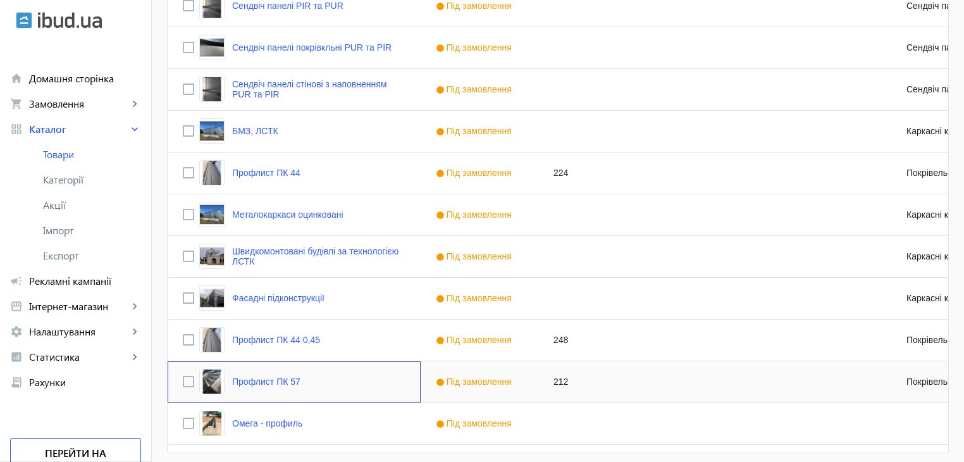
click at [282, 387] on div "Профлист ПК 57" at bounding box center [249, 381] width 101 height 25
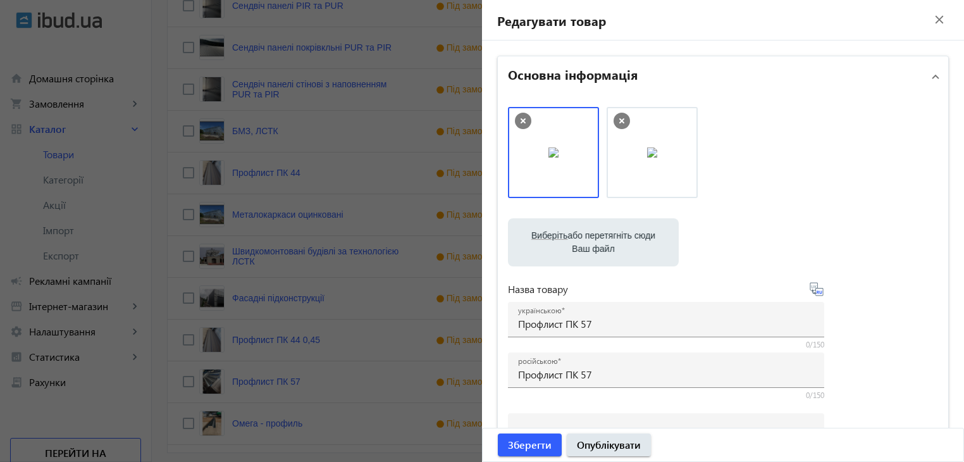
click at [159, 136] on div at bounding box center [482, 231] width 964 height 462
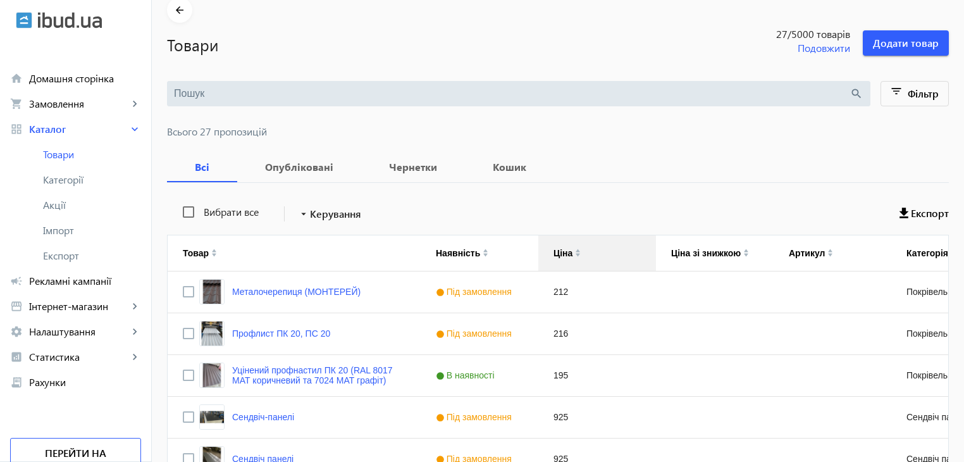
scroll to position [0, 0]
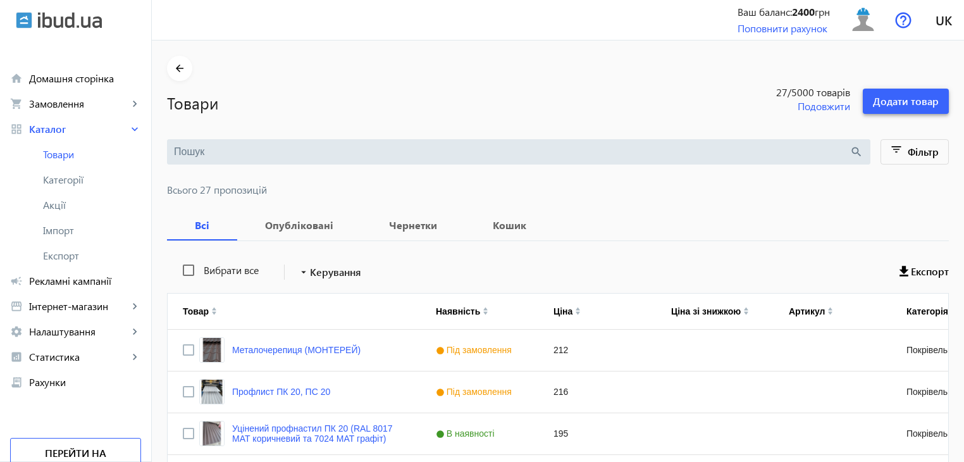
click at [885, 102] on span "Додати товар" at bounding box center [906, 101] width 66 height 14
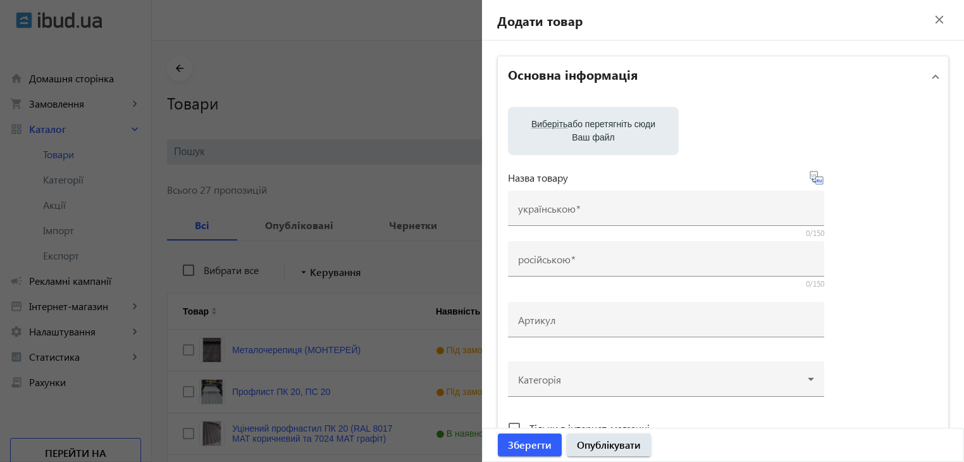
click at [540, 141] on label "Виберіть або перетягніть сюди Ваш файл" at bounding box center [593, 130] width 151 height 35
click at [540, 140] on input "Виберіть або перетягніть сюди Ваш файл" at bounding box center [593, 132] width 151 height 15
type input "C:\fakepath\photo_5203957649610228861_y.jpg"
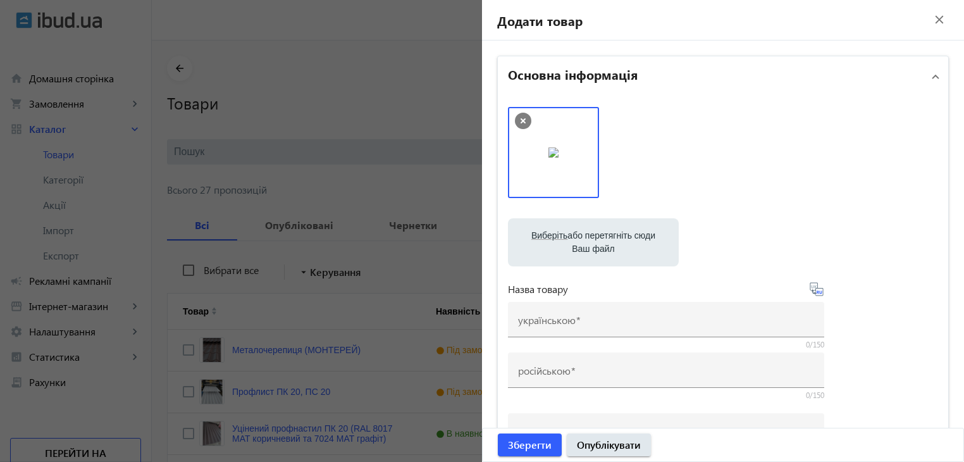
click at [587, 235] on label "Виберіть або перетягніть сюди Ваш файл" at bounding box center [593, 242] width 151 height 35
click at [587, 236] on input "Виберіть або перетягніть сюди Ваш файл" at bounding box center [593, 243] width 151 height 15
type input "C:\fakepath\1758629220534.jpg"
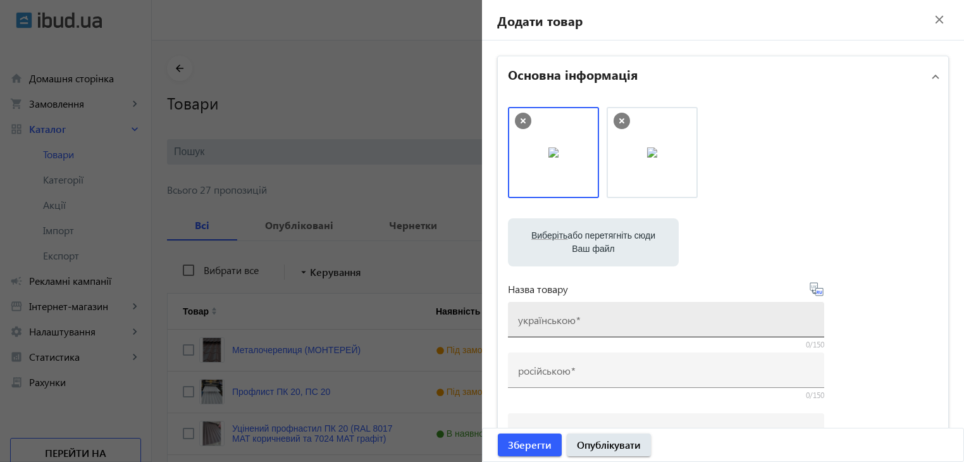
click at [559, 322] on mat-label "українською" at bounding box center [547, 319] width 58 height 13
click at [559, 322] on input "українською" at bounding box center [666, 323] width 296 height 13
type input "Профлист ПК 57"
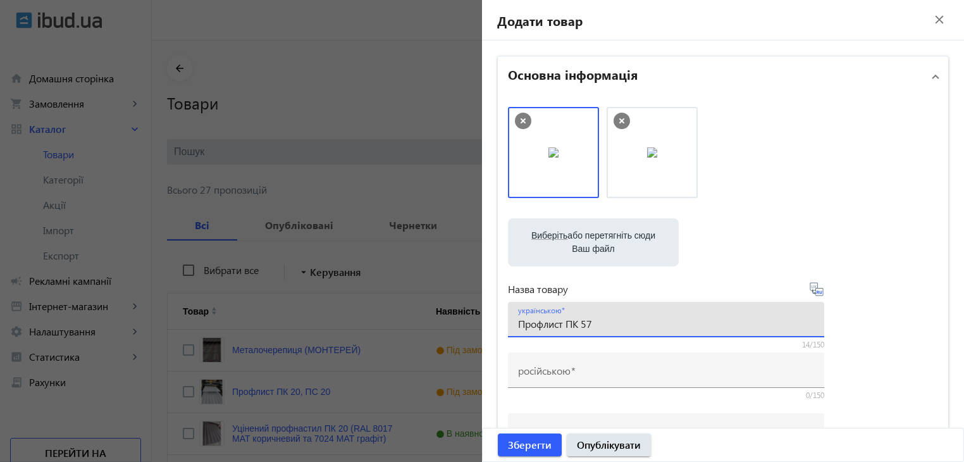
click at [820, 292] on icon at bounding box center [821, 291] width 3 height 3
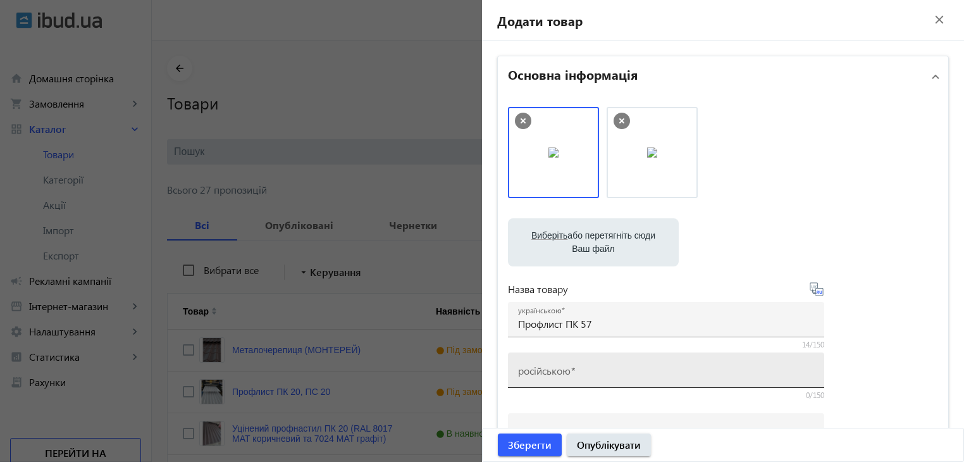
type input "Профлист ПК 57"
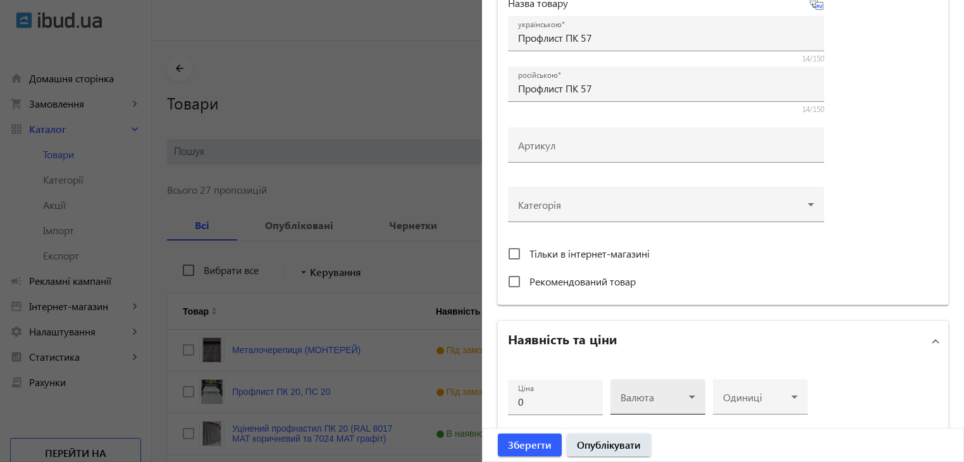
scroll to position [316, 0]
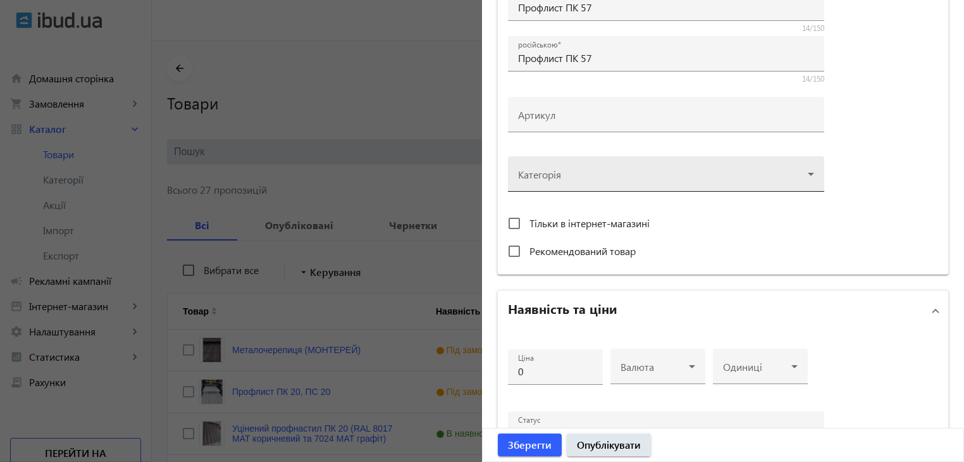
click at [595, 173] on div at bounding box center [666, 169] width 296 height 46
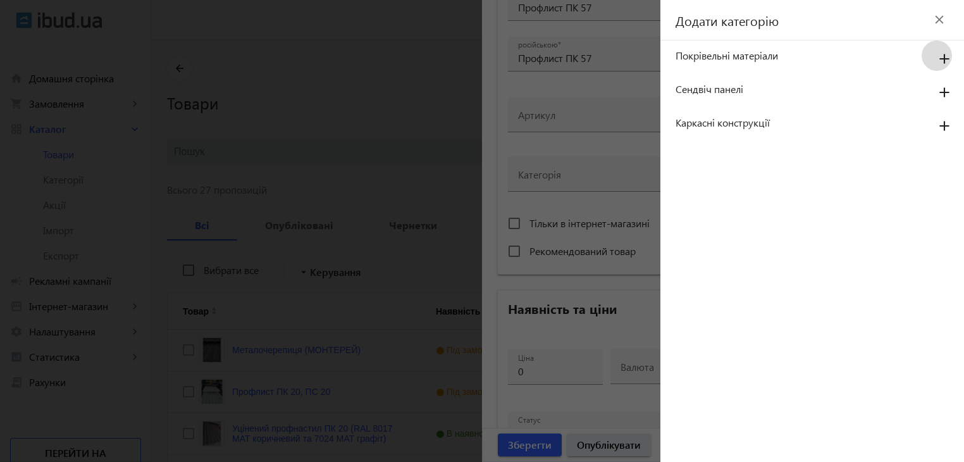
click at [944, 57] on mat-icon "add" at bounding box center [945, 59] width 30 height 23
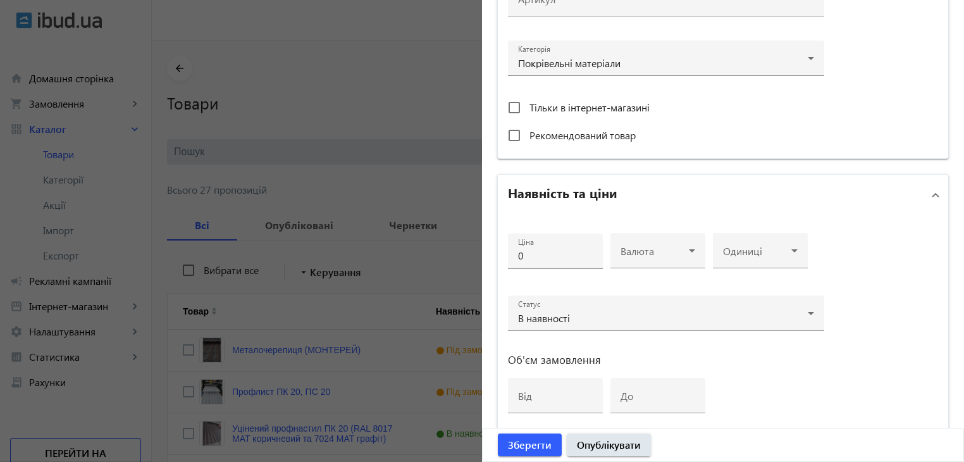
scroll to position [443, 0]
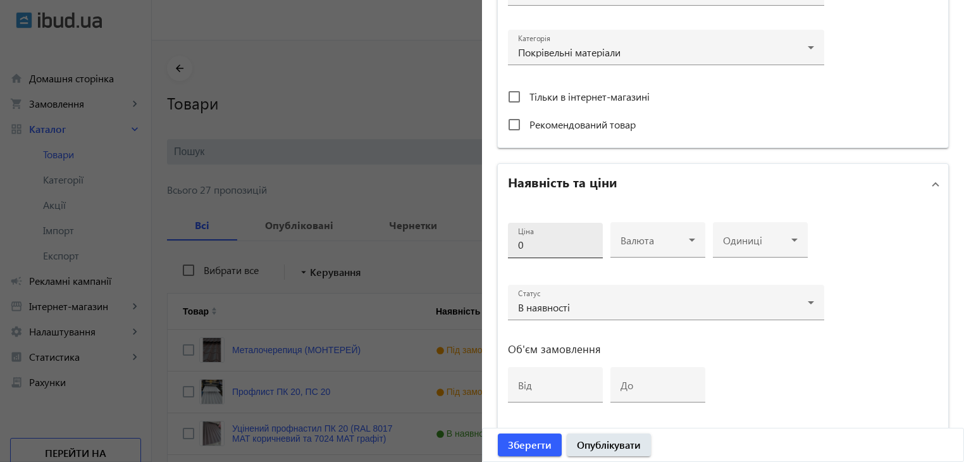
click at [535, 240] on input "0" at bounding box center [555, 244] width 75 height 13
click at [717, 425] on div "Ціна 0 Валюта Одиниці Статус В наявності Об'єм замовлення від до" at bounding box center [723, 317] width 451 height 227
click at [523, 246] on input "0" at bounding box center [555, 244] width 75 height 13
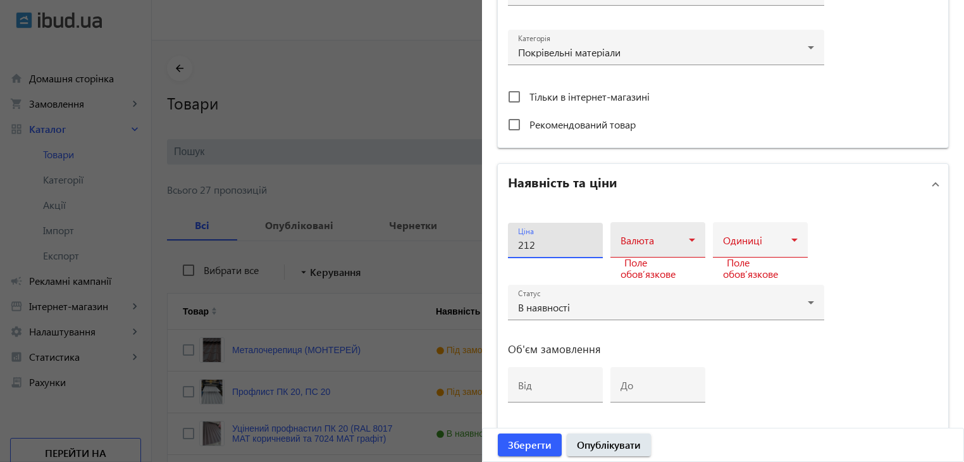
type input "212"
click at [623, 241] on span at bounding box center [655, 245] width 68 height 10
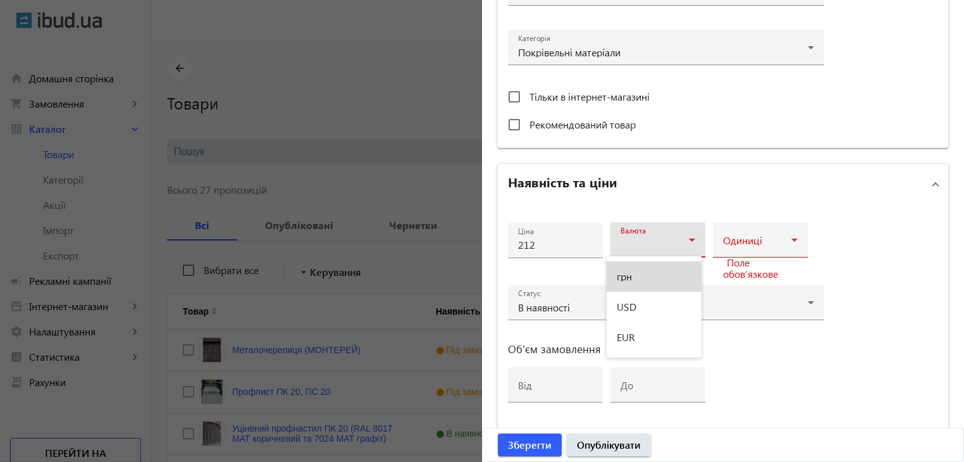
click at [638, 273] on mat-option "грн" at bounding box center [654, 276] width 95 height 30
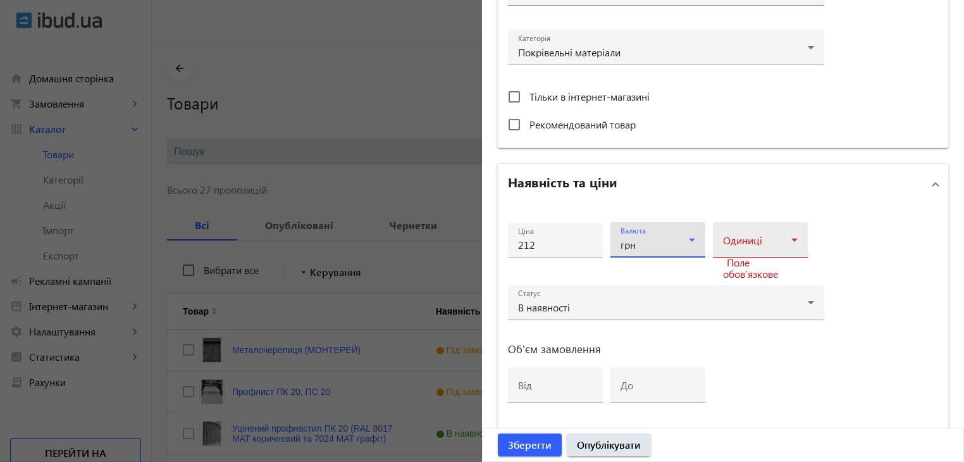
click at [767, 244] on span at bounding box center [757, 245] width 68 height 10
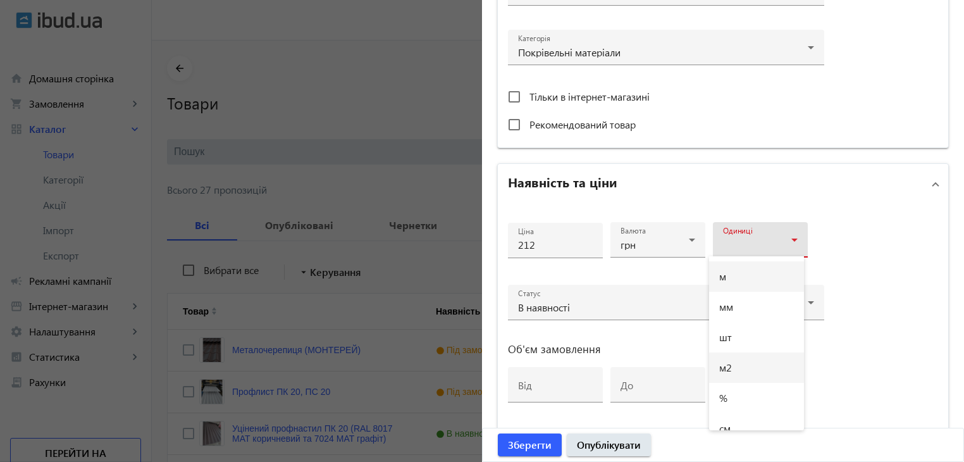
click at [754, 366] on mat-option "м2" at bounding box center [756, 367] width 95 height 30
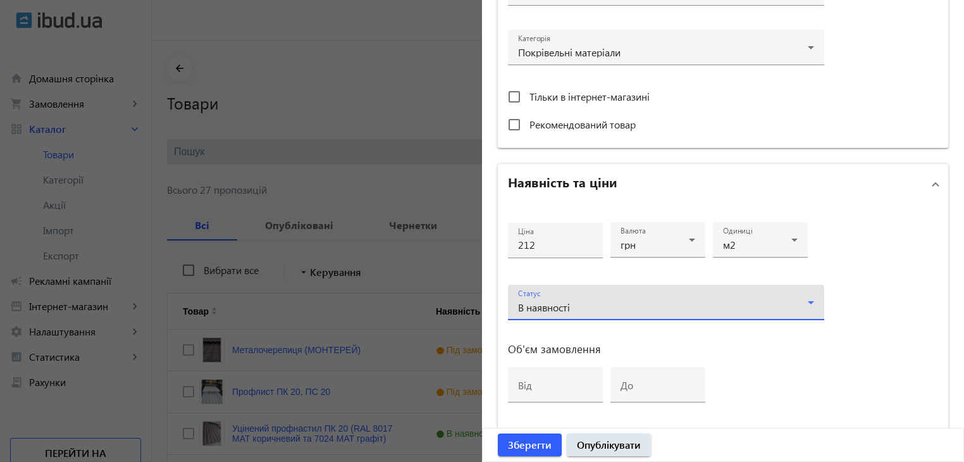
click at [583, 302] on div "В наявності" at bounding box center [663, 307] width 290 height 10
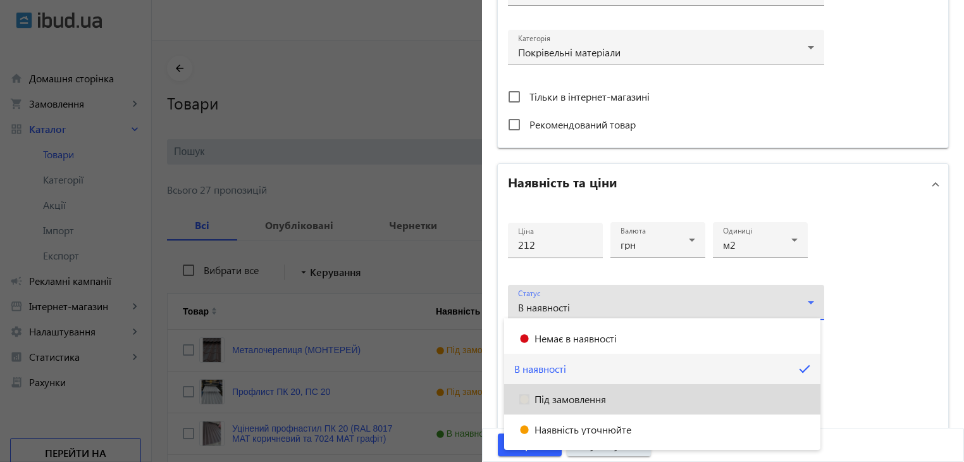
click at [580, 397] on span "Під замовлення" at bounding box center [571, 399] width 72 height 10
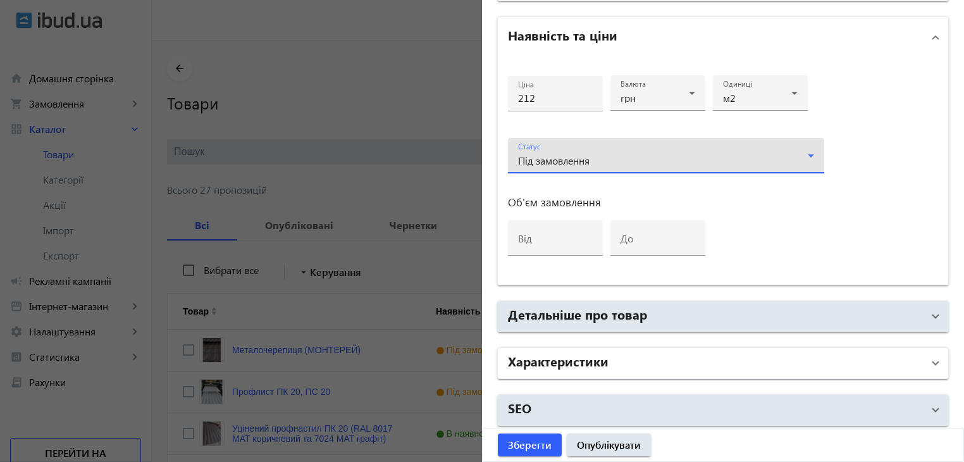
scroll to position [591, 0]
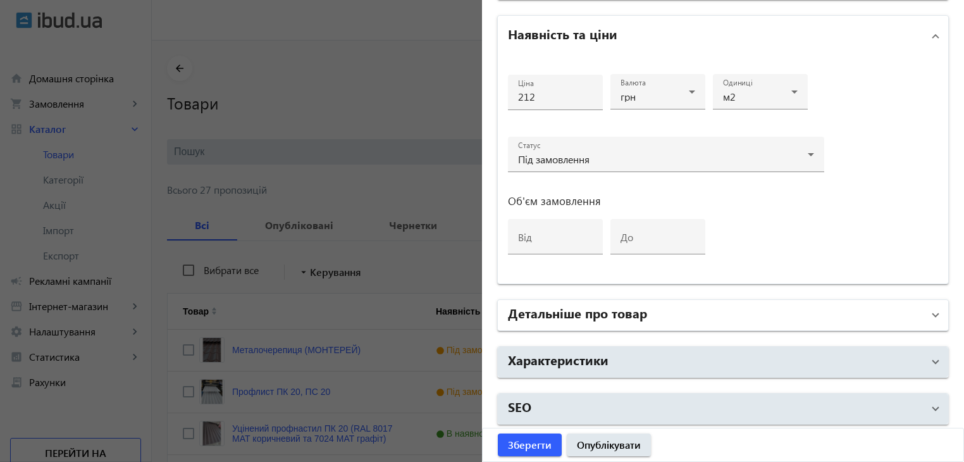
click at [593, 313] on h2 "Детальніше про товар" at bounding box center [577, 313] width 139 height 18
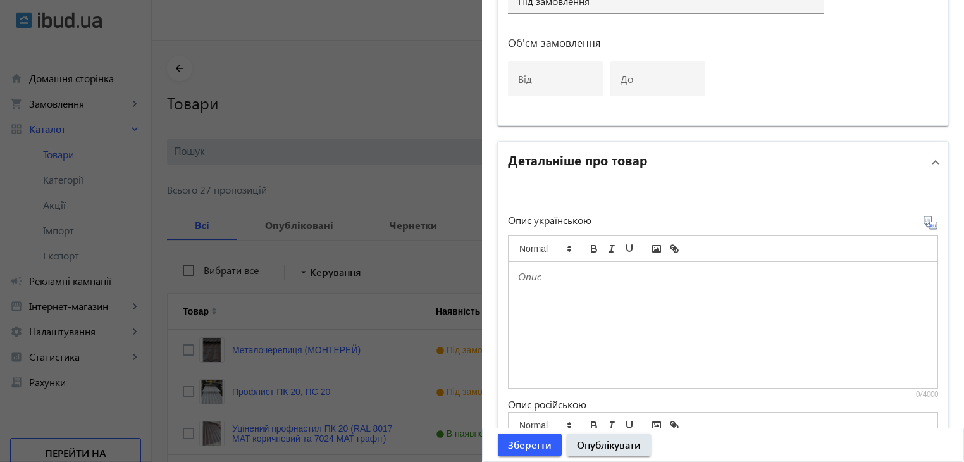
scroll to position [781, 0]
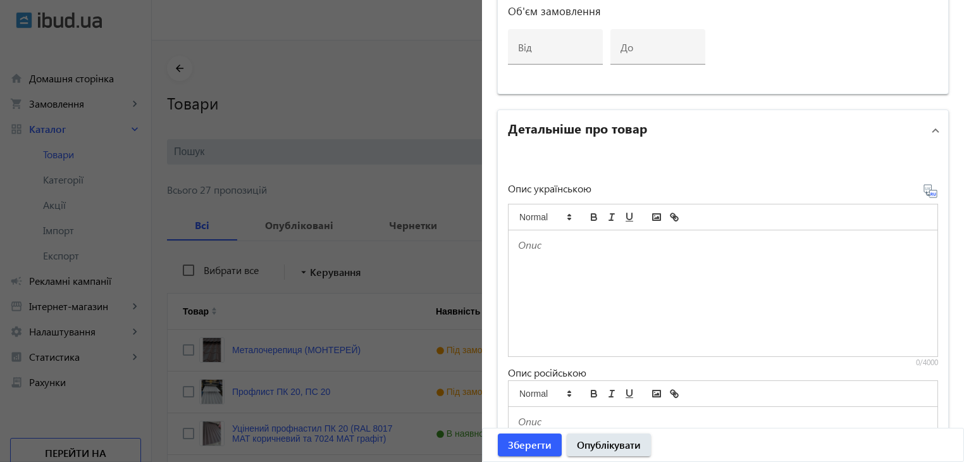
click at [559, 256] on div at bounding box center [723, 293] width 429 height 126
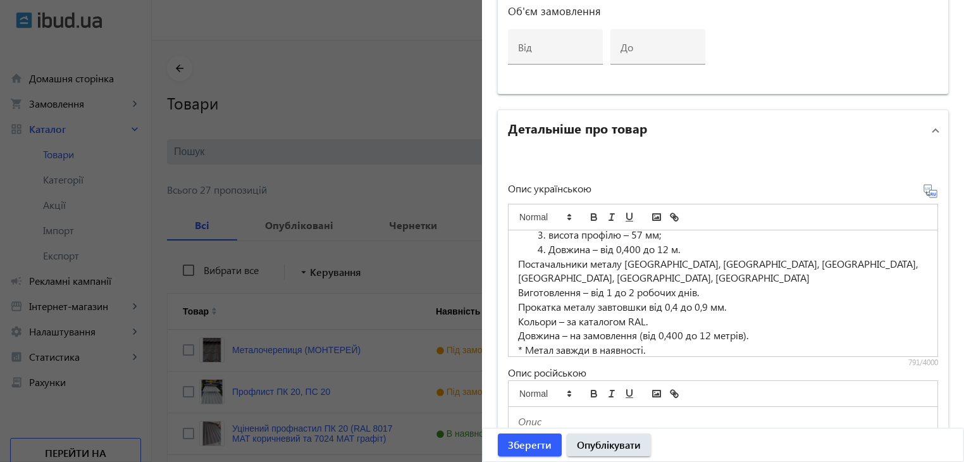
click at [926, 190] on icon at bounding box center [930, 191] width 15 height 15
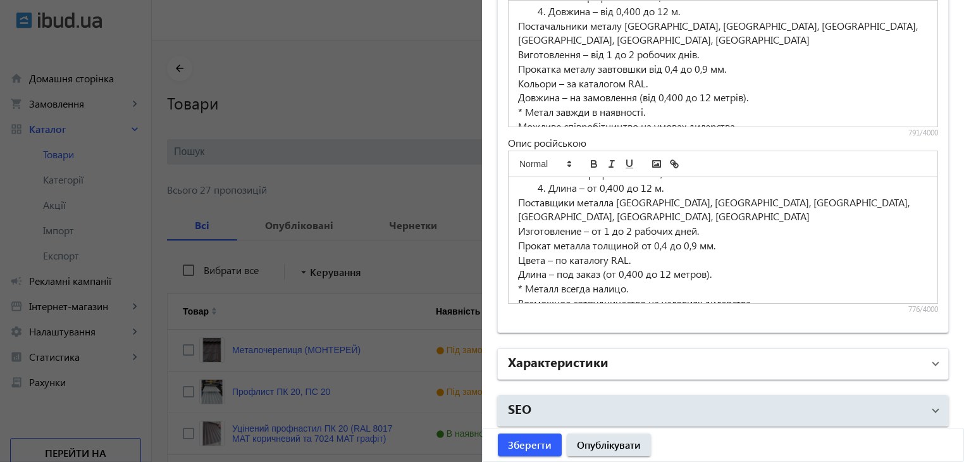
scroll to position [1012, 0]
click at [686, 360] on mat-panel-title "Характеристики" at bounding box center [715, 362] width 415 height 23
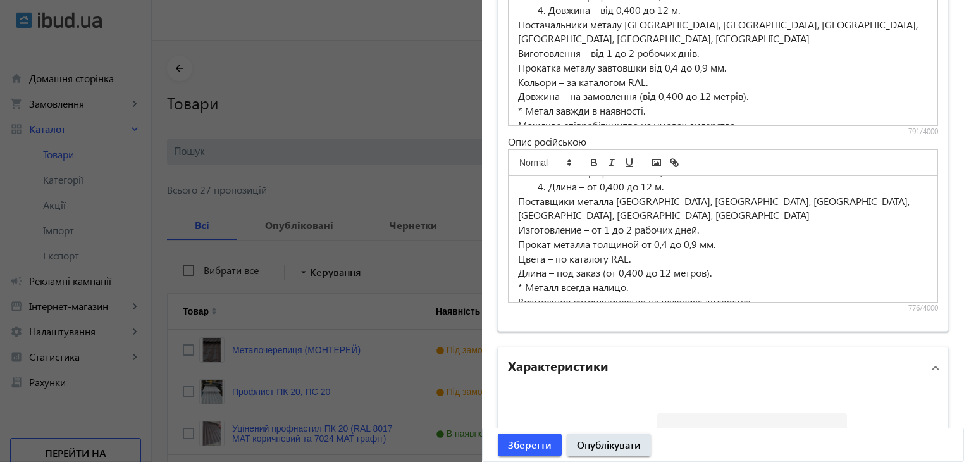
scroll to position [1136, 0]
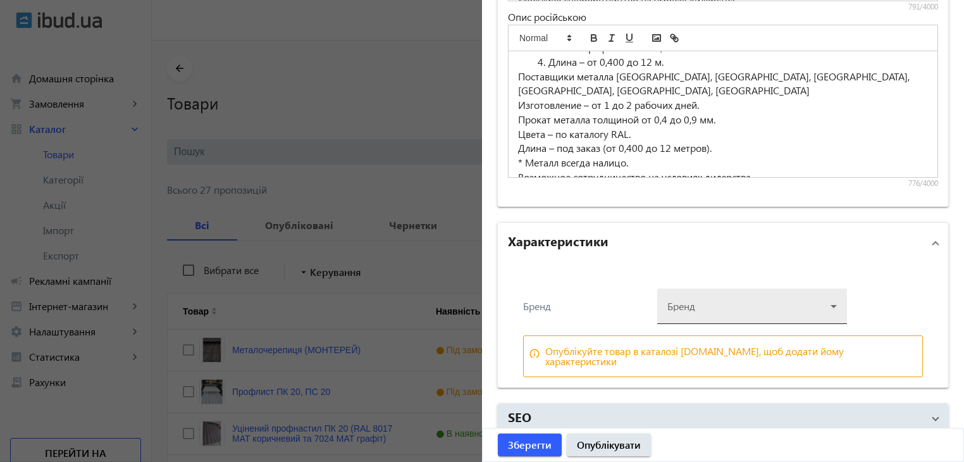
click at [766, 297] on div at bounding box center [753, 301] width 170 height 46
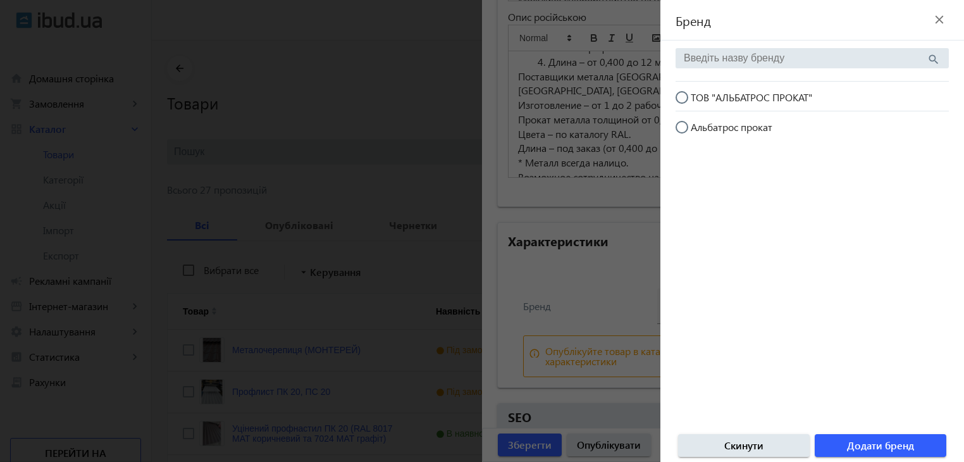
click at [682, 99] on input "ТОВ "АЛЬБАТРОС ПРОКАТ"" at bounding box center [688, 103] width 25 height 25
radio input "true"
click at [871, 444] on span "Додати бренд" at bounding box center [880, 446] width 67 height 14
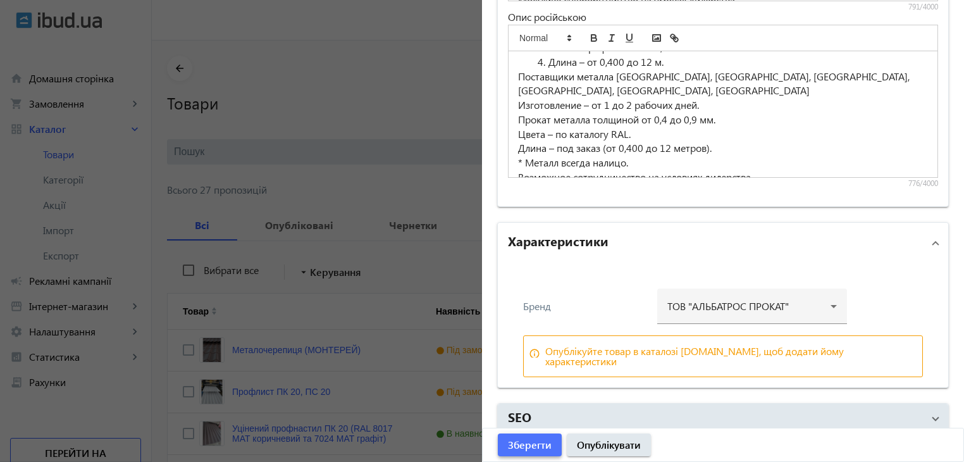
click at [528, 444] on span "Зберегти" at bounding box center [530, 445] width 44 height 14
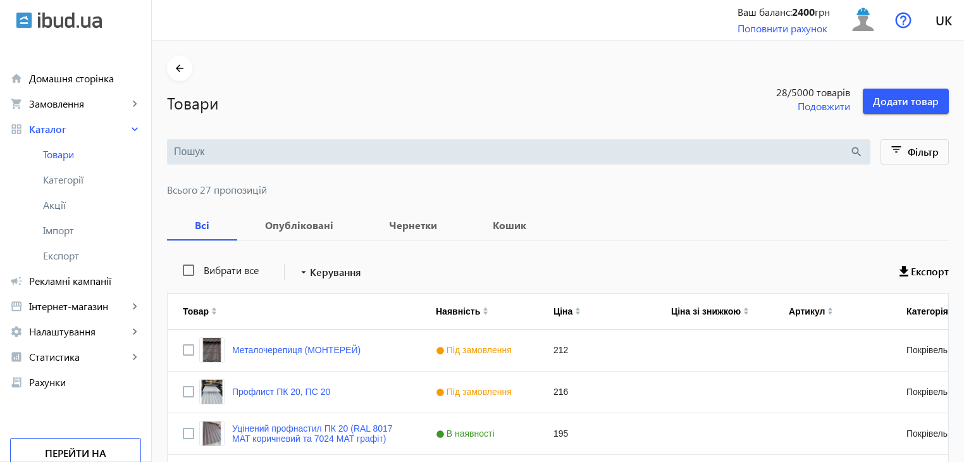
scroll to position [0, 0]
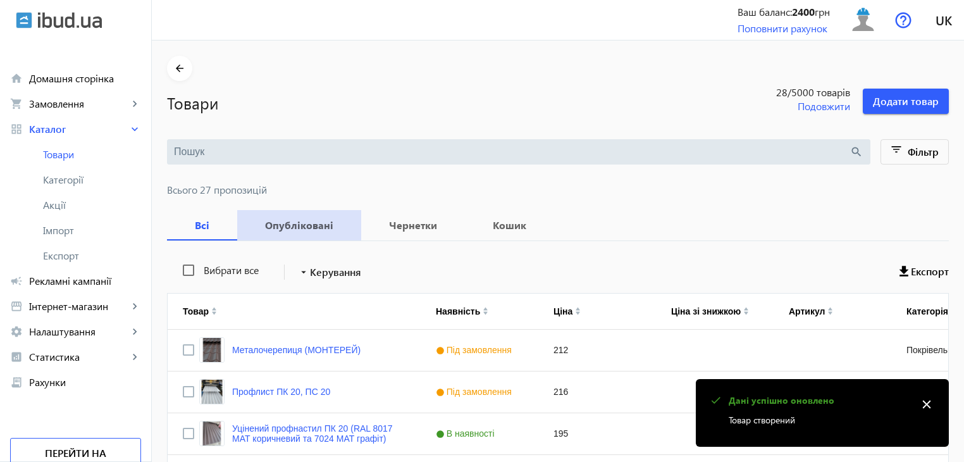
click at [308, 220] on b "Опубліковані" at bounding box center [299, 225] width 94 height 10
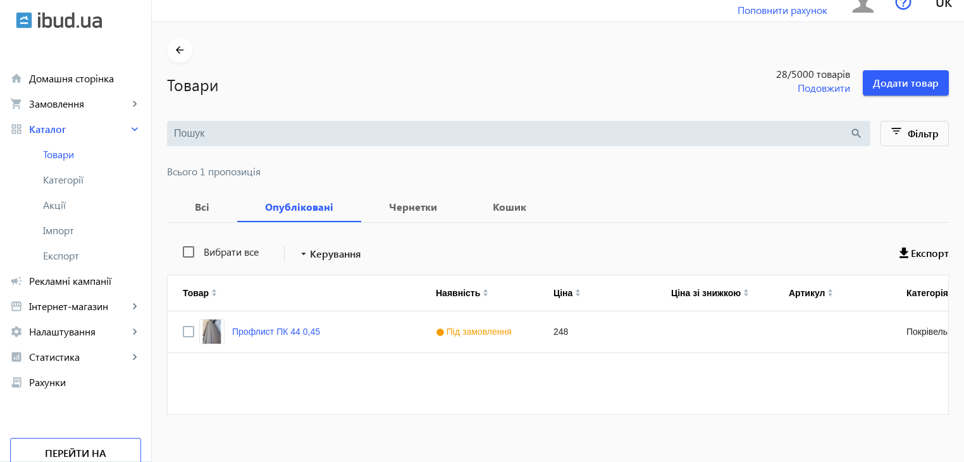
scroll to position [28, 0]
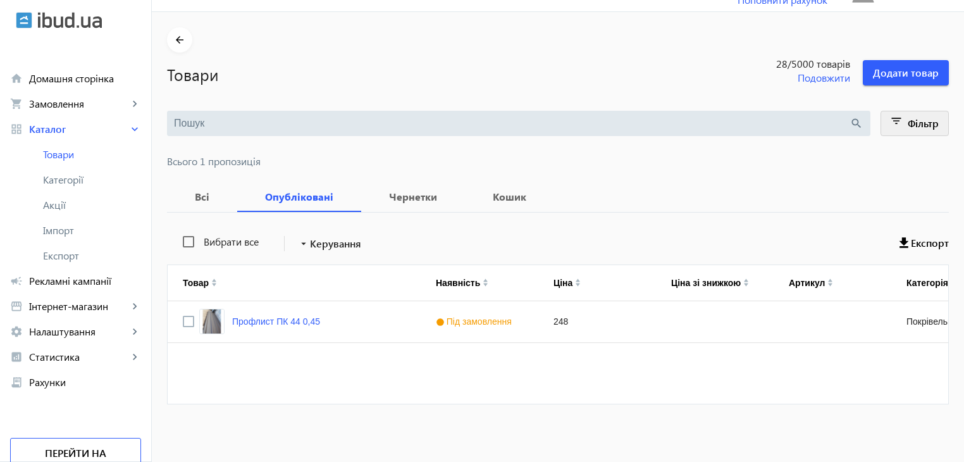
click at [906, 123] on span at bounding box center [915, 123] width 68 height 30
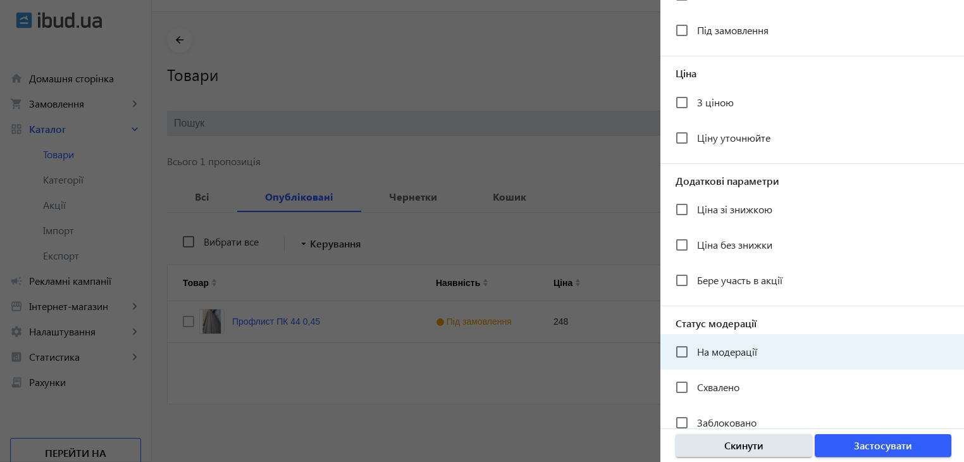
scroll to position [232, 0]
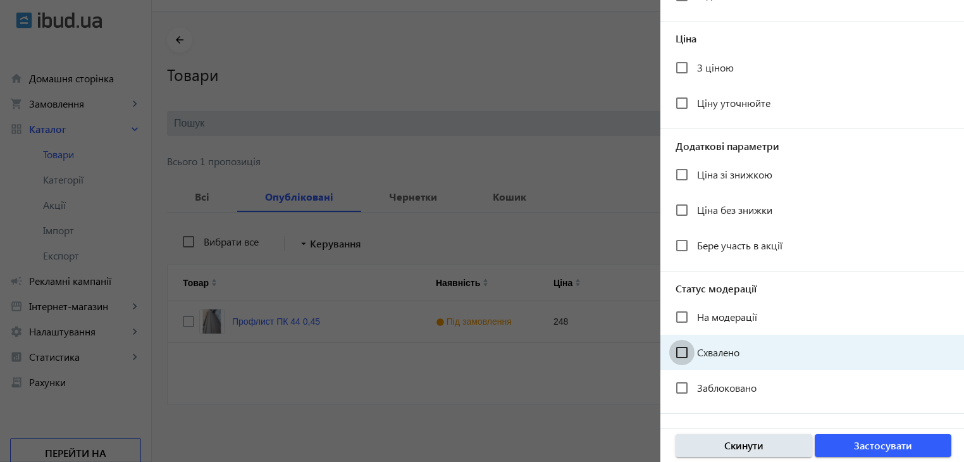
click at [691, 350] on input "Схвалено" at bounding box center [681, 352] width 25 height 25
checkbox input "true"
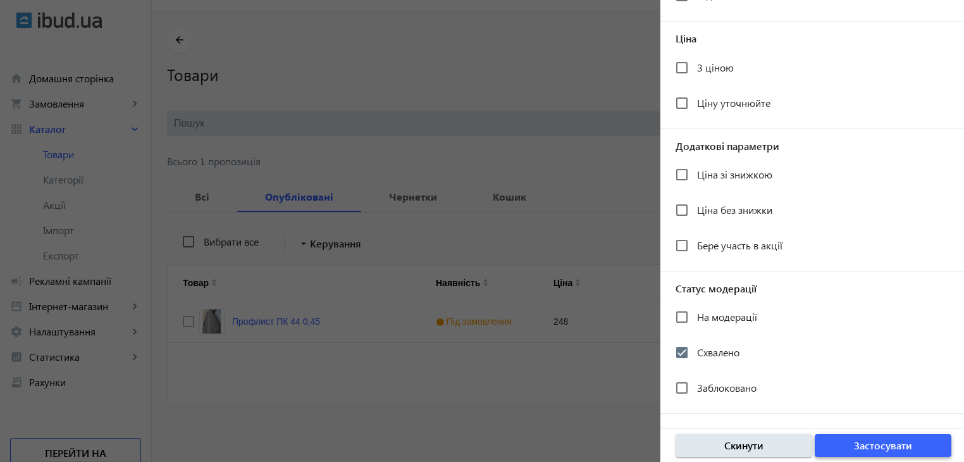
click at [875, 446] on span "Застосувати" at bounding box center [883, 446] width 58 height 14
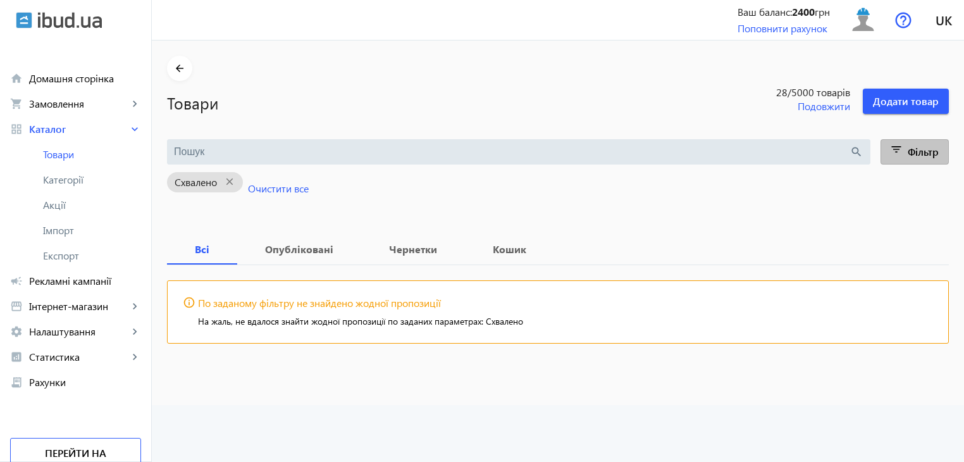
click at [916, 146] on span "Фільтр" at bounding box center [923, 151] width 31 height 13
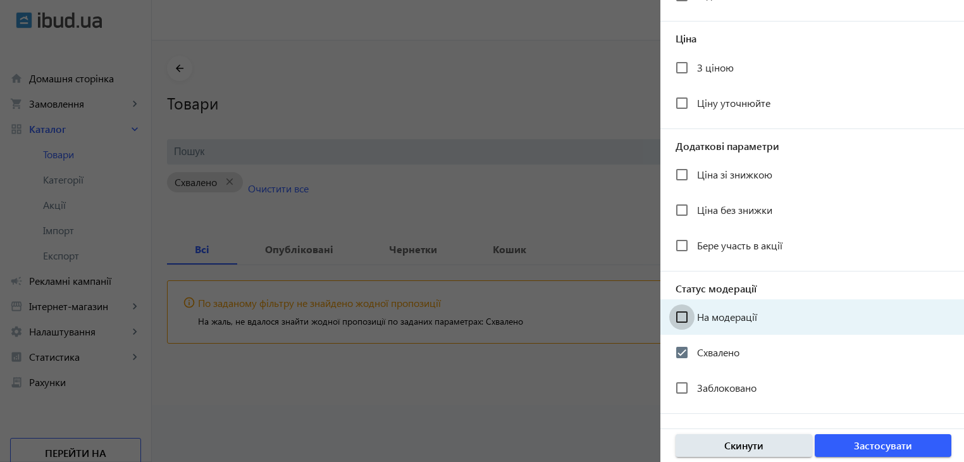
click at [677, 316] on input "На модерації" at bounding box center [681, 316] width 25 height 25
checkbox input "true"
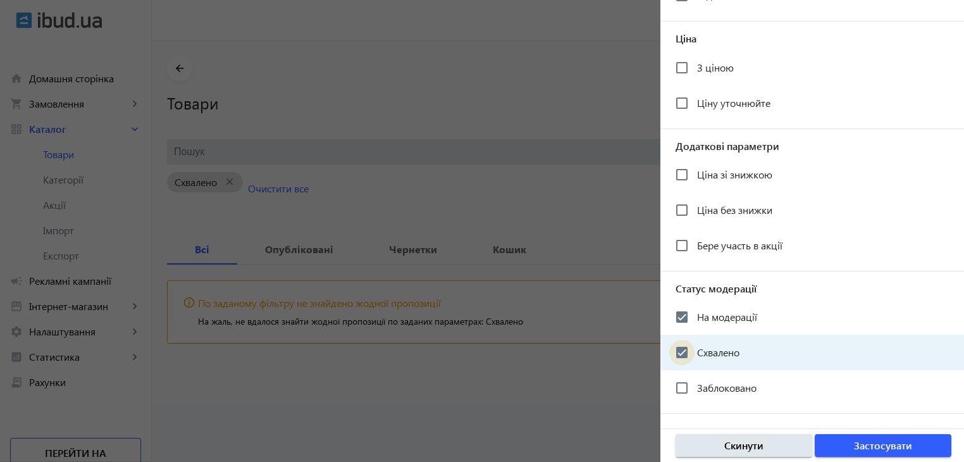
click at [682, 349] on input "Схвалено" at bounding box center [681, 352] width 25 height 25
checkbox input "false"
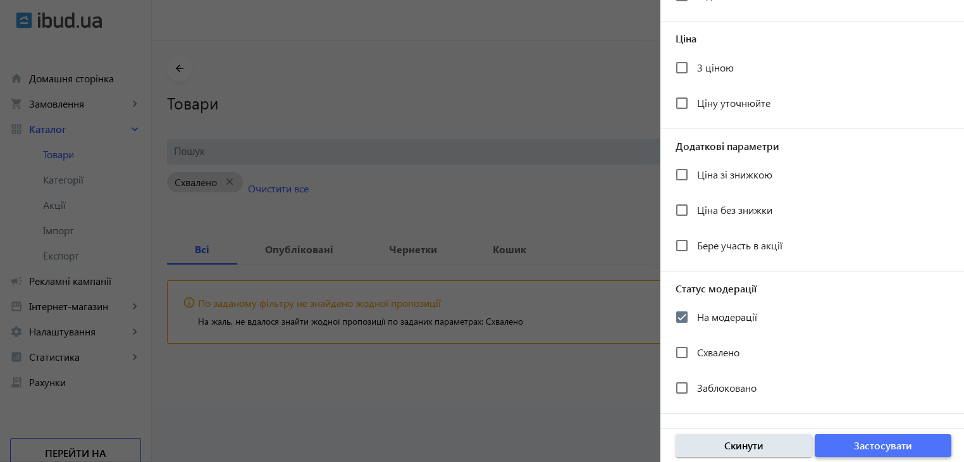
click at [842, 445] on span "button" at bounding box center [883, 445] width 137 height 30
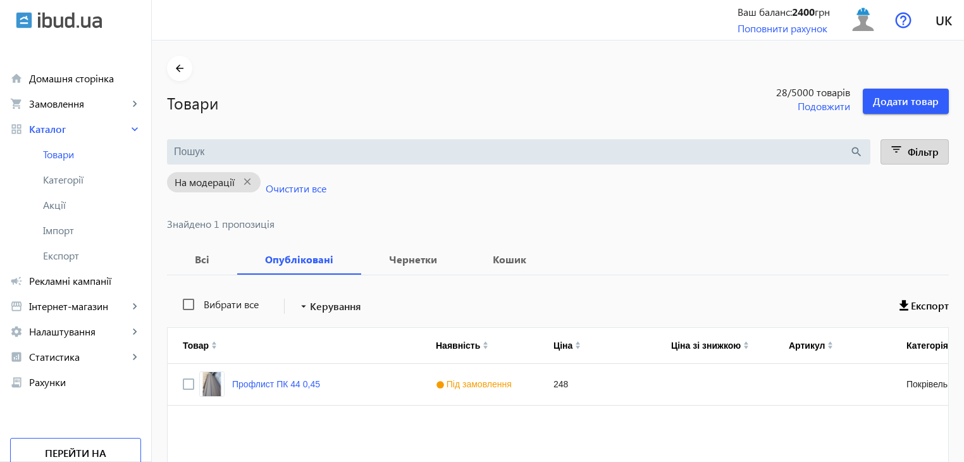
scroll to position [63, 0]
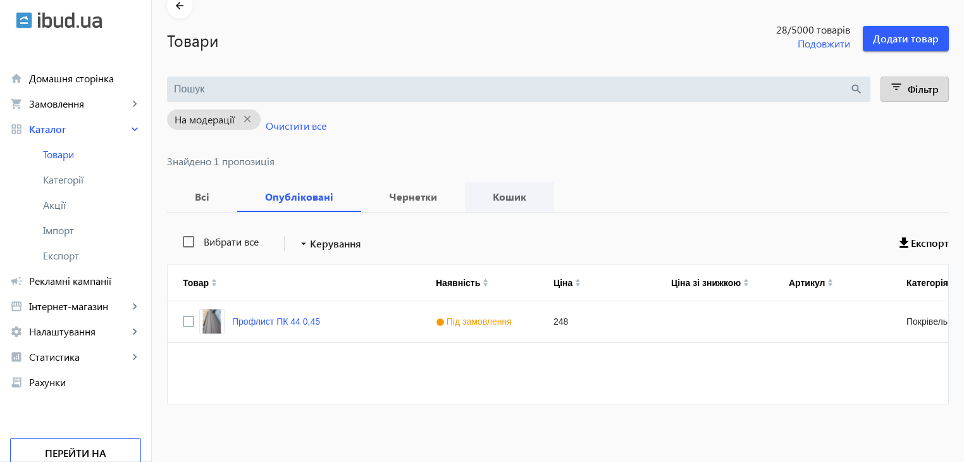
click at [494, 198] on b "Кошик" at bounding box center [509, 197] width 59 height 10
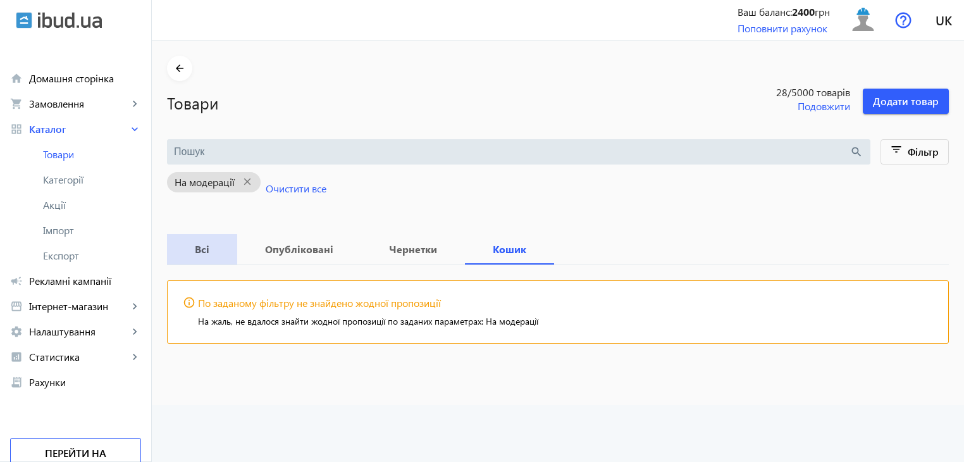
click at [192, 250] on b "Всі" at bounding box center [202, 249] width 40 height 10
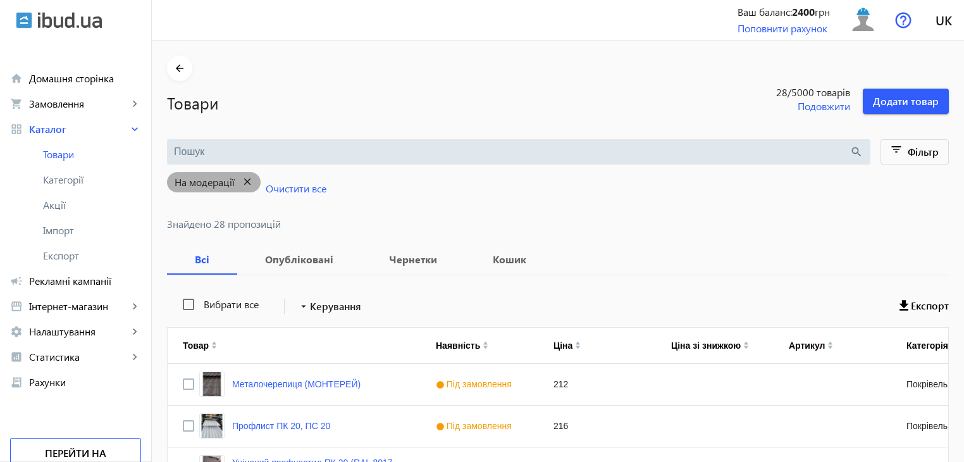
click at [241, 176] on mat-icon "close" at bounding box center [248, 182] width 26 height 16
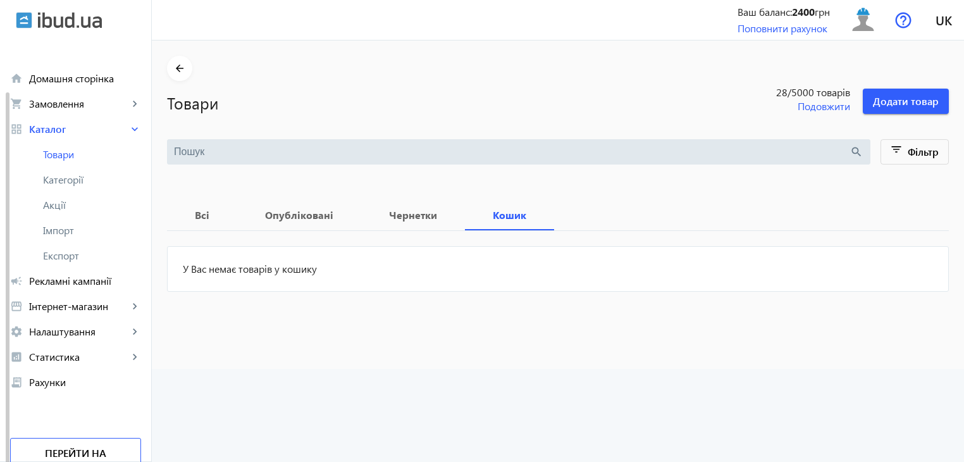
scroll to position [27, 0]
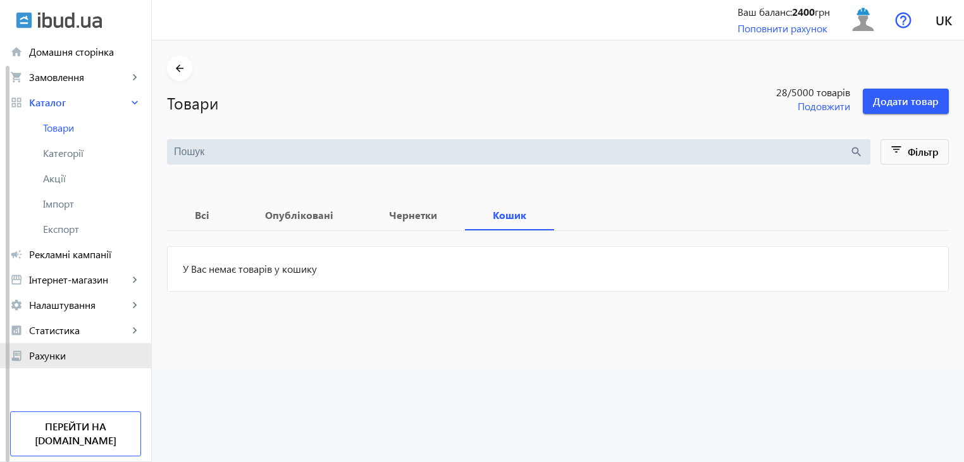
click at [53, 355] on span "Рахунки" at bounding box center [85, 355] width 112 height 13
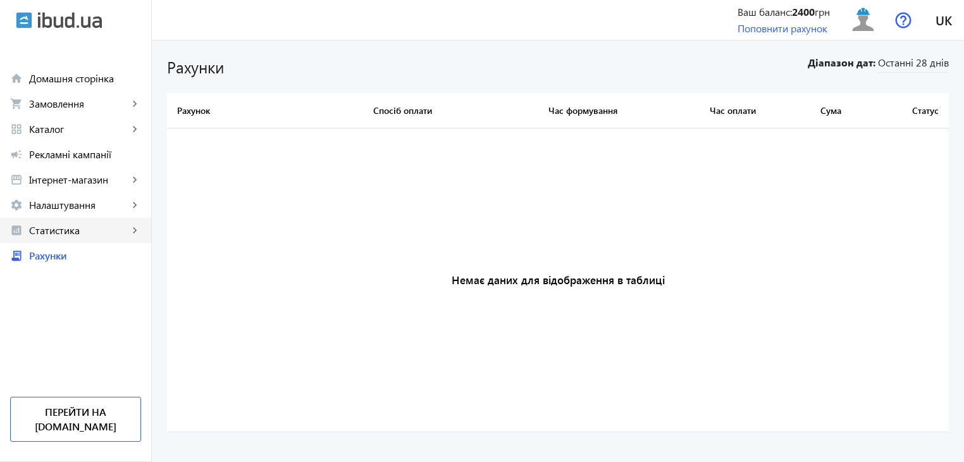
click at [66, 230] on span "Статистика" at bounding box center [78, 230] width 99 height 13
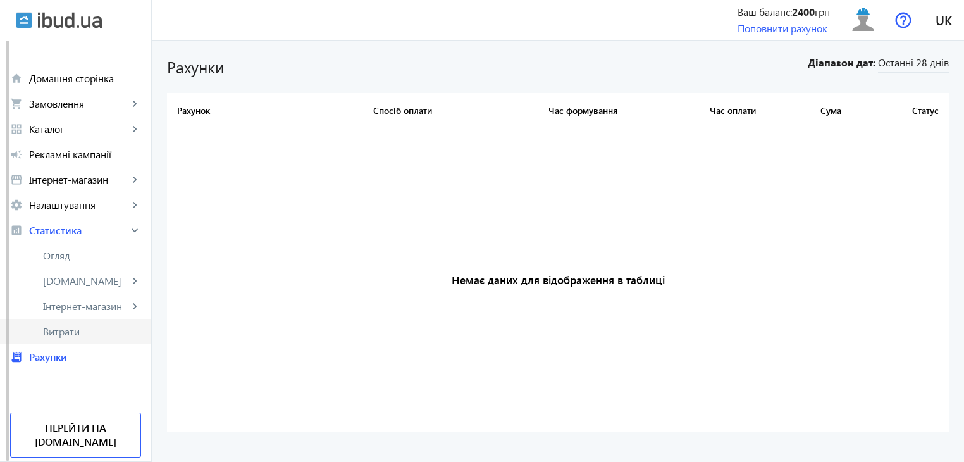
click at [65, 331] on span "Витрати" at bounding box center [92, 331] width 98 height 13
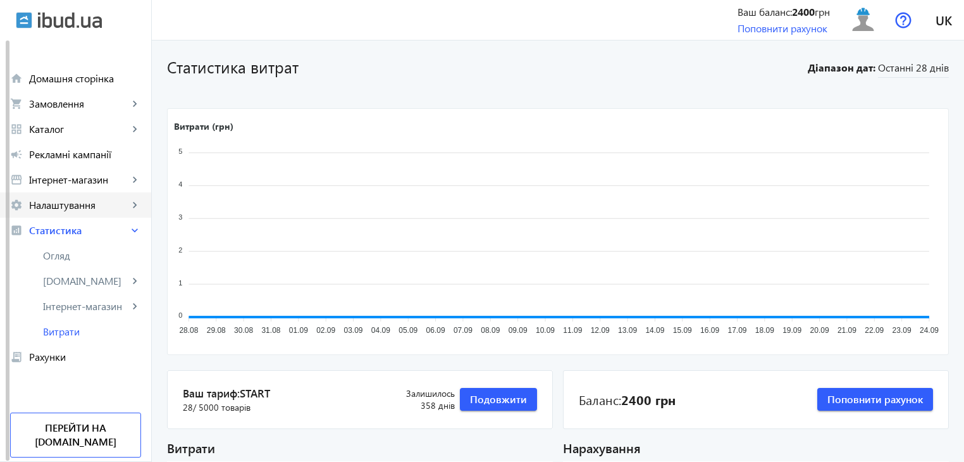
click at [58, 206] on span "Налаштування" at bounding box center [78, 205] width 99 height 13
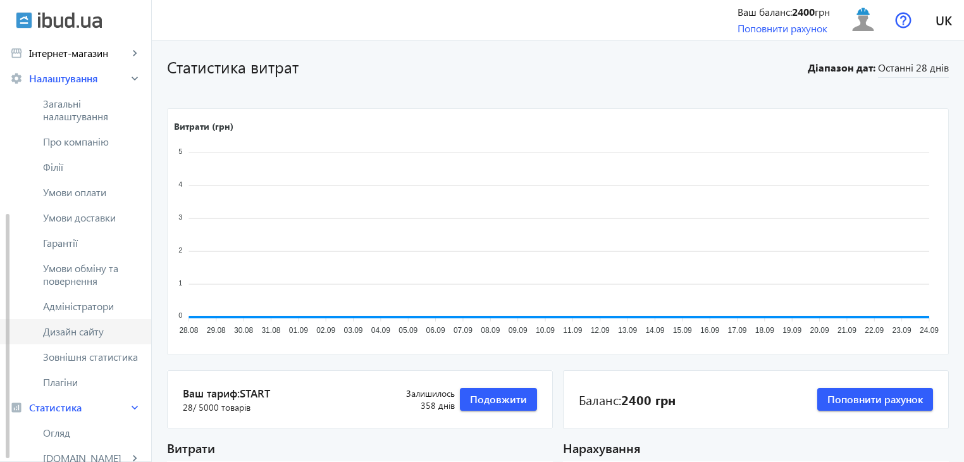
scroll to position [190, 0]
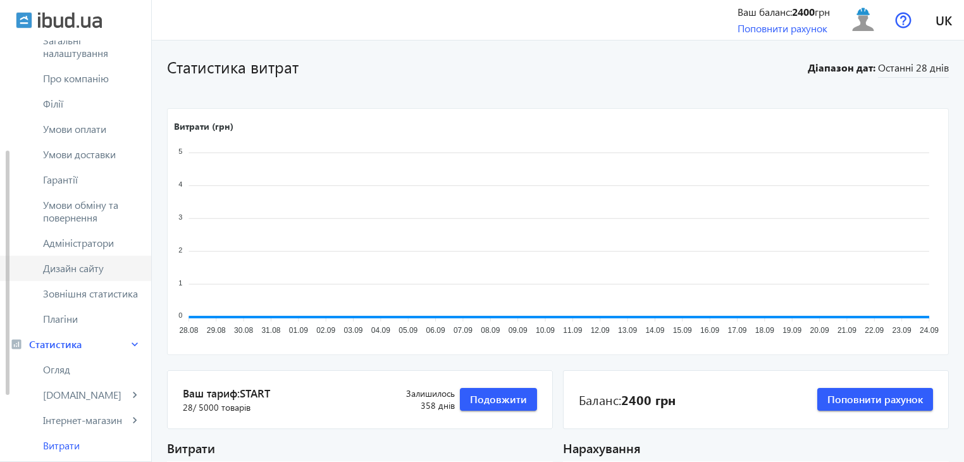
click at [68, 272] on span "Дизайн сайту" at bounding box center [92, 268] width 98 height 13
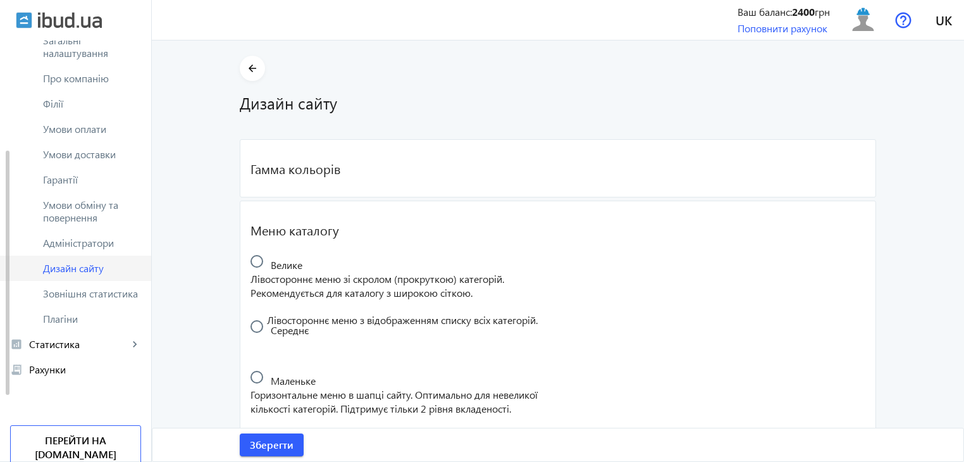
radio input "true"
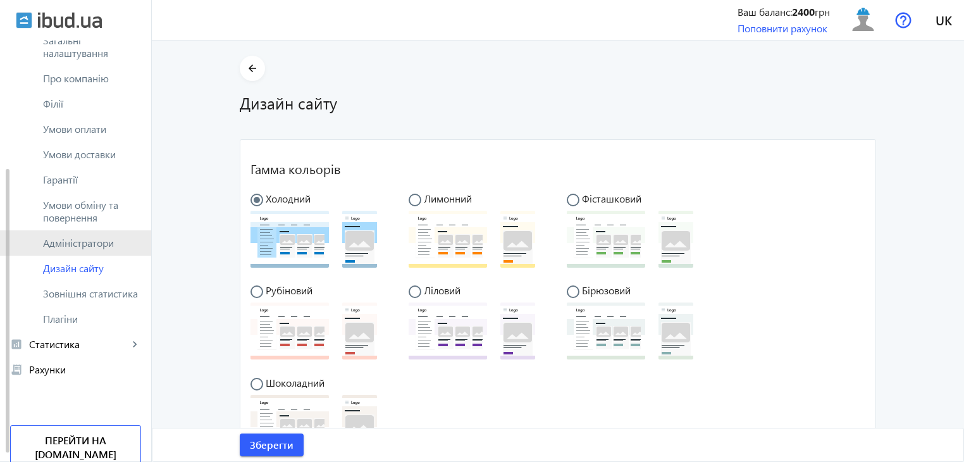
click at [75, 246] on span "Адміністратори" at bounding box center [92, 243] width 98 height 13
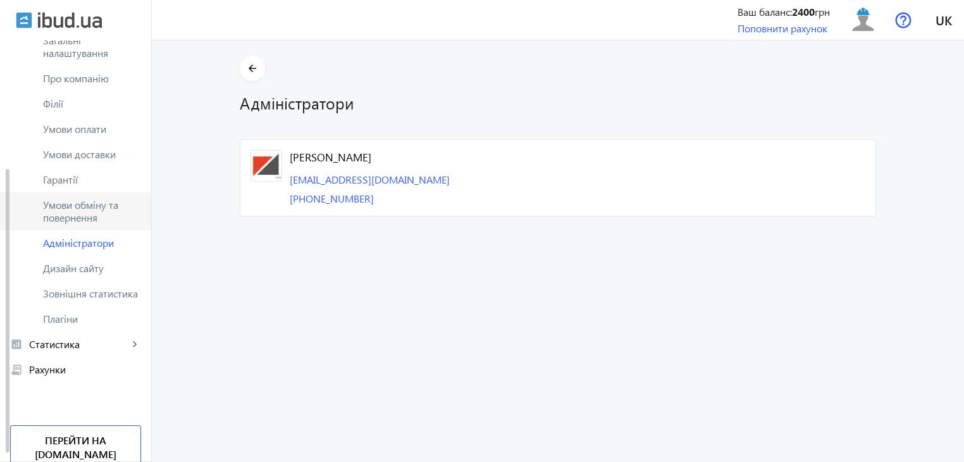
click at [108, 215] on span "Умови обміну та повернення" at bounding box center [92, 211] width 98 height 25
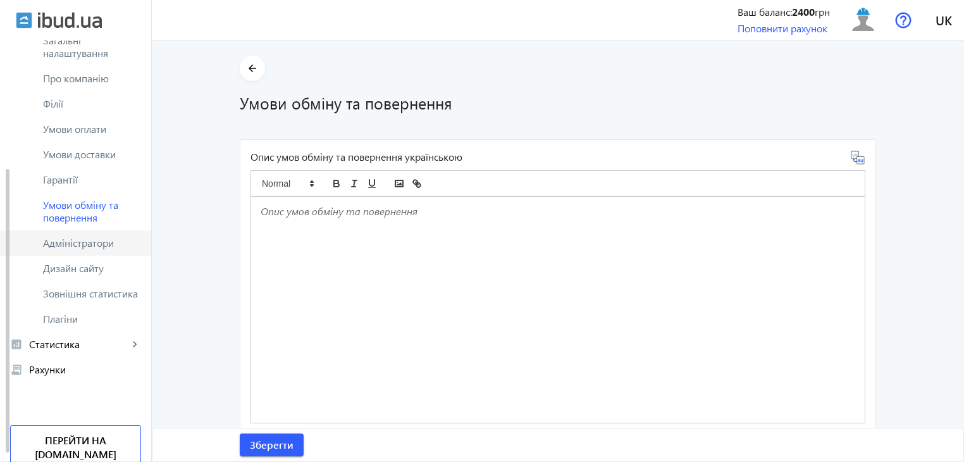
scroll to position [127, 0]
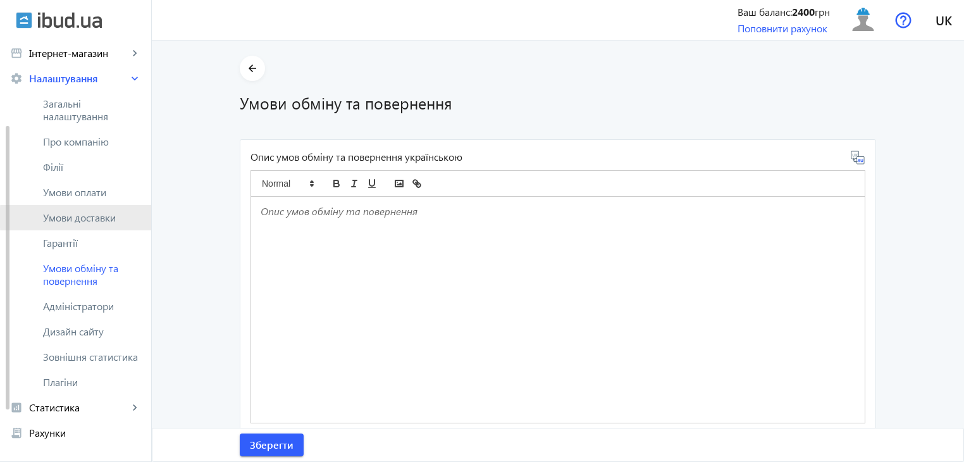
click at [94, 218] on span "Умови доставки" at bounding box center [92, 217] width 98 height 13
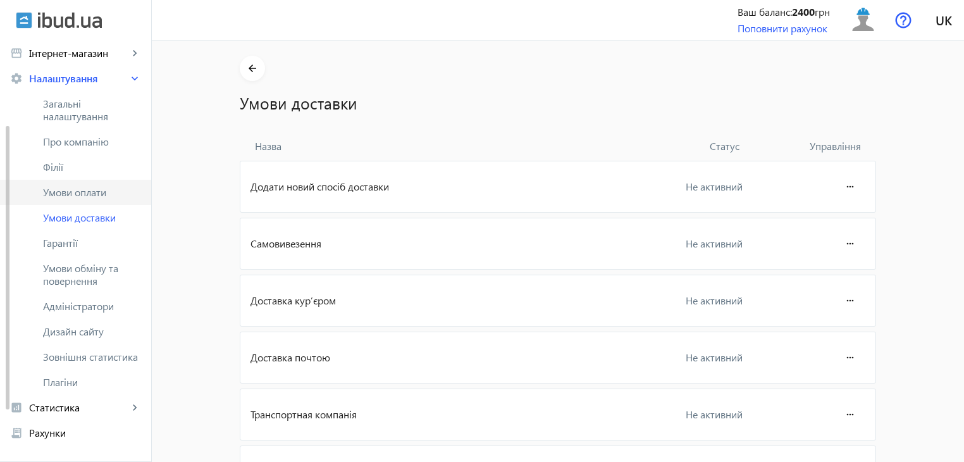
click at [63, 191] on span "Умови оплати" at bounding box center [92, 192] width 98 height 13
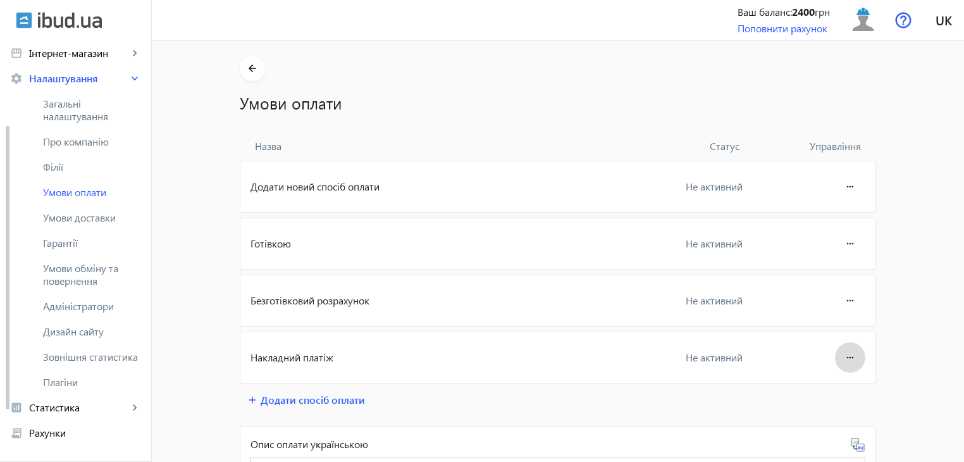
drag, startPoint x: 845, startPoint y: 353, endPoint x: 840, endPoint y: 342, distance: 11.9
click at [845, 352] on mat-icon "more_horiz" at bounding box center [850, 357] width 15 height 30
click at [837, 394] on span "Редагувати" at bounding box center [826, 392] width 51 height 10
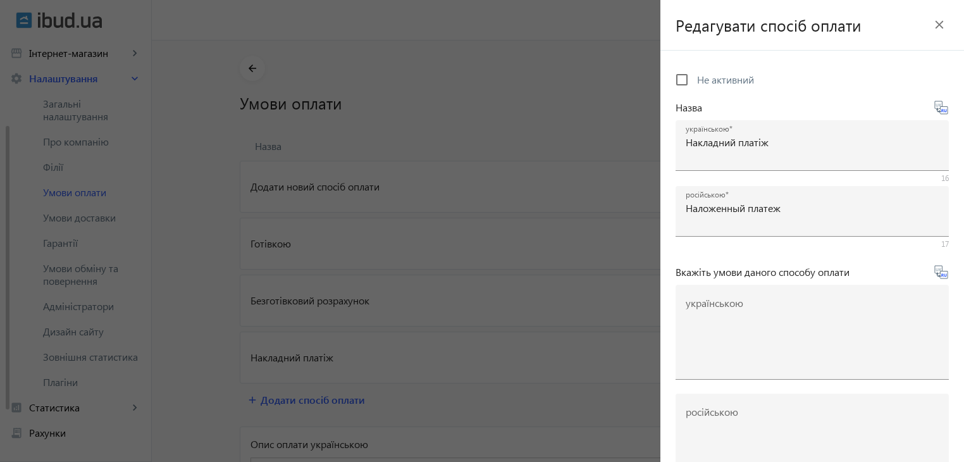
click at [933, 20] on mat-icon "close" at bounding box center [939, 24] width 19 height 19
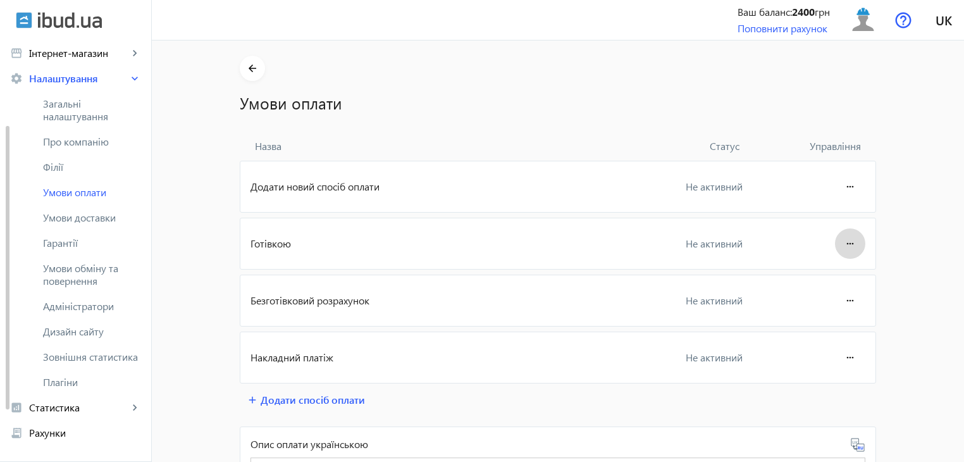
click at [843, 240] on mat-icon "more_horiz" at bounding box center [850, 243] width 15 height 30
click at [845, 278] on span "Редагувати" at bounding box center [826, 279] width 51 height 10
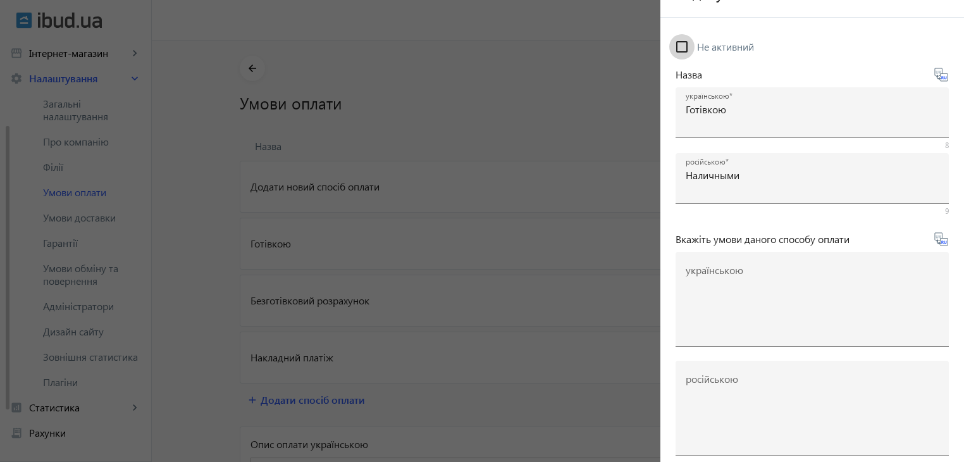
scroll to position [63, 0]
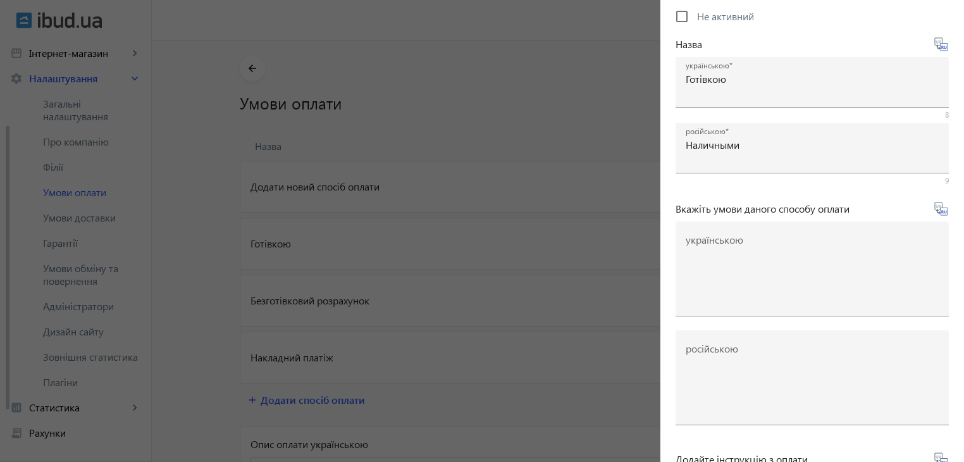
click at [526, 116] on div at bounding box center [482, 231] width 964 height 462
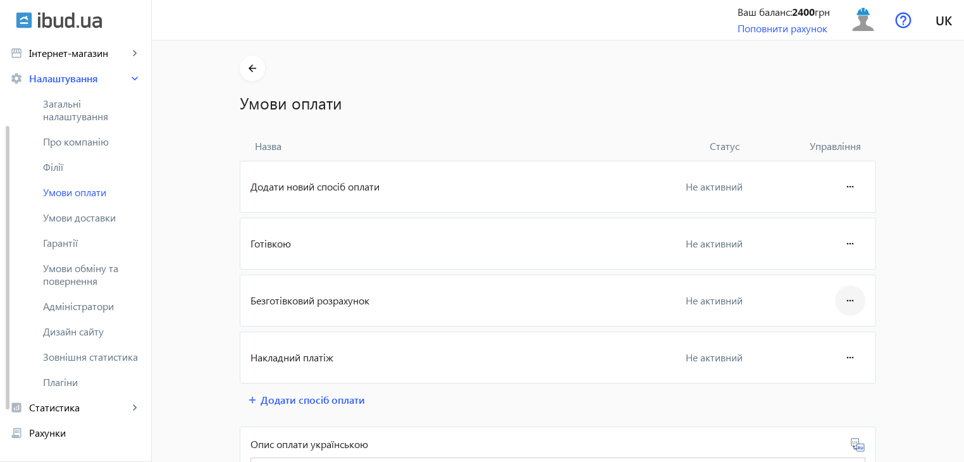
click at [846, 299] on mat-icon "more_horiz" at bounding box center [850, 300] width 15 height 30
click at [184, 259] on div at bounding box center [482, 231] width 964 height 462
click at [63, 170] on span "Філії" at bounding box center [92, 167] width 98 height 13
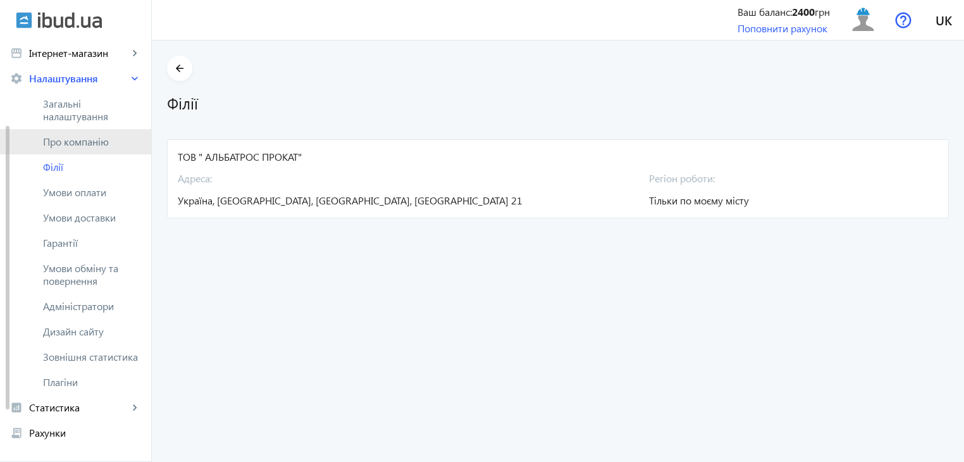
click at [109, 142] on span "Про компанію" at bounding box center [92, 141] width 98 height 13
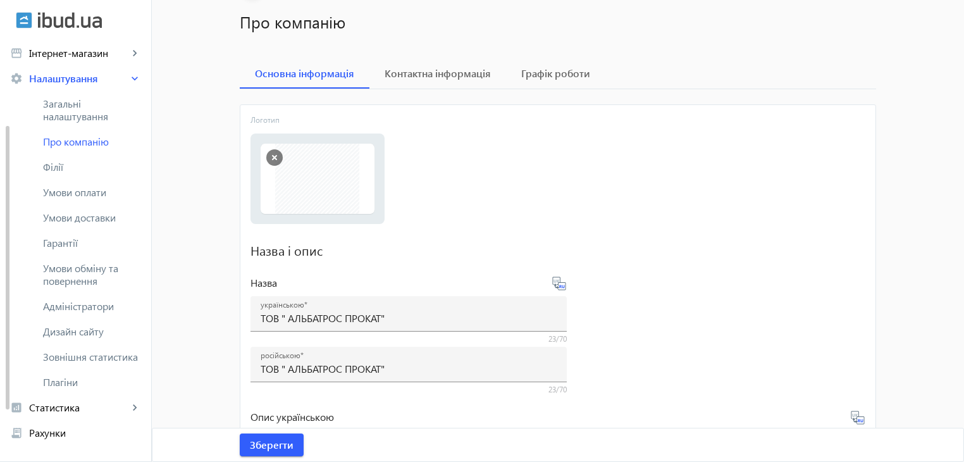
scroll to position [20, 0]
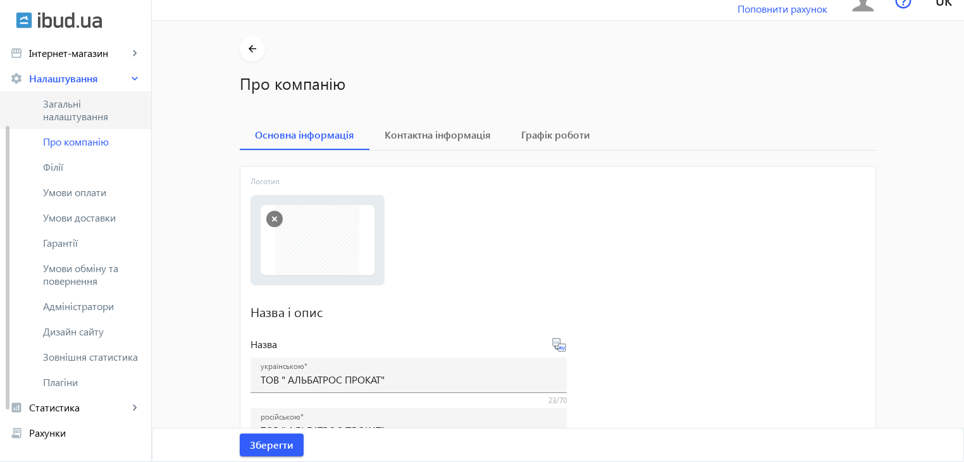
click at [71, 116] on span "Загальні налаштування" at bounding box center [92, 109] width 98 height 25
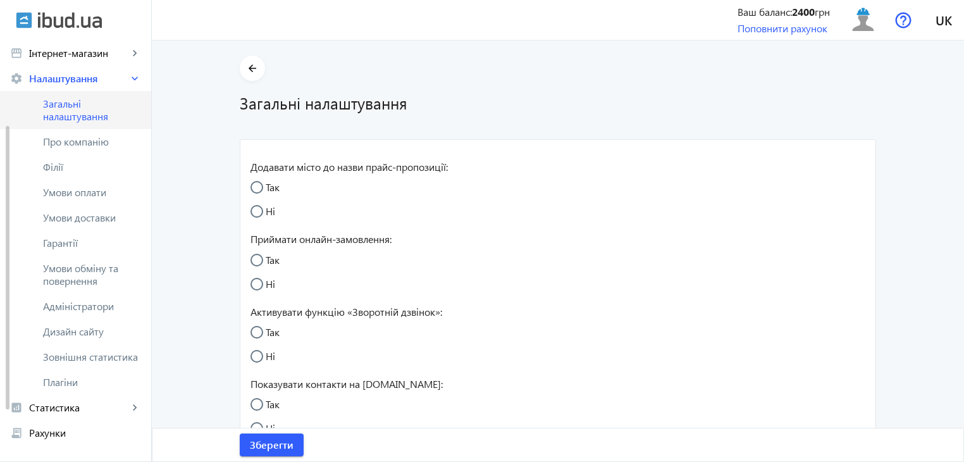
radio input "true"
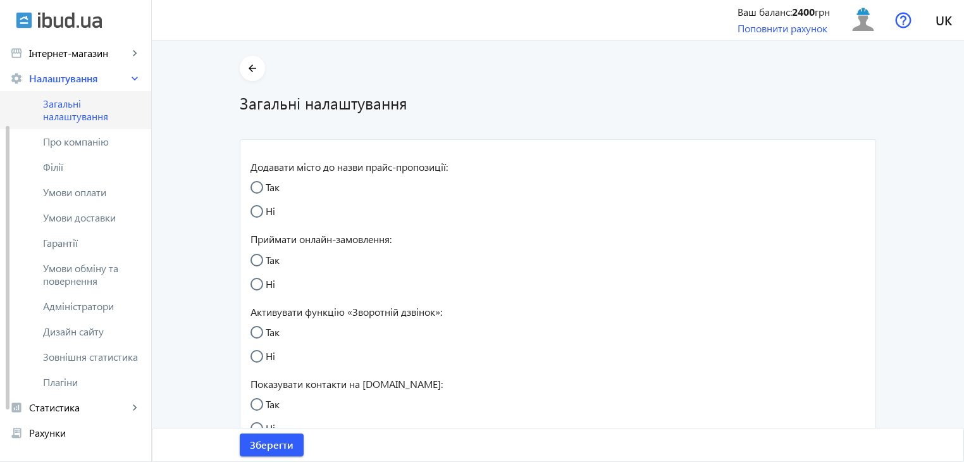
radio input "true"
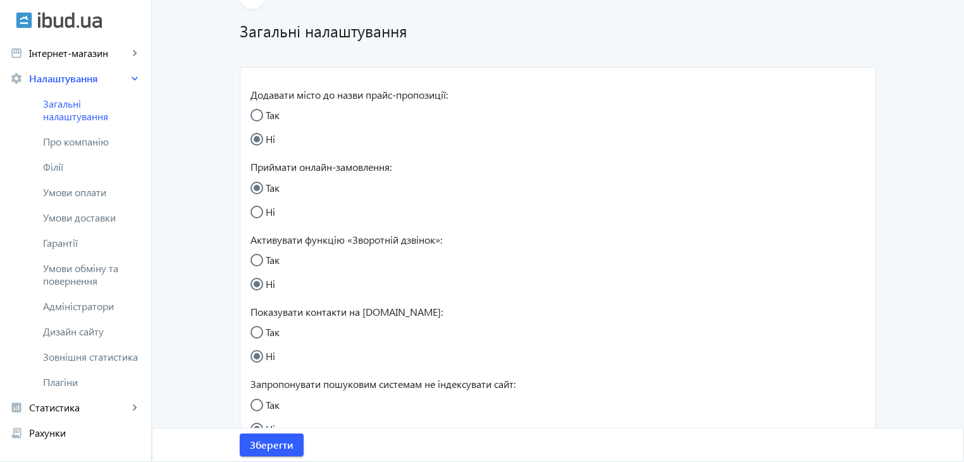
scroll to position [127, 0]
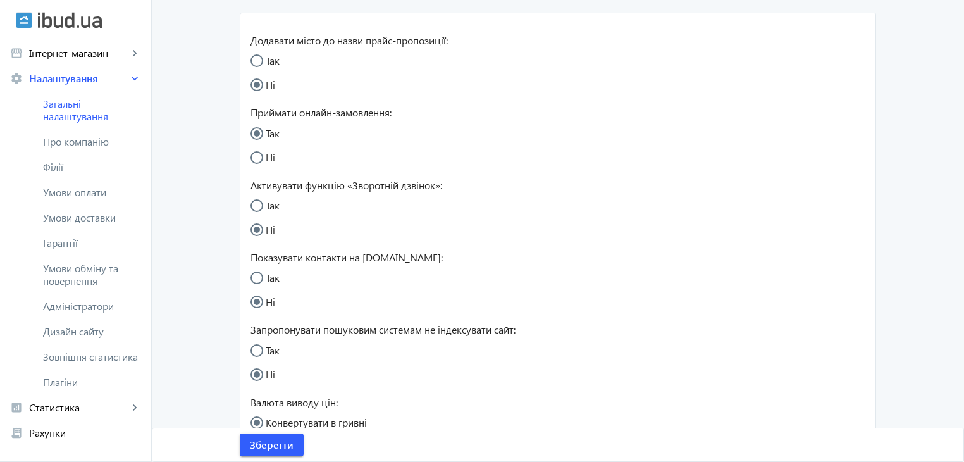
click at [253, 204] on input "Так" at bounding box center [263, 211] width 25 height 25
radio input "true"
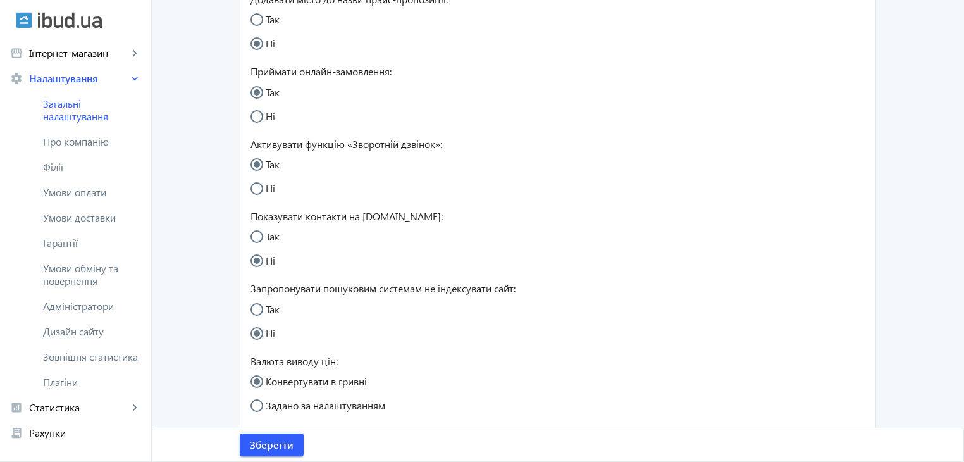
scroll to position [190, 0]
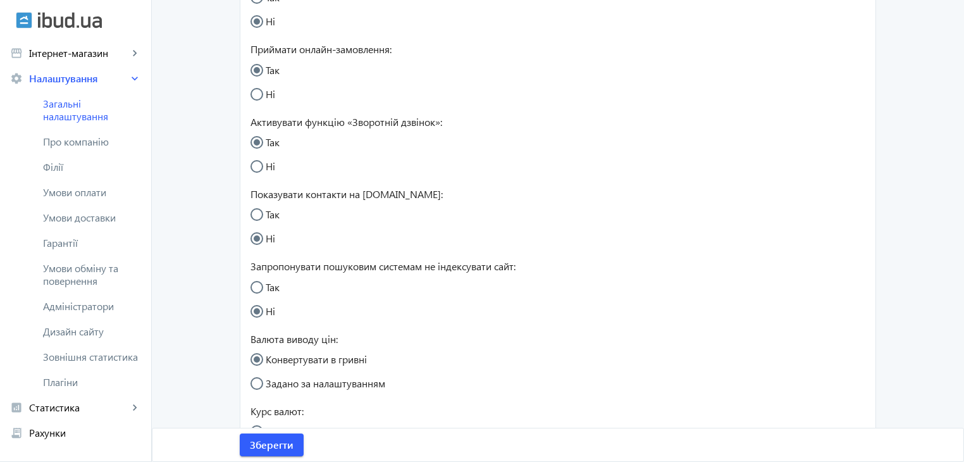
click at [256, 216] on input "Так" at bounding box center [263, 220] width 25 height 25
radio input "true"
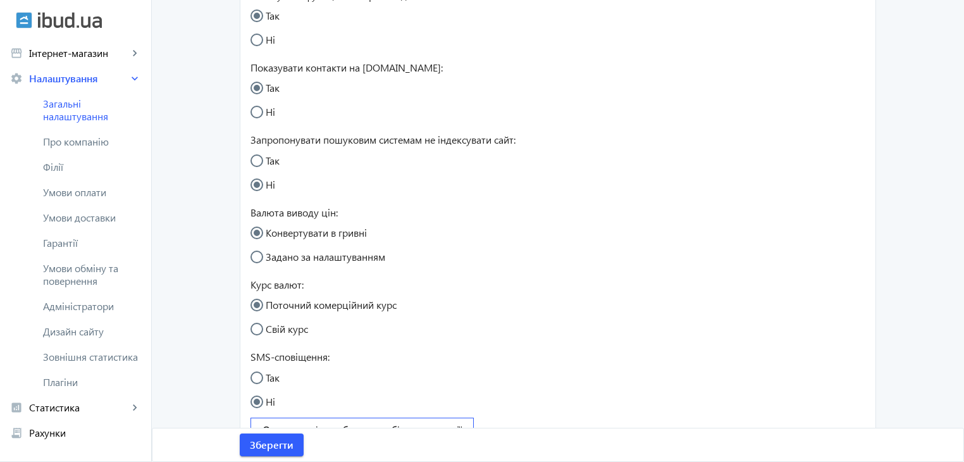
scroll to position [357, 0]
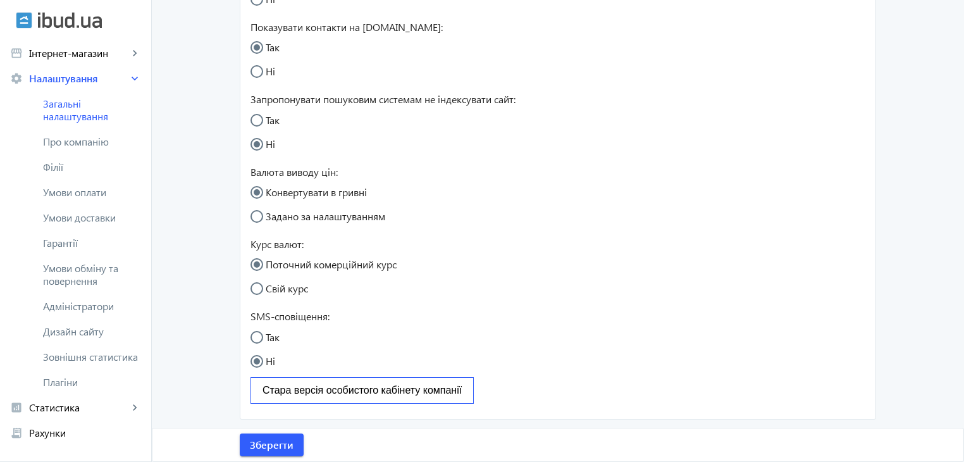
click at [253, 335] on input "Так" at bounding box center [263, 343] width 25 height 25
radio input "true"
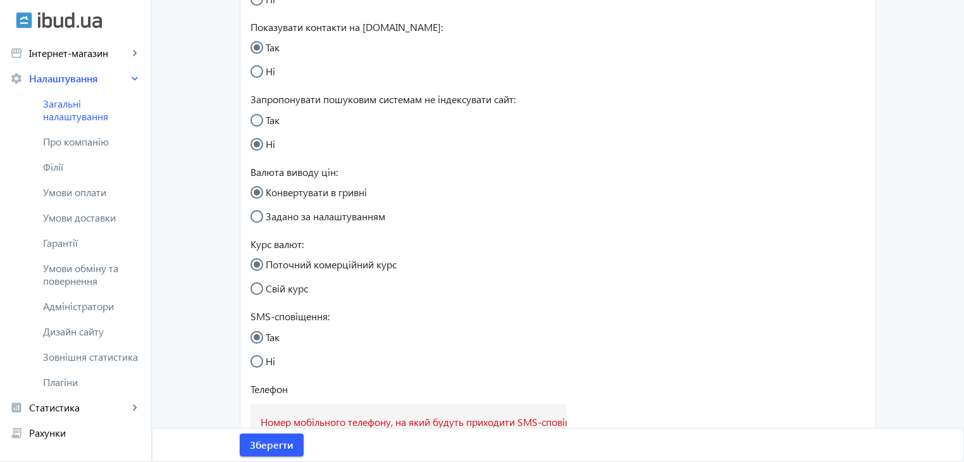
click at [251, 360] on input "Ні" at bounding box center [263, 367] width 25 height 25
radio input "true"
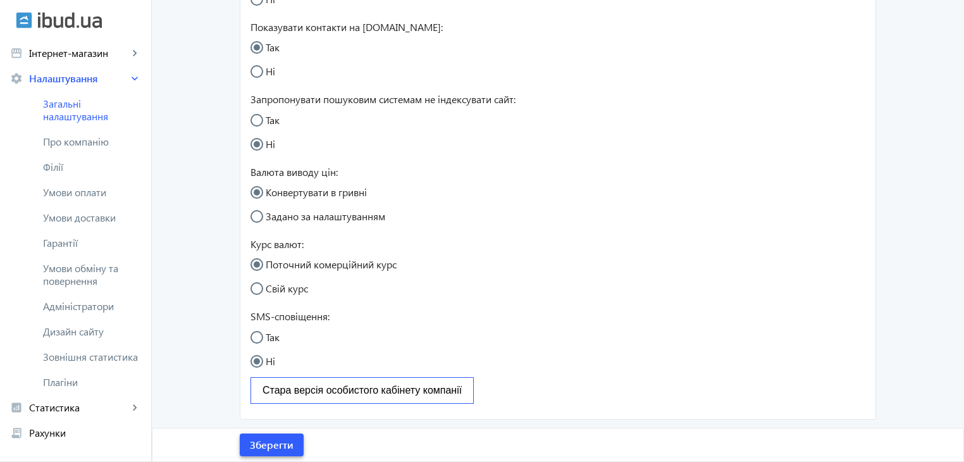
click at [271, 443] on span "Зберегти" at bounding box center [272, 445] width 44 height 14
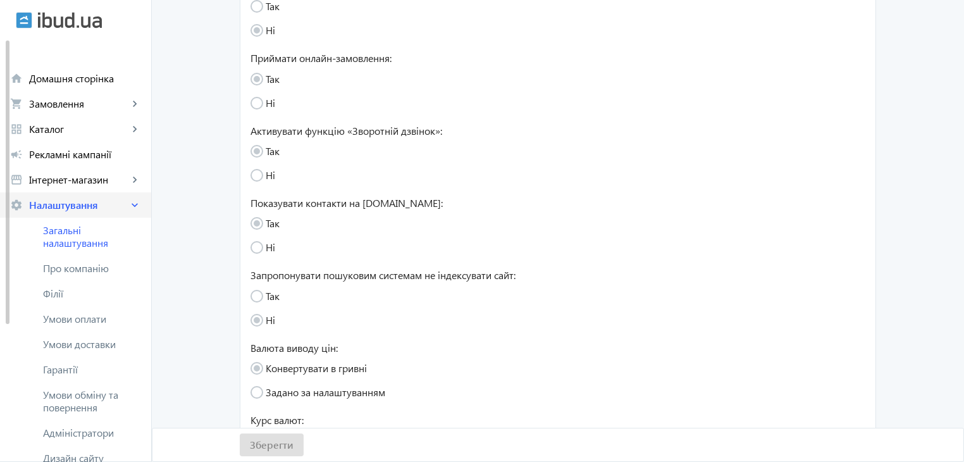
scroll to position [167, 0]
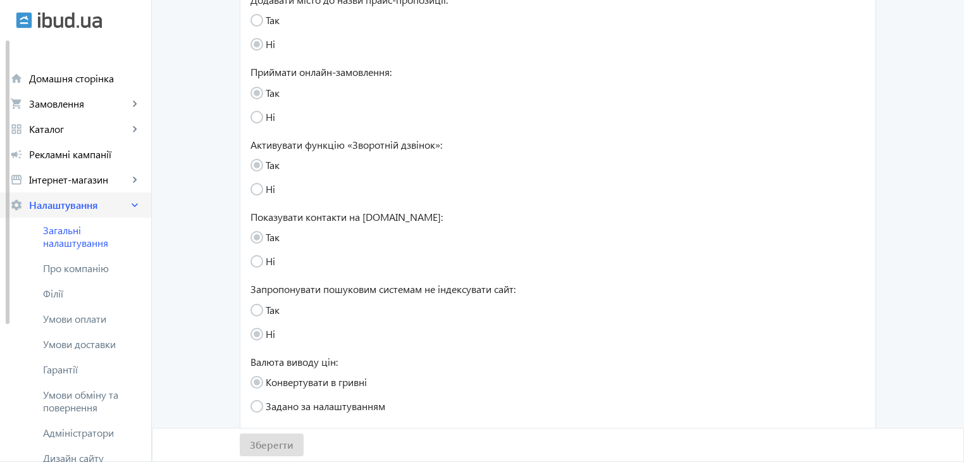
click at [93, 201] on span "Налаштування" at bounding box center [78, 205] width 99 height 13
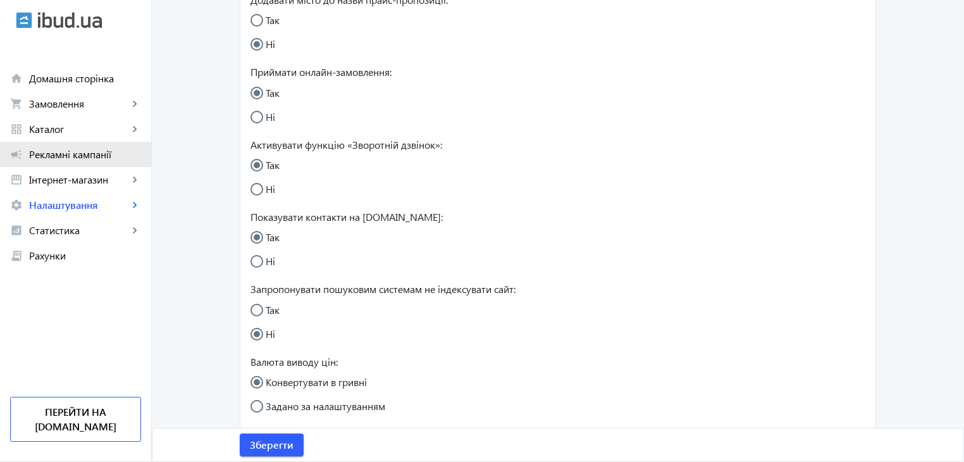
click at [97, 156] on span "Рекламні кампанії" at bounding box center [85, 154] width 112 height 13
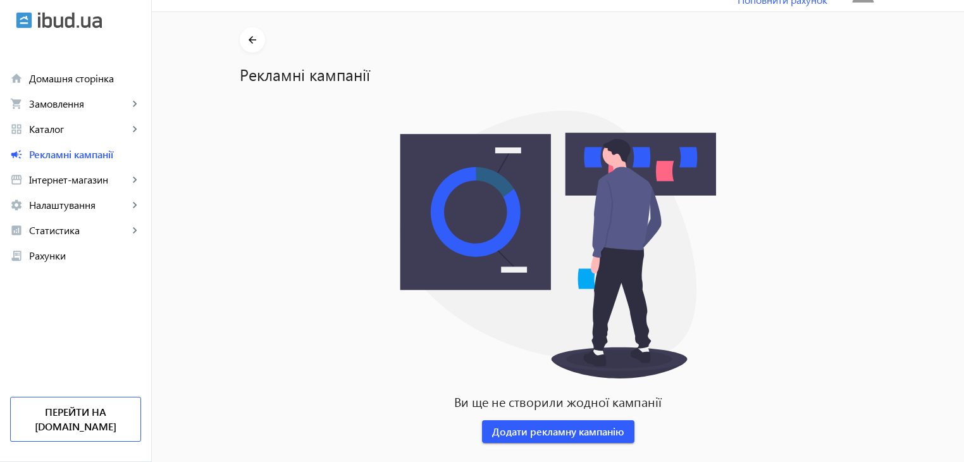
scroll to position [45, 0]
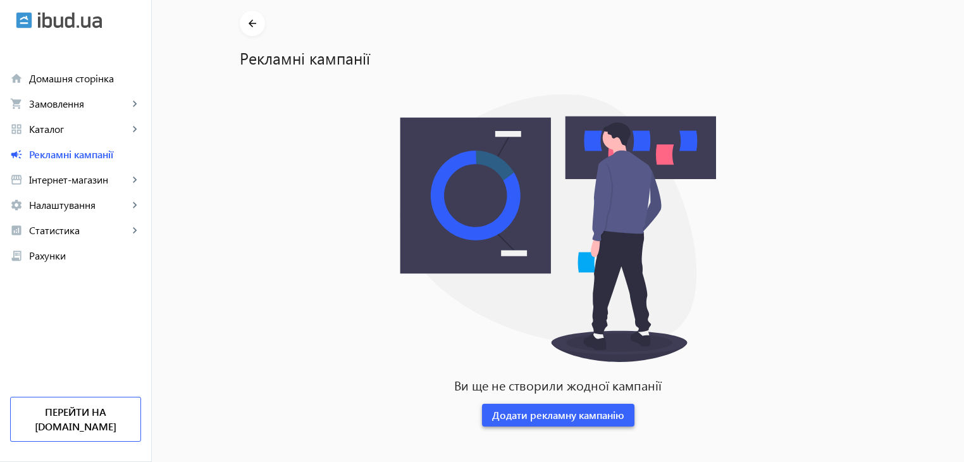
click at [534, 416] on span "Додати рекламну кампанію" at bounding box center [558, 415] width 132 height 14
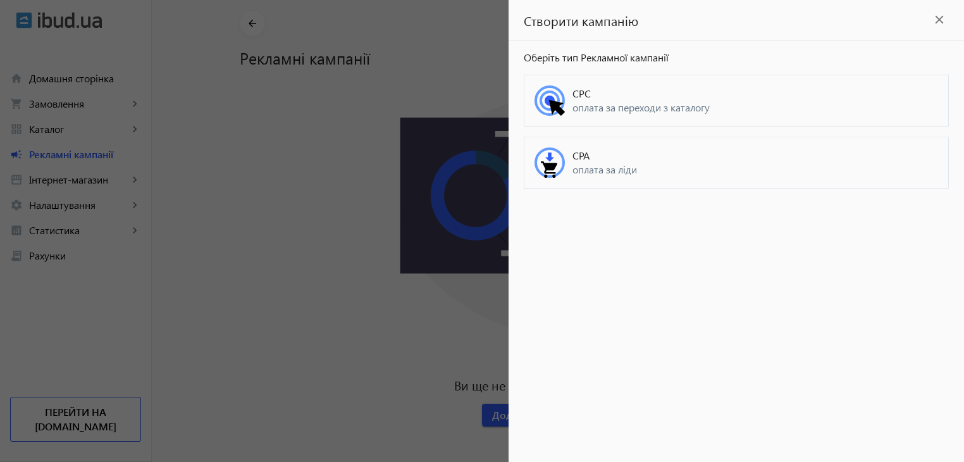
click at [299, 184] on div at bounding box center [482, 231] width 964 height 462
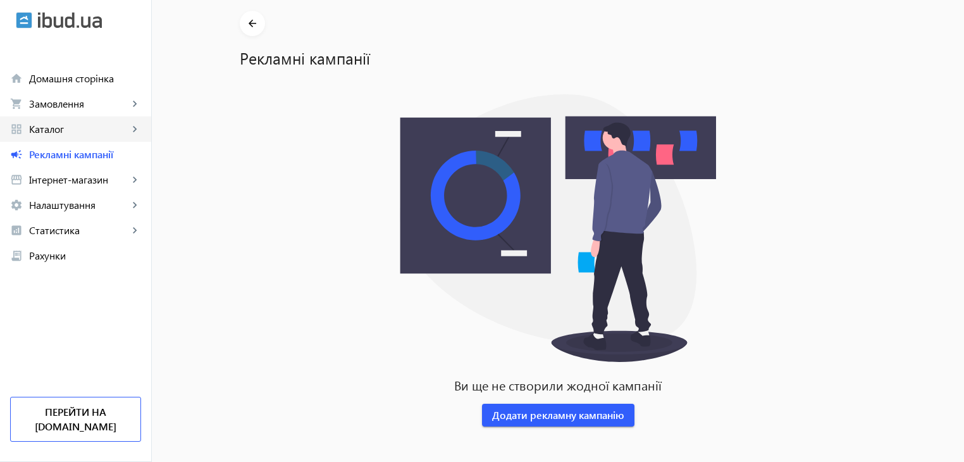
click at [80, 129] on span "Каталог" at bounding box center [78, 129] width 99 height 13
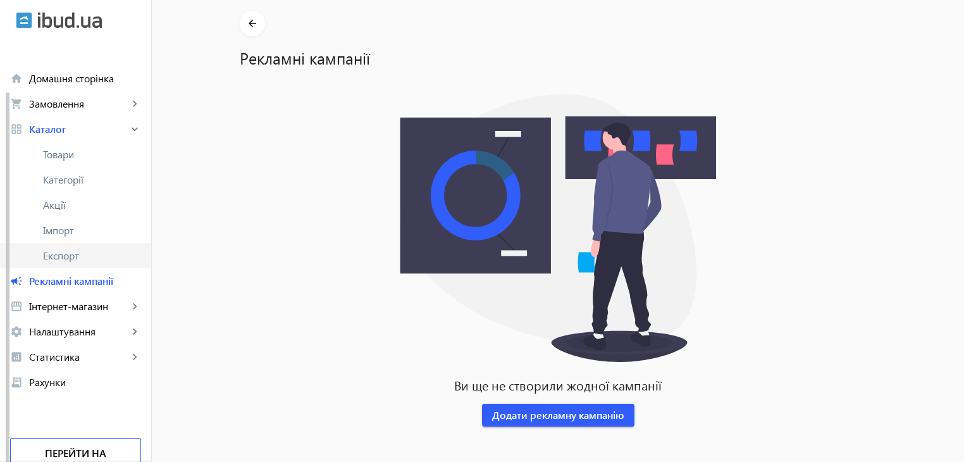
scroll to position [27, 0]
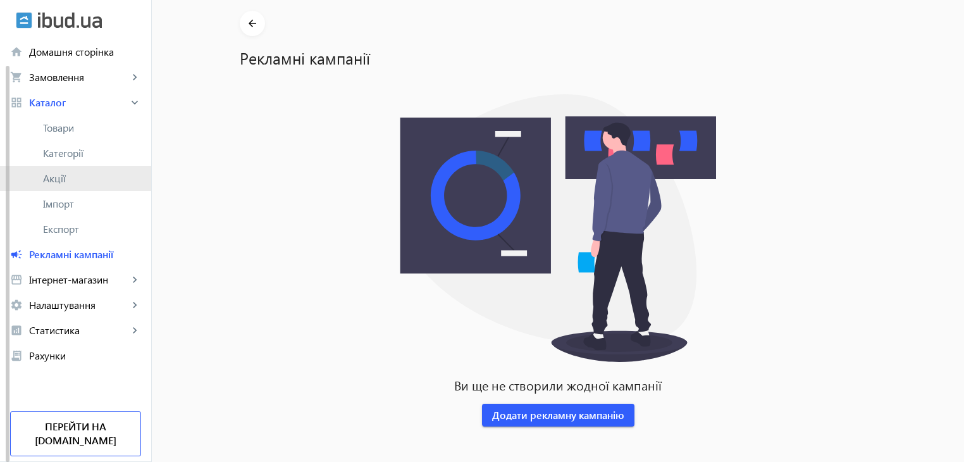
click at [73, 174] on span "Акції" at bounding box center [92, 178] width 98 height 13
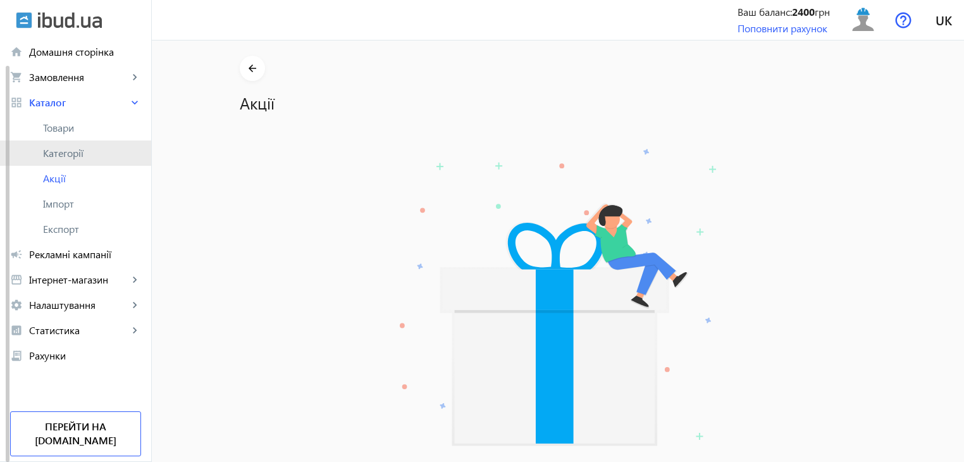
click at [84, 155] on span "Категорії" at bounding box center [92, 153] width 98 height 13
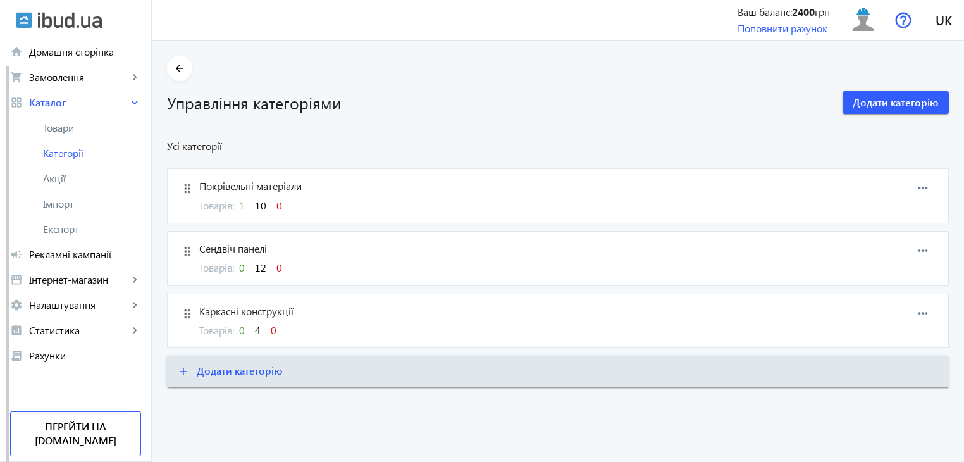
click at [253, 251] on span "Сендвіч панелі" at bounding box center [502, 249] width 606 height 14
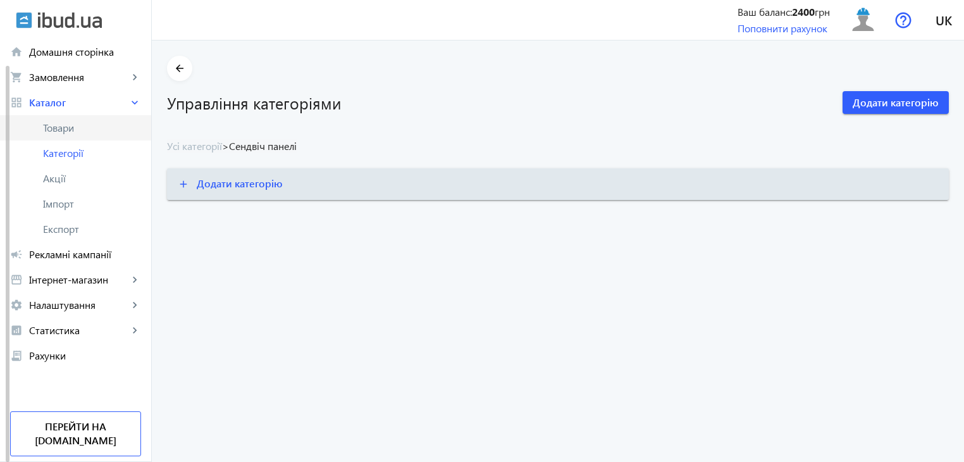
click at [53, 130] on span "Товари" at bounding box center [92, 127] width 98 height 13
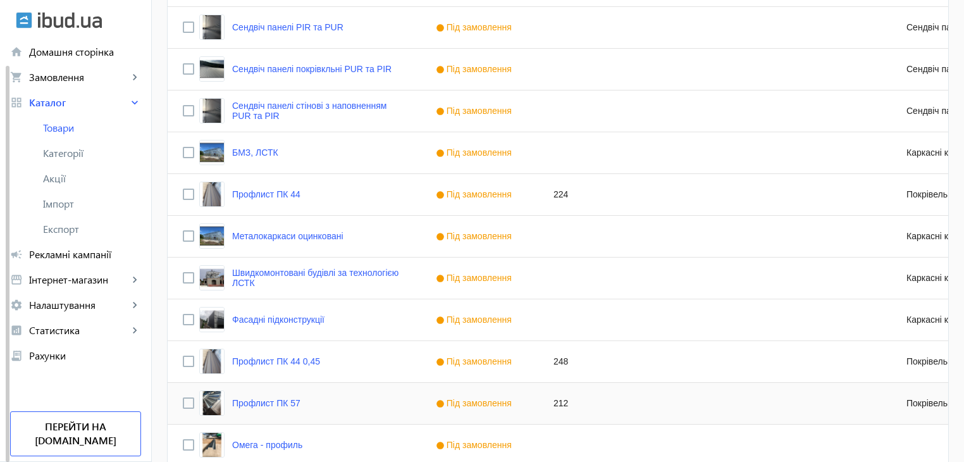
scroll to position [913, 0]
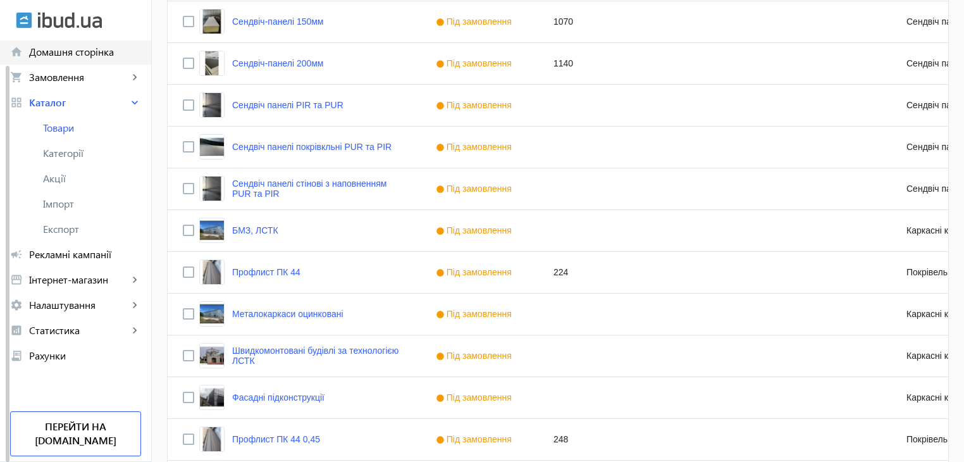
click at [77, 53] on span "Домашня сторінка" at bounding box center [85, 52] width 112 height 13
